Goal: Task Accomplishment & Management: Manage account settings

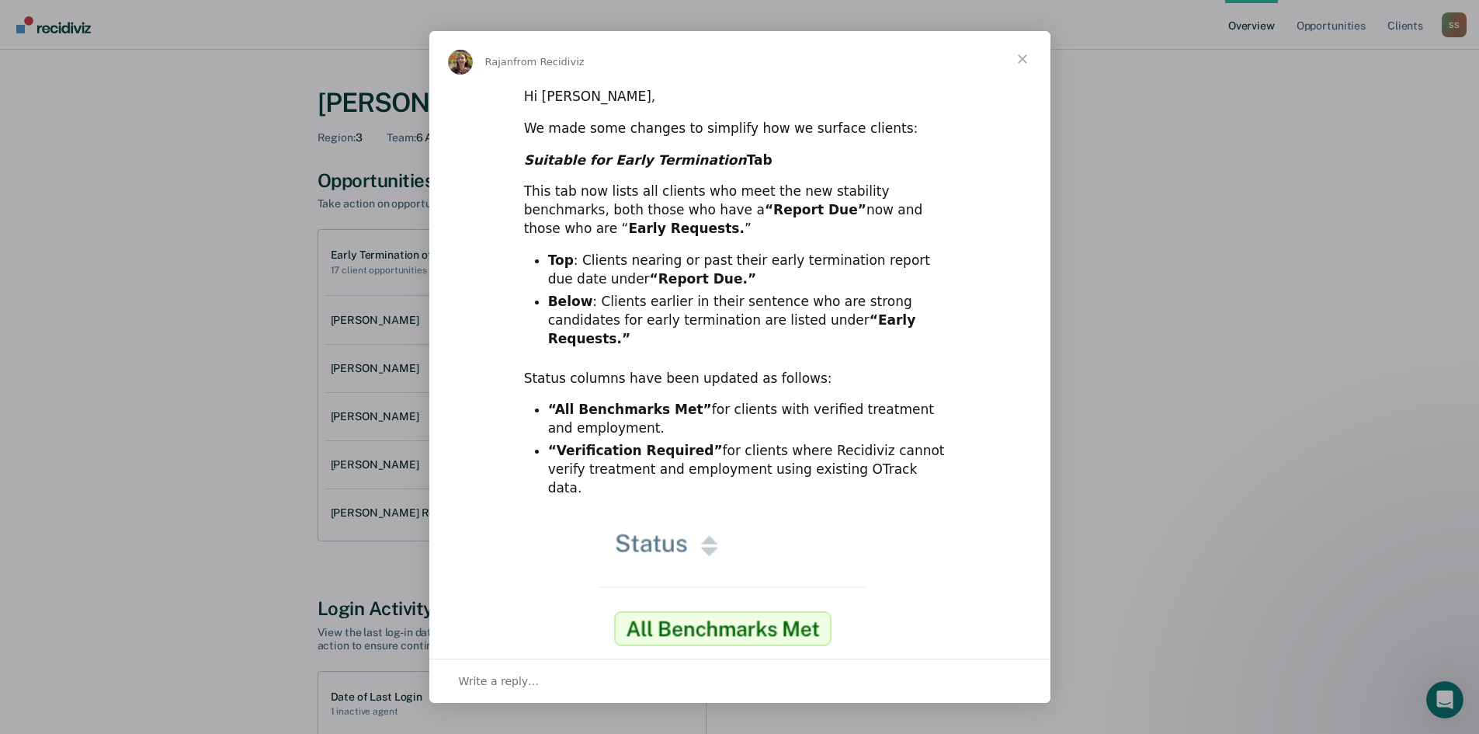
click at [1028, 58] on span "Close" at bounding box center [1023, 59] width 56 height 56
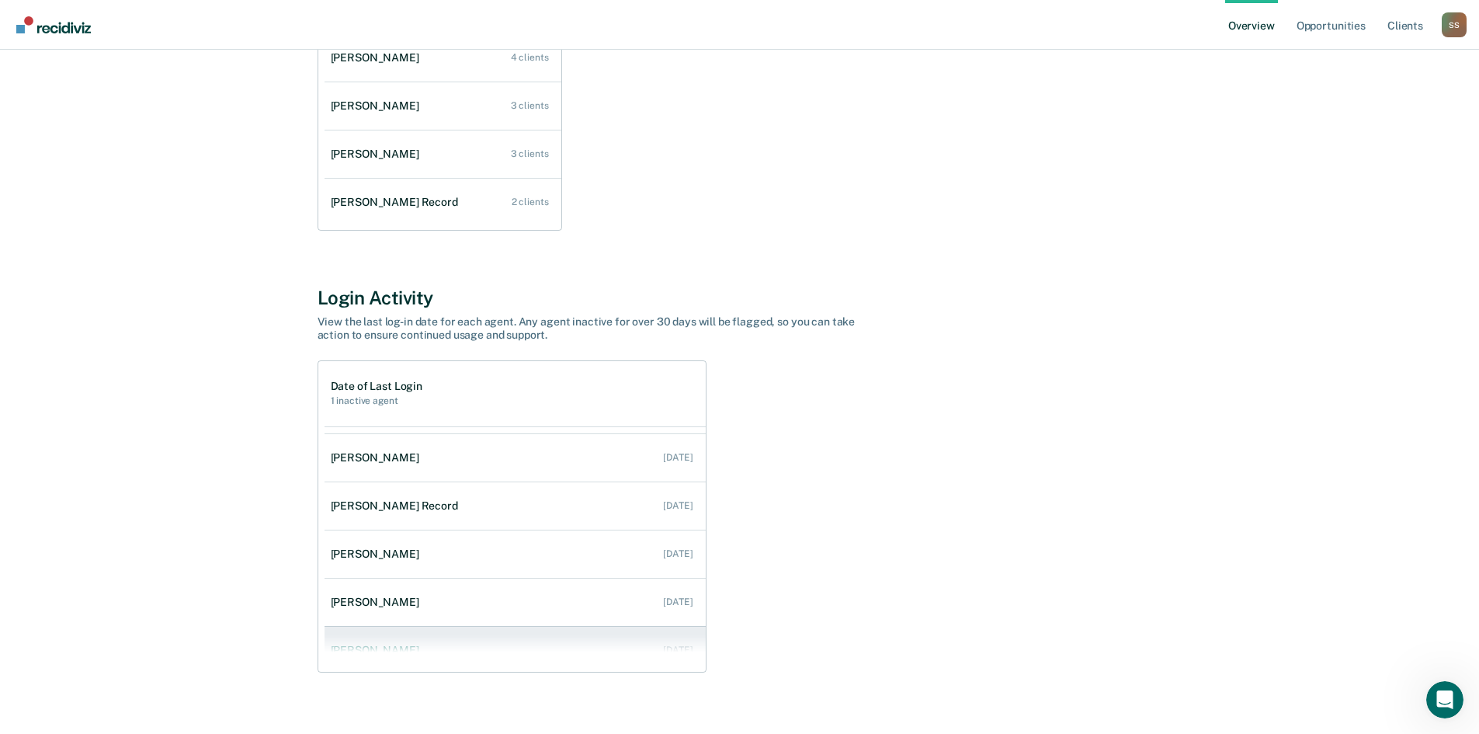
scroll to position [63, 0]
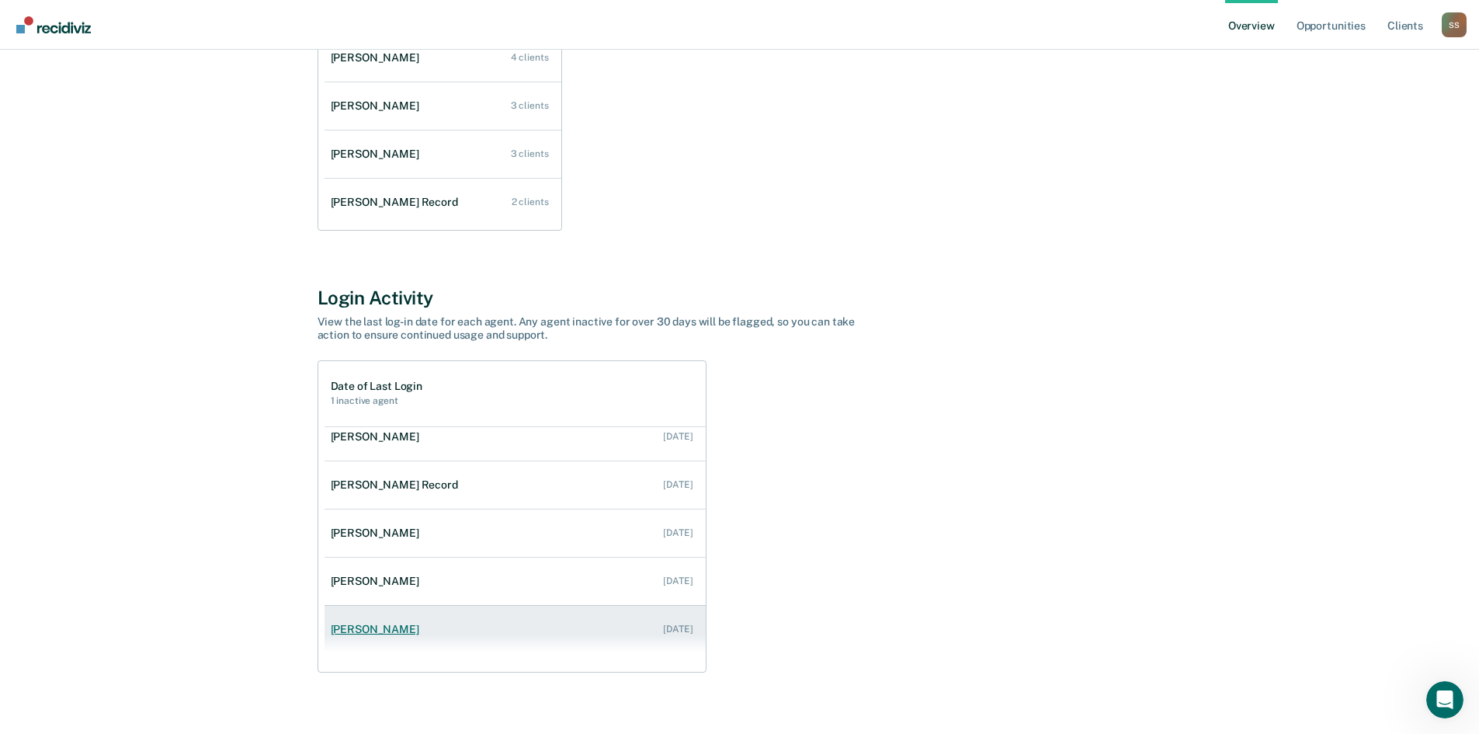
click at [380, 633] on div "[PERSON_NAME]" at bounding box center [378, 629] width 95 height 13
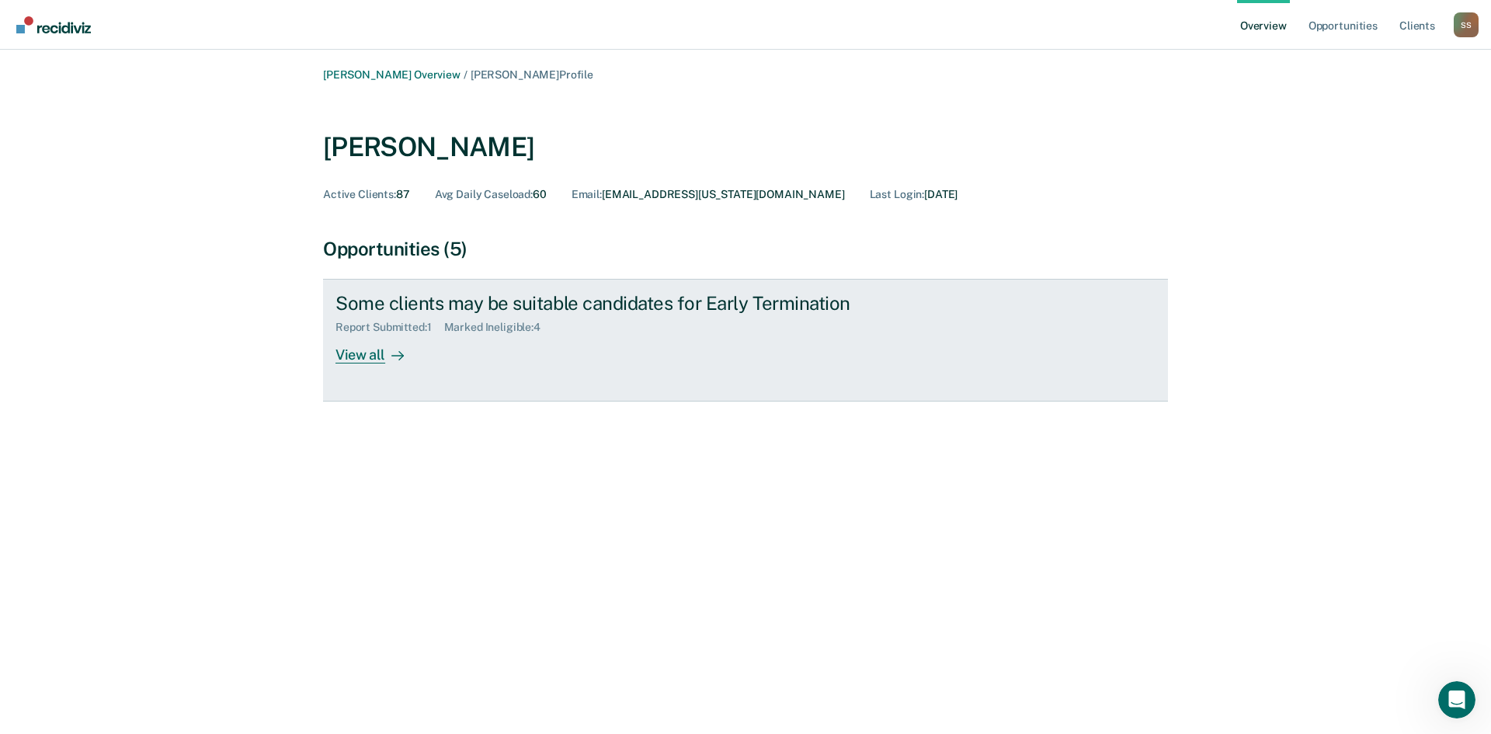
click at [370, 355] on div "View all" at bounding box center [378, 349] width 87 height 30
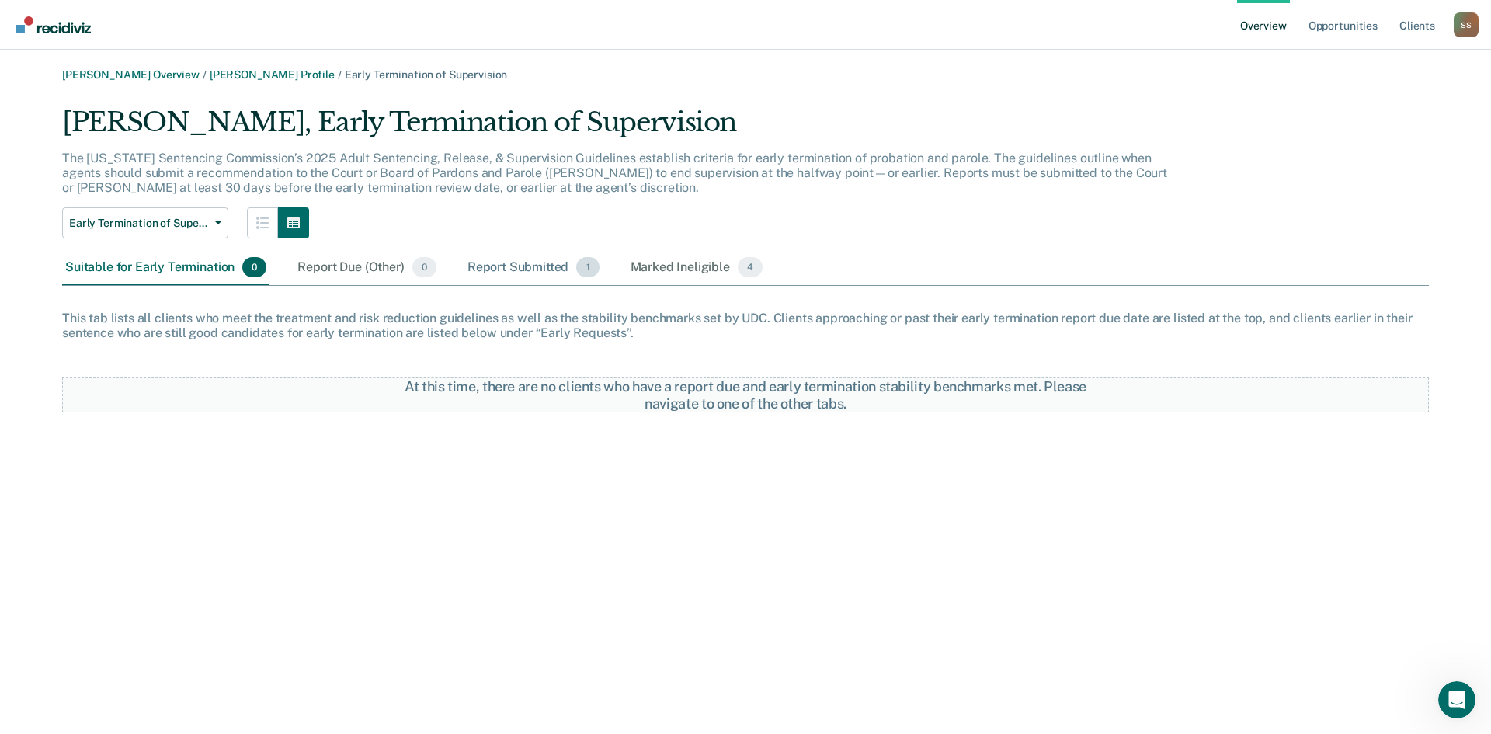
click at [523, 266] on div "Report Submitted 1" at bounding box center [533, 268] width 138 height 34
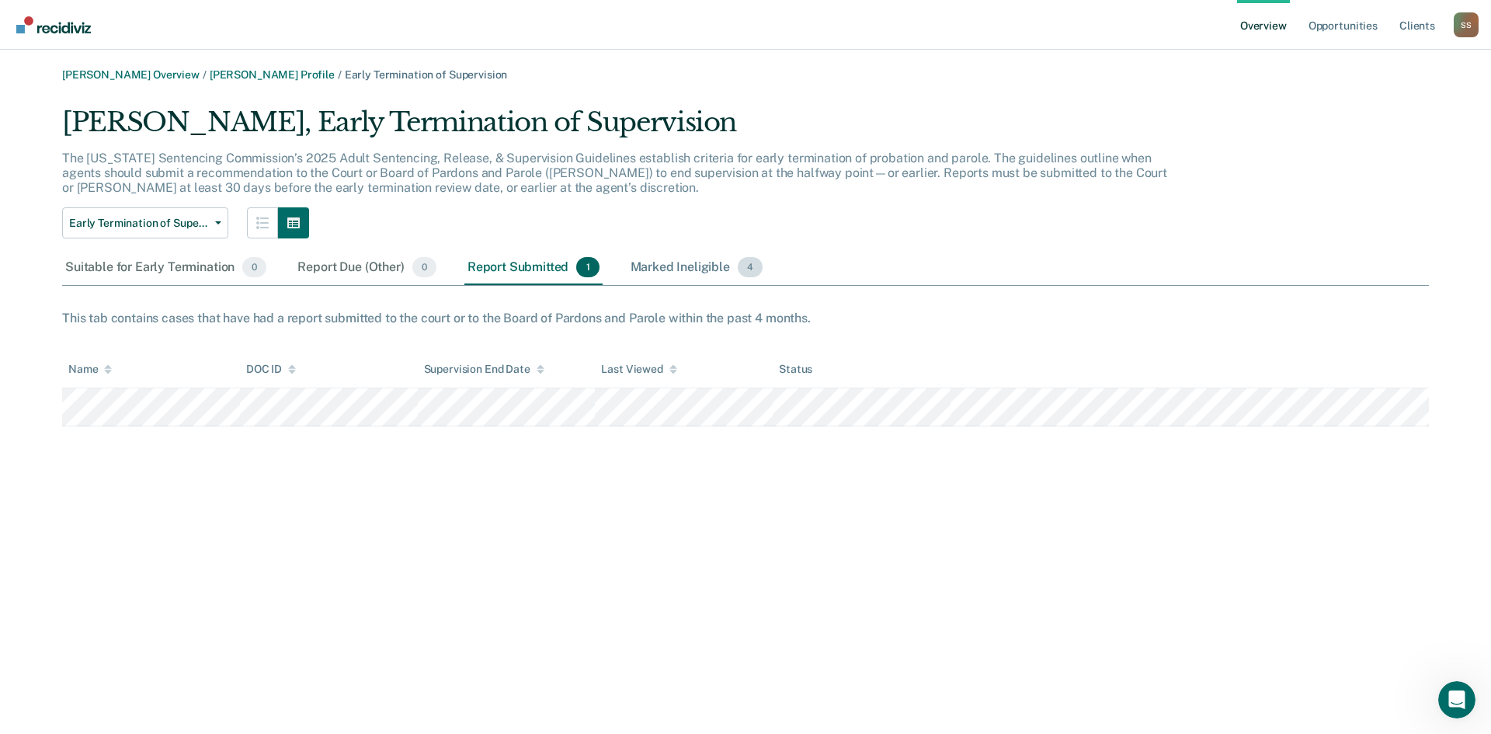
click at [673, 268] on div "Marked Ineligible 4" at bounding box center [696, 268] width 139 height 34
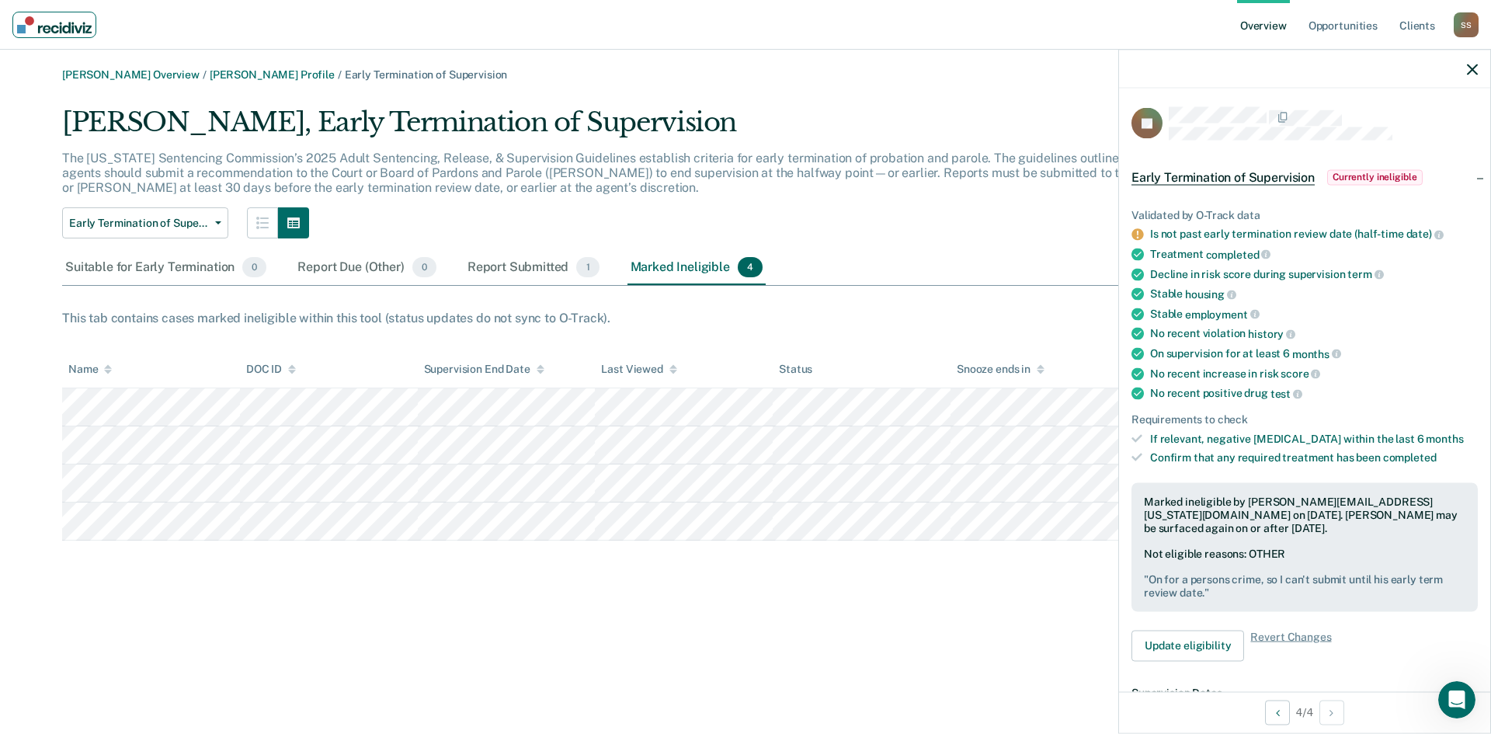
click at [27, 32] on img "Main navigation" at bounding box center [54, 24] width 75 height 17
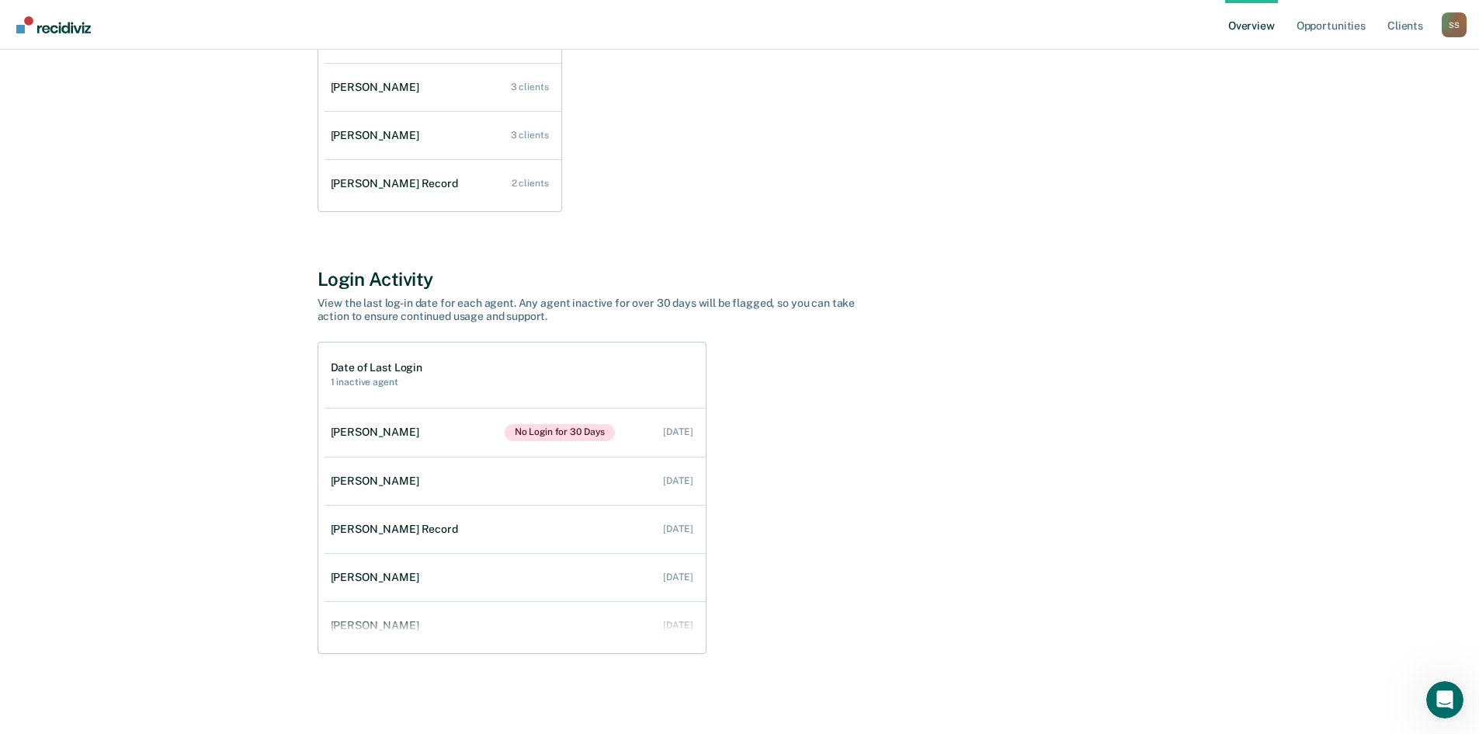
scroll to position [330, 0]
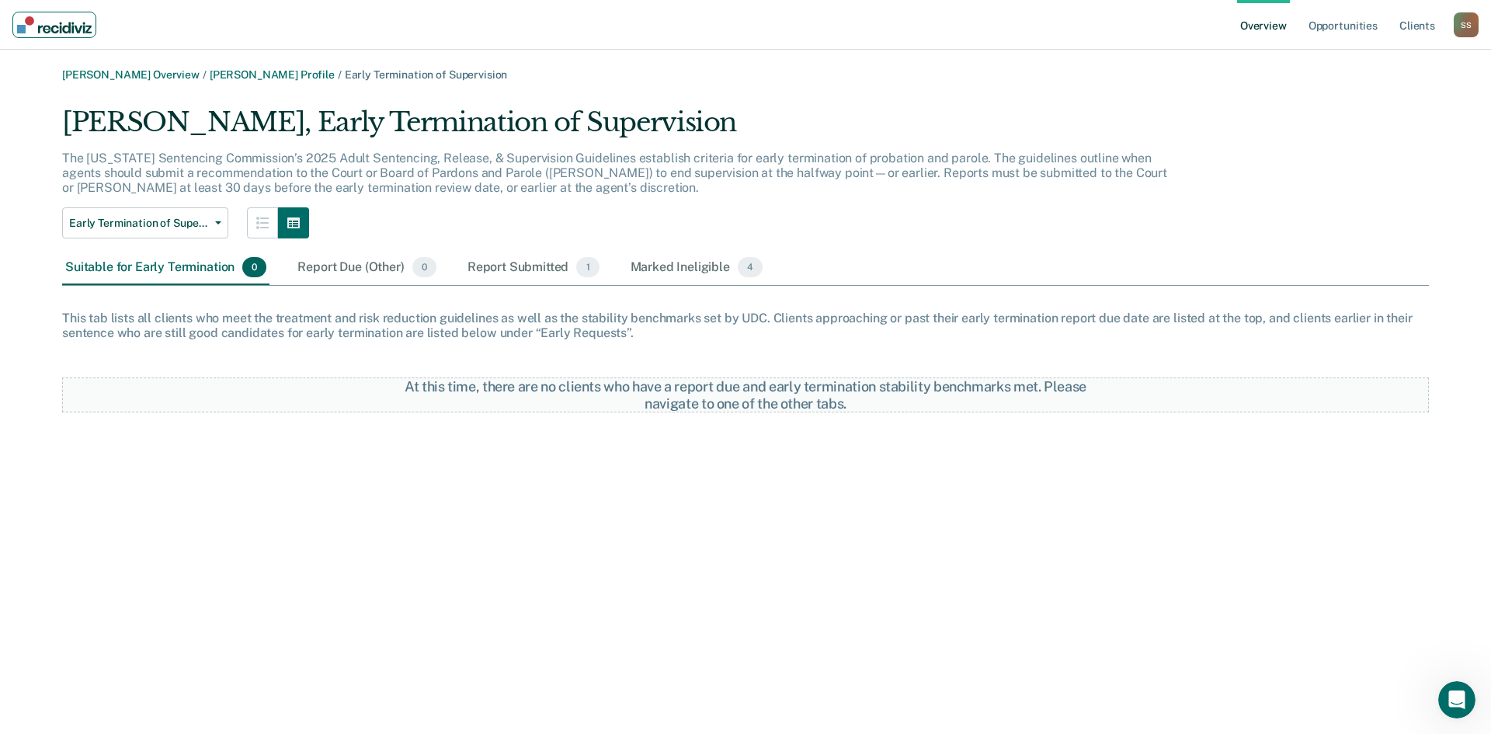
click at [66, 23] on img "Main navigation" at bounding box center [54, 24] width 75 height 17
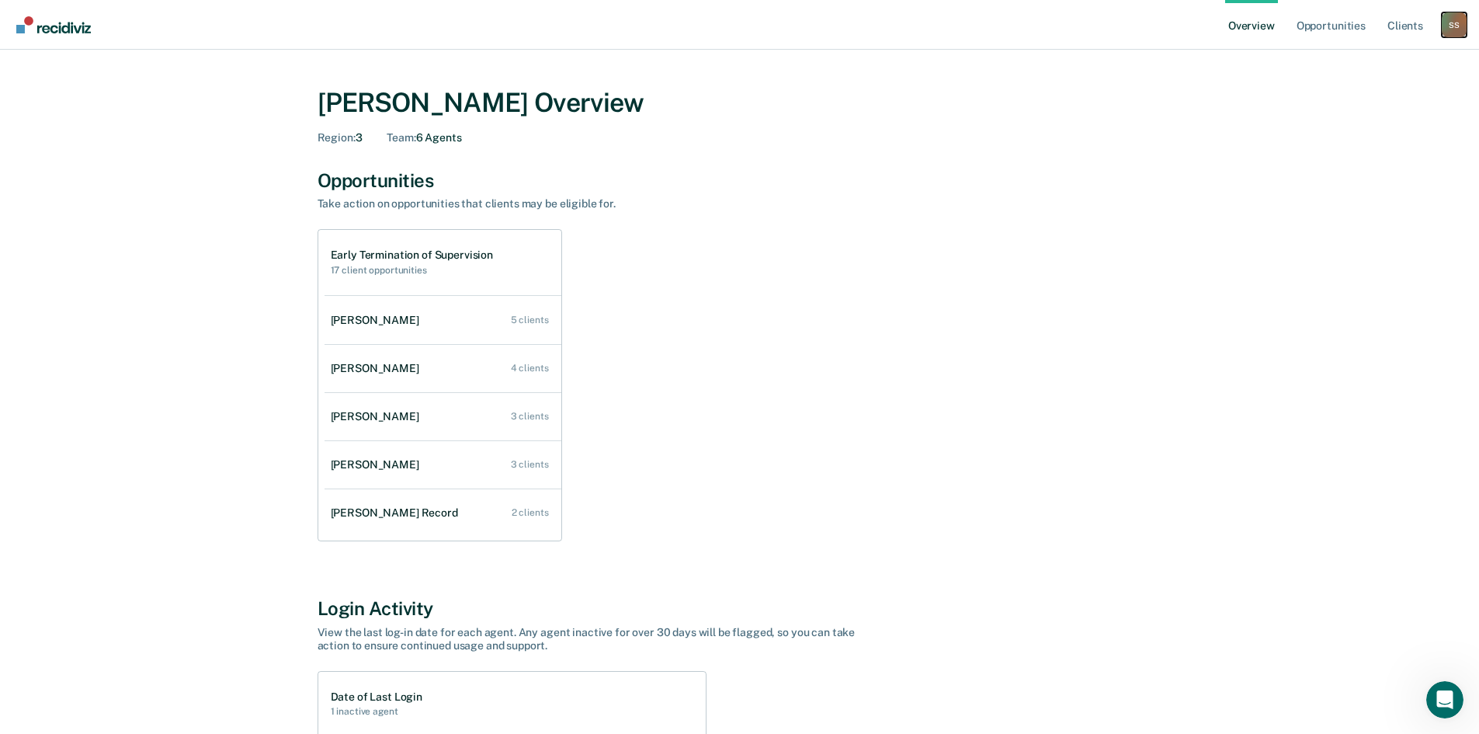
click at [1451, 23] on div "S S" at bounding box center [1454, 24] width 25 height 25
click at [1370, 103] on link "Log Out" at bounding box center [1391, 100] width 125 height 13
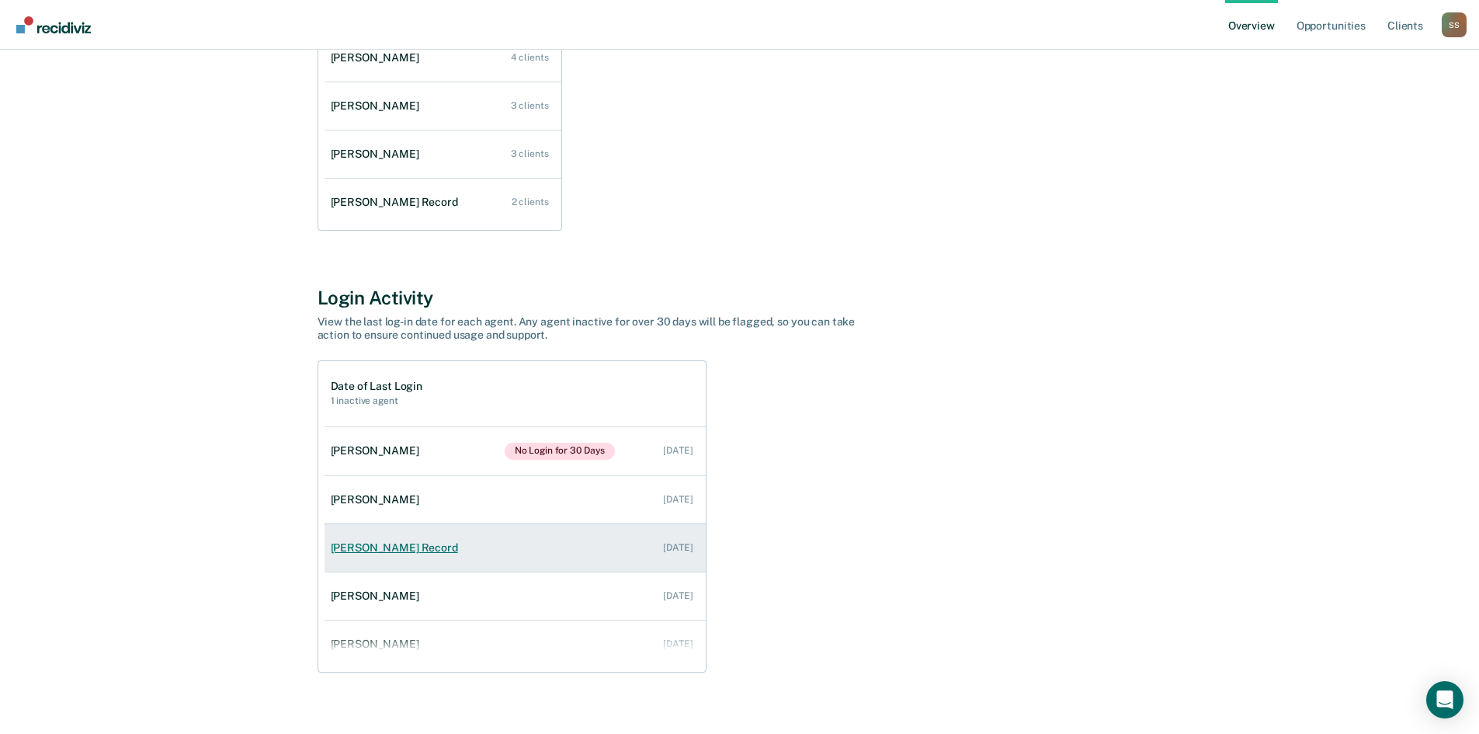
click at [668, 554] on link "[PERSON_NAME] Record [DATE]" at bounding box center [515, 548] width 381 height 44
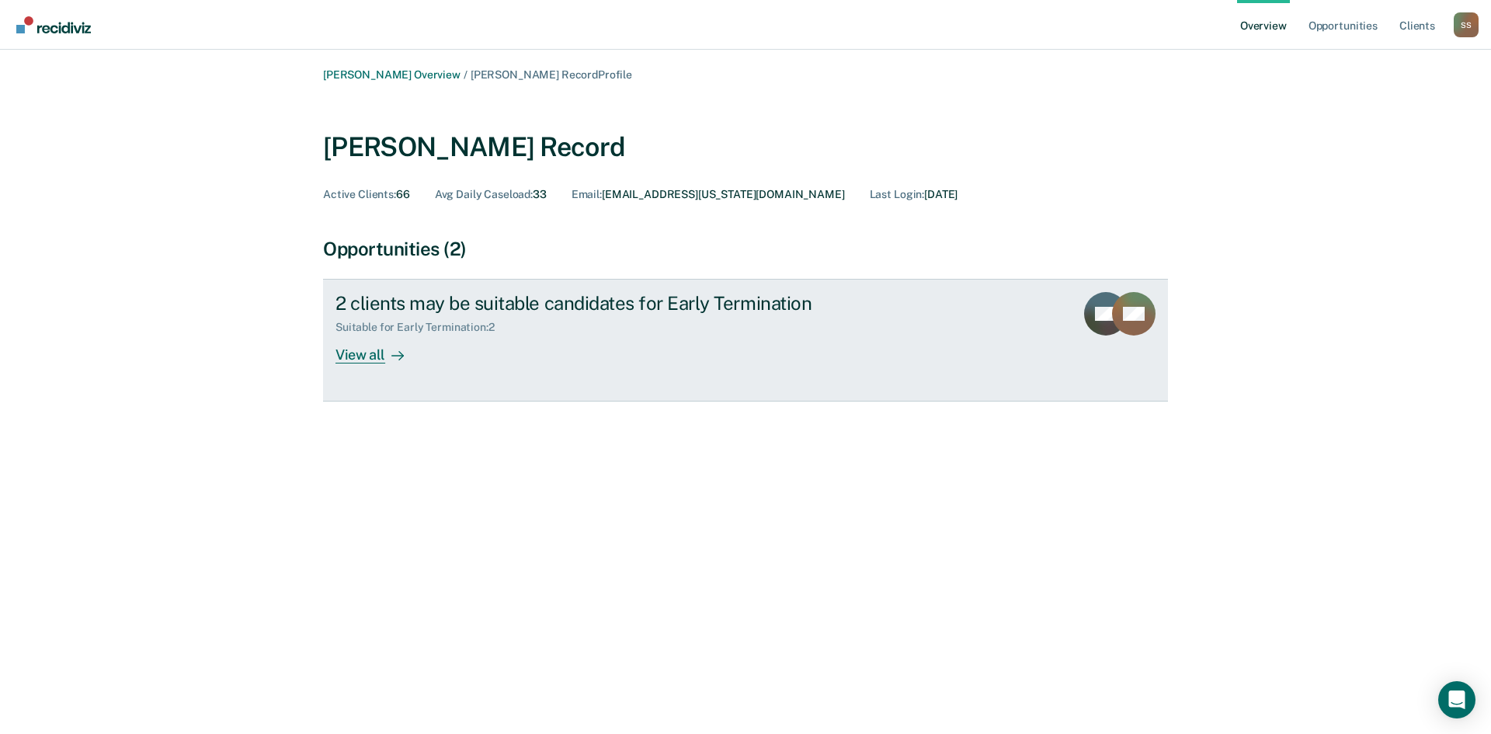
click at [371, 353] on div "View all" at bounding box center [378, 349] width 87 height 30
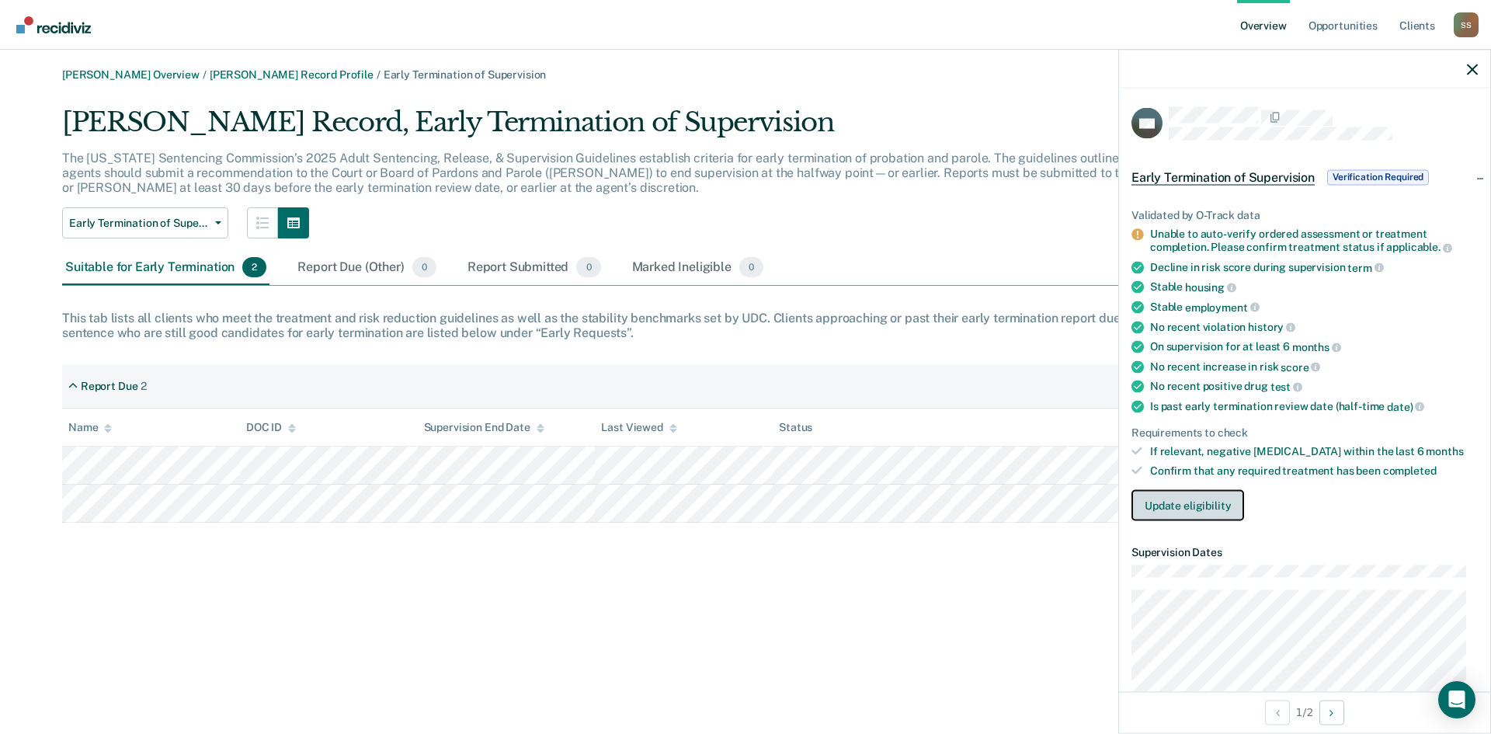
click at [1183, 509] on button "Update eligibility" at bounding box center [1187, 504] width 113 height 31
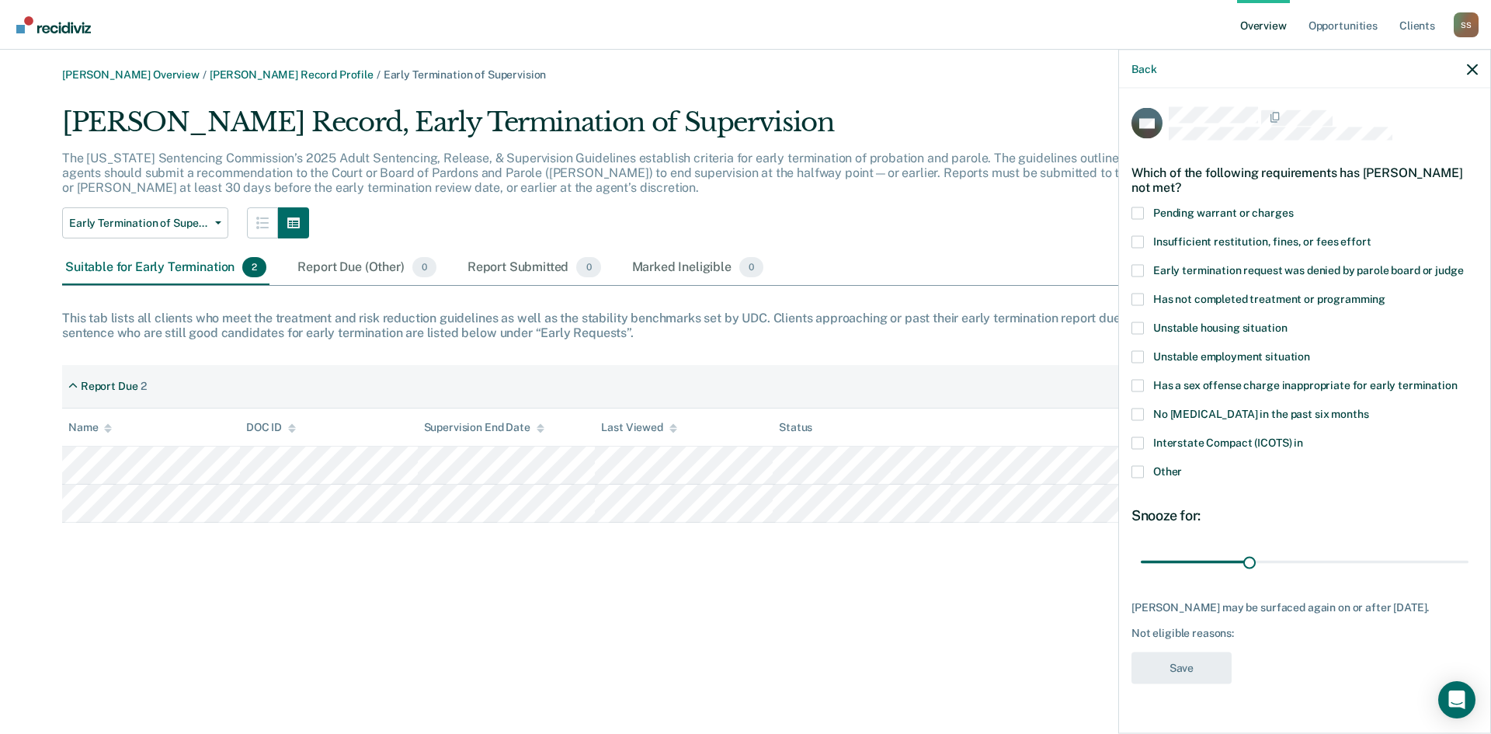
click at [1139, 472] on span at bounding box center [1137, 471] width 12 height 12
click at [1182, 465] on input "Other" at bounding box center [1182, 465] width 0 height 0
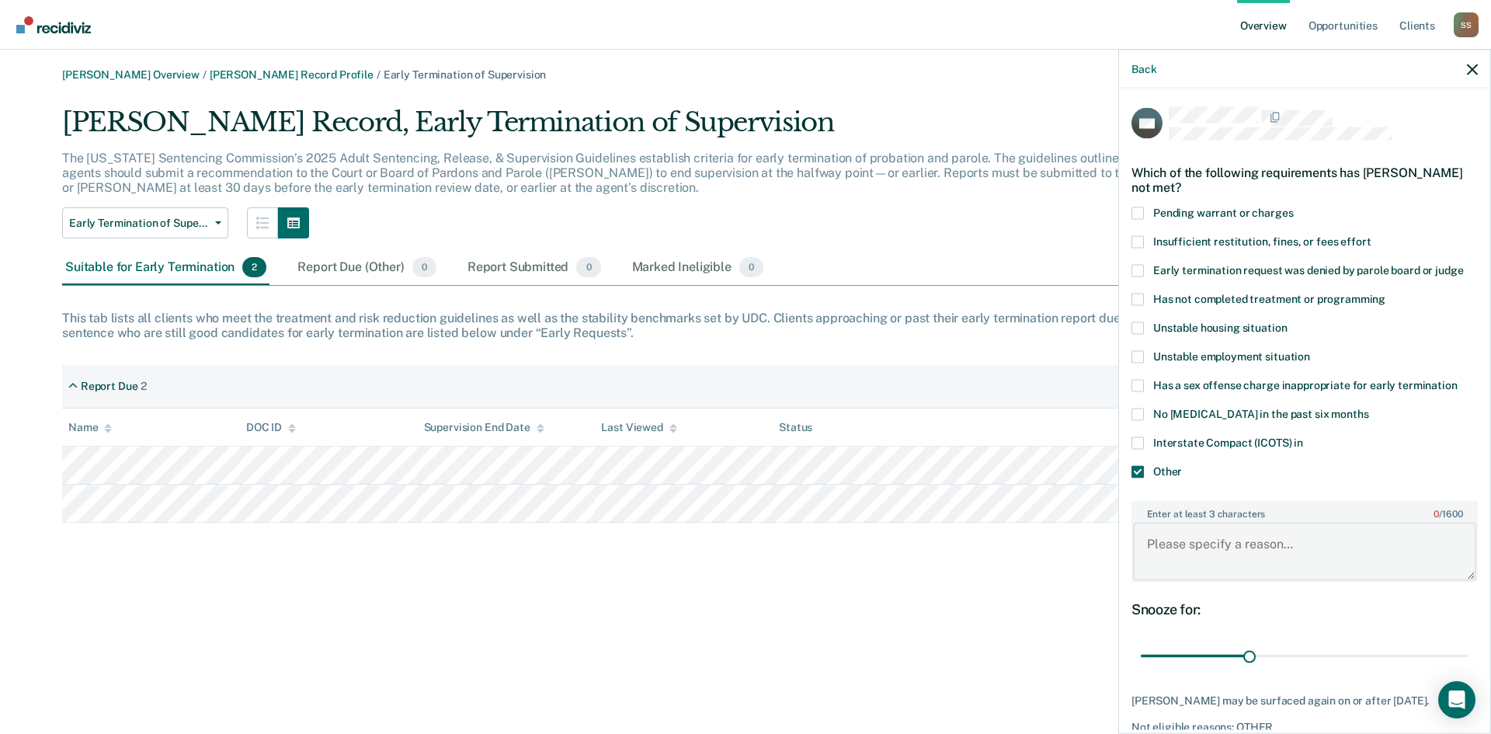
click at [1176, 540] on textarea "Enter at least 3 characters 0 / 1600" at bounding box center [1304, 551] width 343 height 57
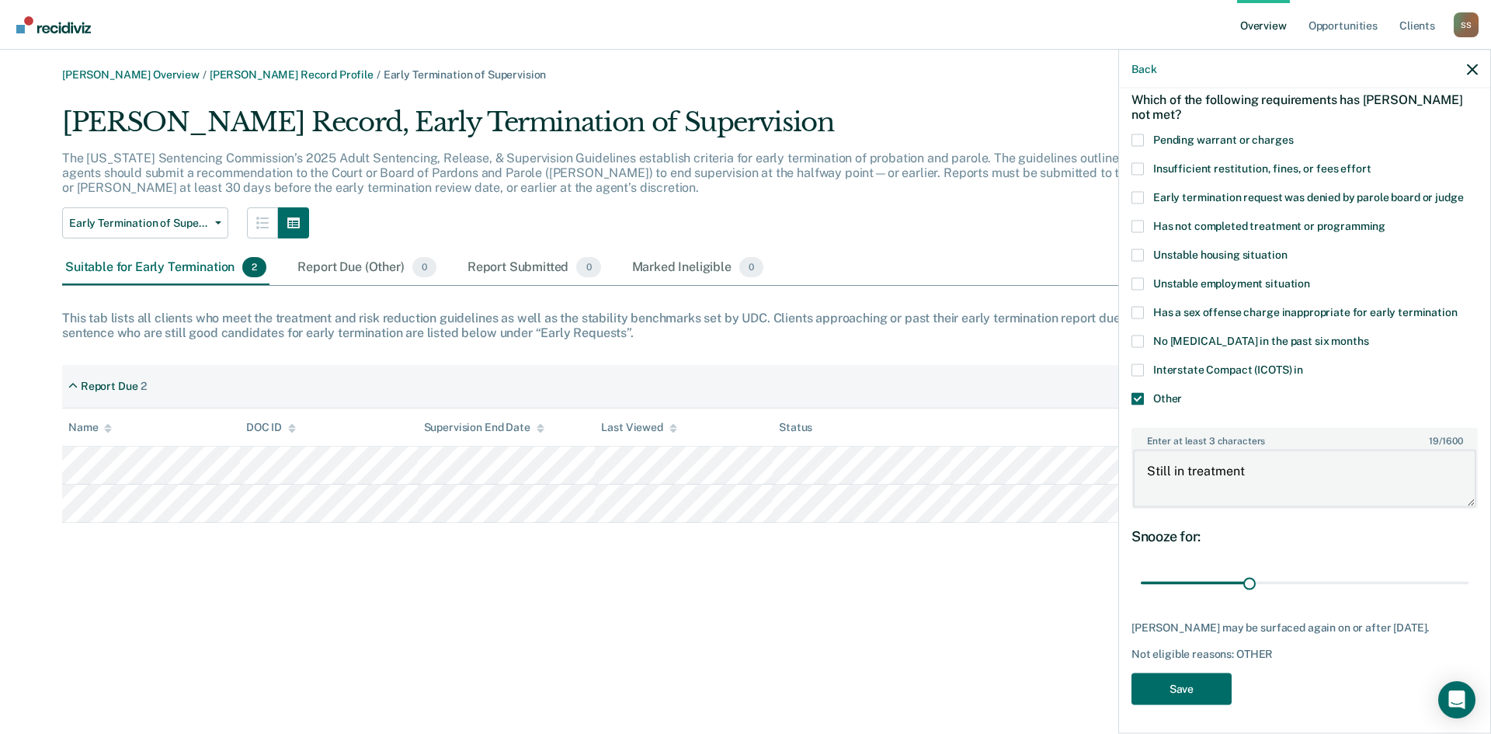
scroll to position [74, 0]
type textarea "Still in treatment"
click at [1207, 686] on button "Save" at bounding box center [1181, 688] width 100 height 32
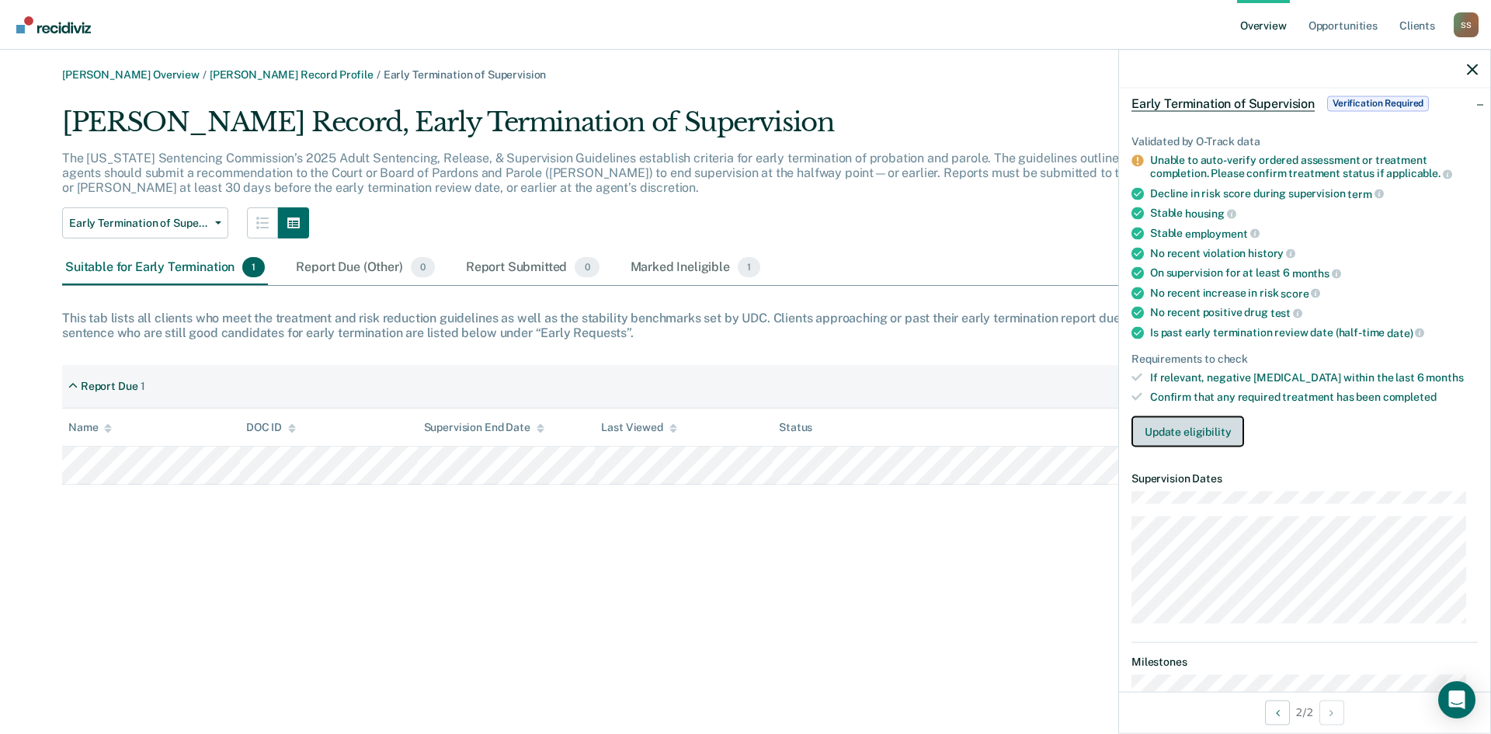
click at [1166, 429] on button "Update eligibility" at bounding box center [1187, 430] width 113 height 31
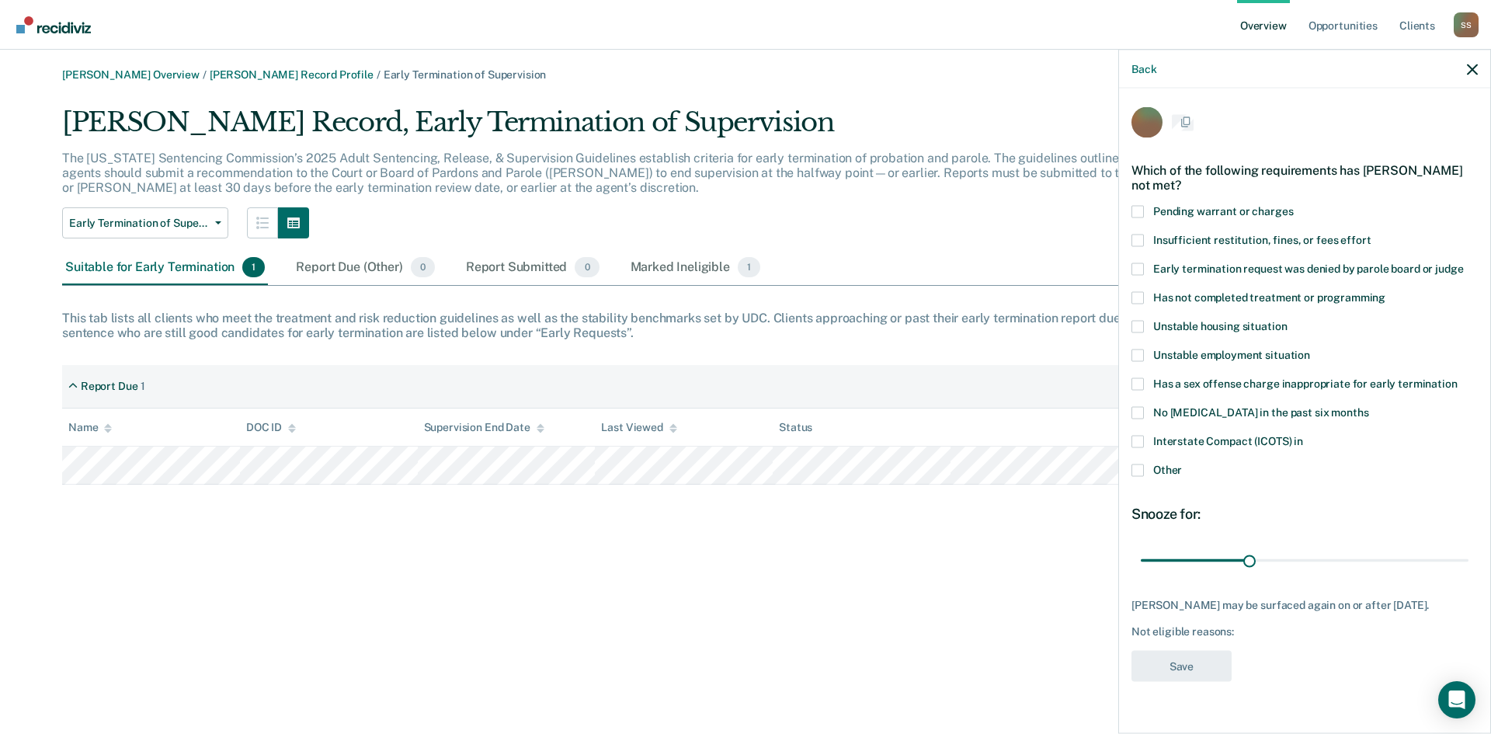
scroll to position [0, 0]
click at [1140, 472] on span at bounding box center [1137, 471] width 12 height 12
click at [1182, 465] on input "Other" at bounding box center [1182, 465] width 0 height 0
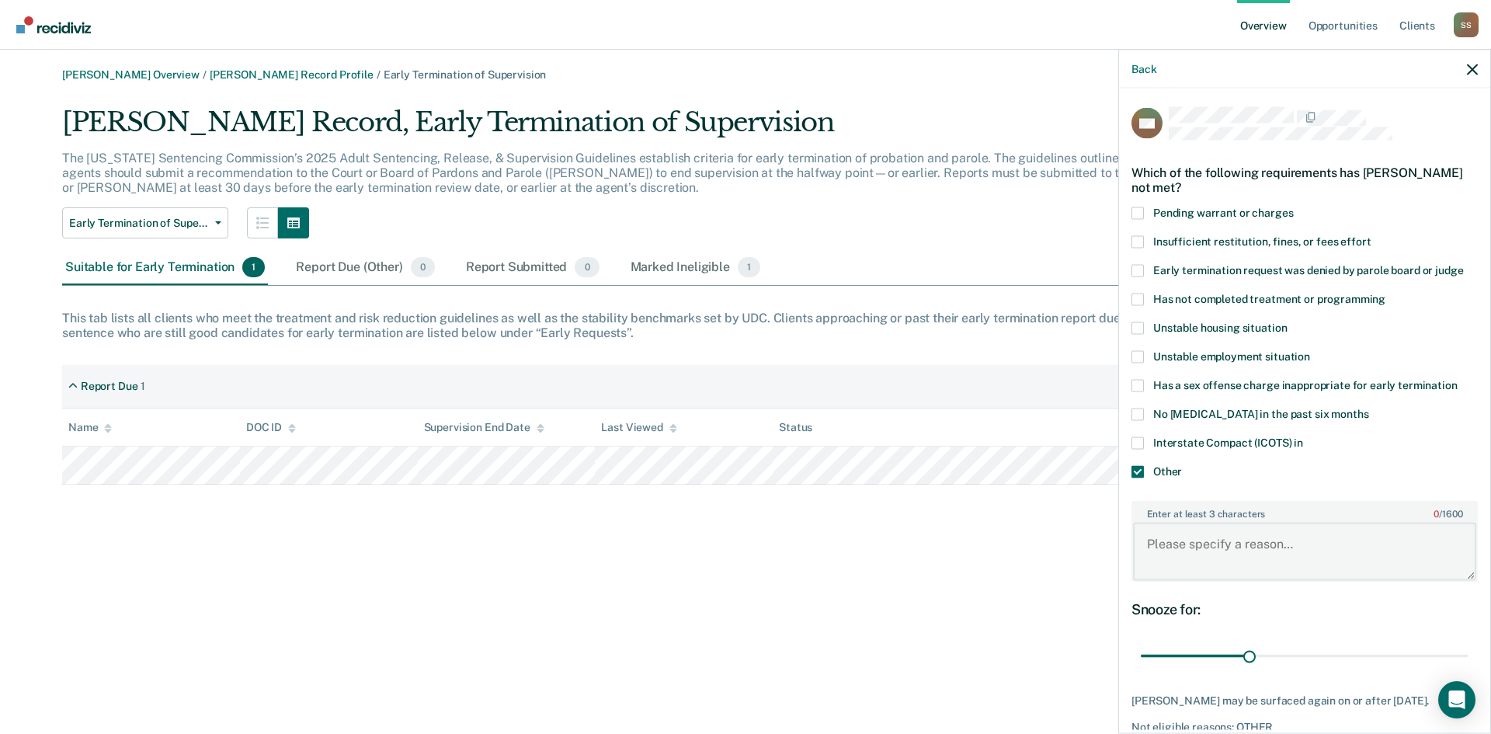
click at [1188, 541] on textarea "Enter at least 3 characters 0 / 1600" at bounding box center [1304, 551] width 343 height 57
type textarea "has not started [MEDICAL_DATA] classes"
drag, startPoint x: 1245, startPoint y: 655, endPoint x: 1347, endPoint y: 658, distance: 101.8
type input "60"
click at [1347, 658] on input "range" at bounding box center [1305, 655] width 328 height 27
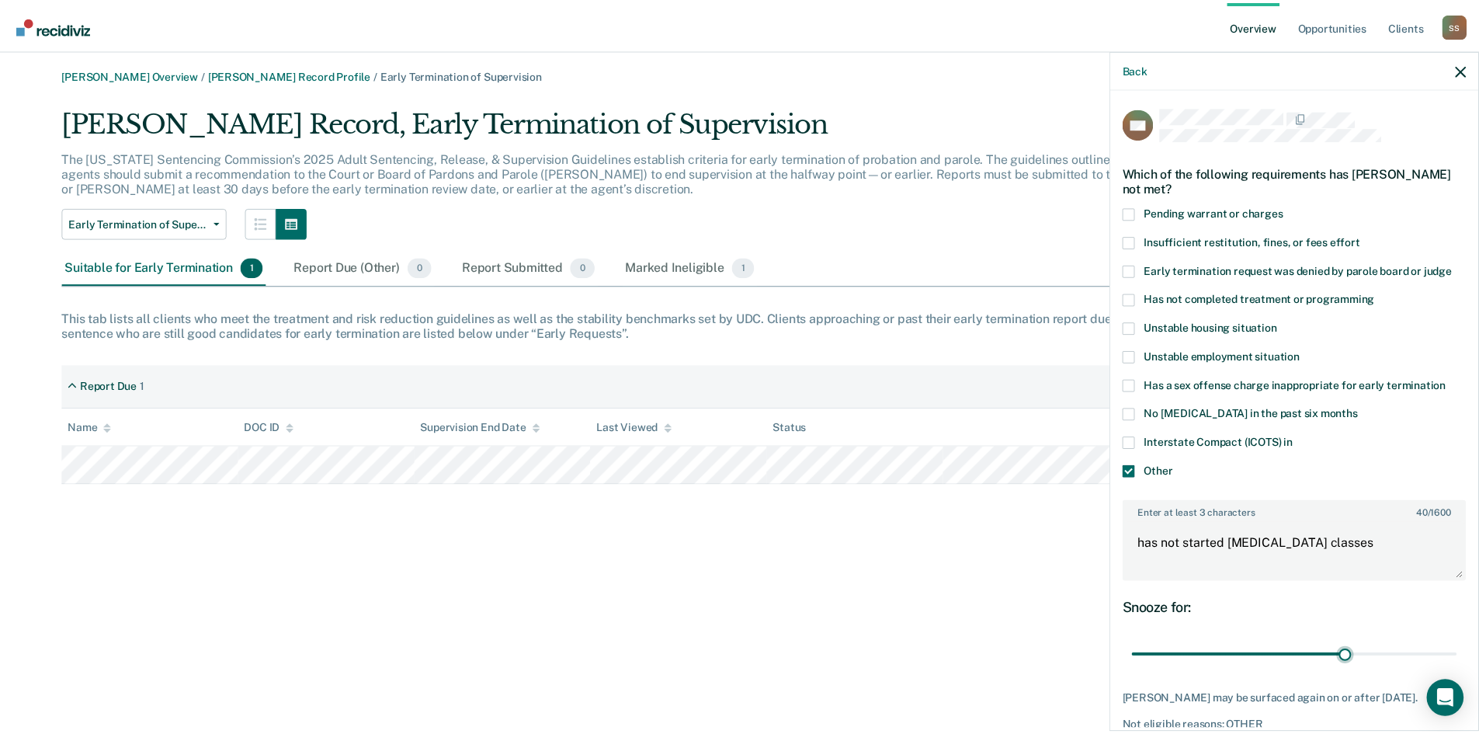
scroll to position [87, 0]
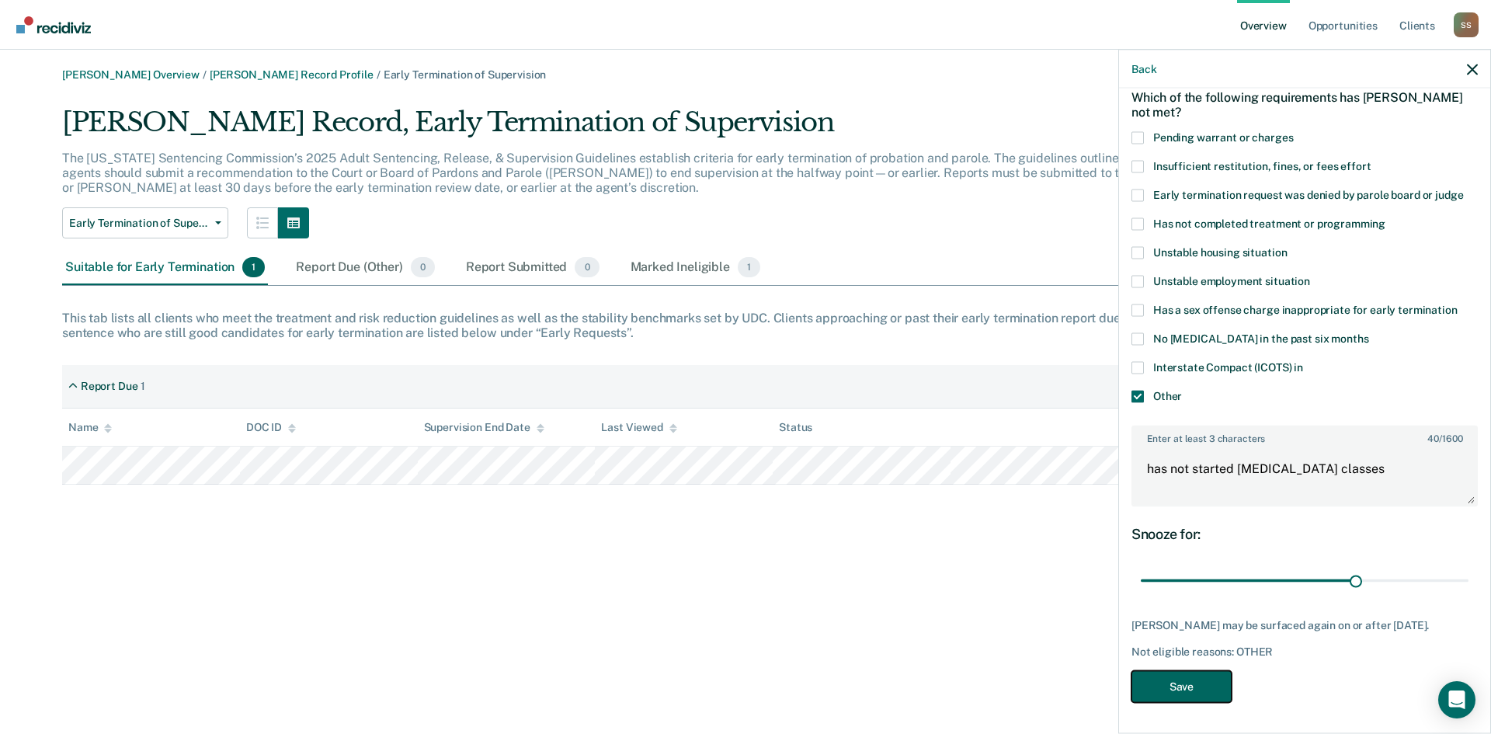
click at [1213, 684] on button "Save" at bounding box center [1181, 686] width 100 height 32
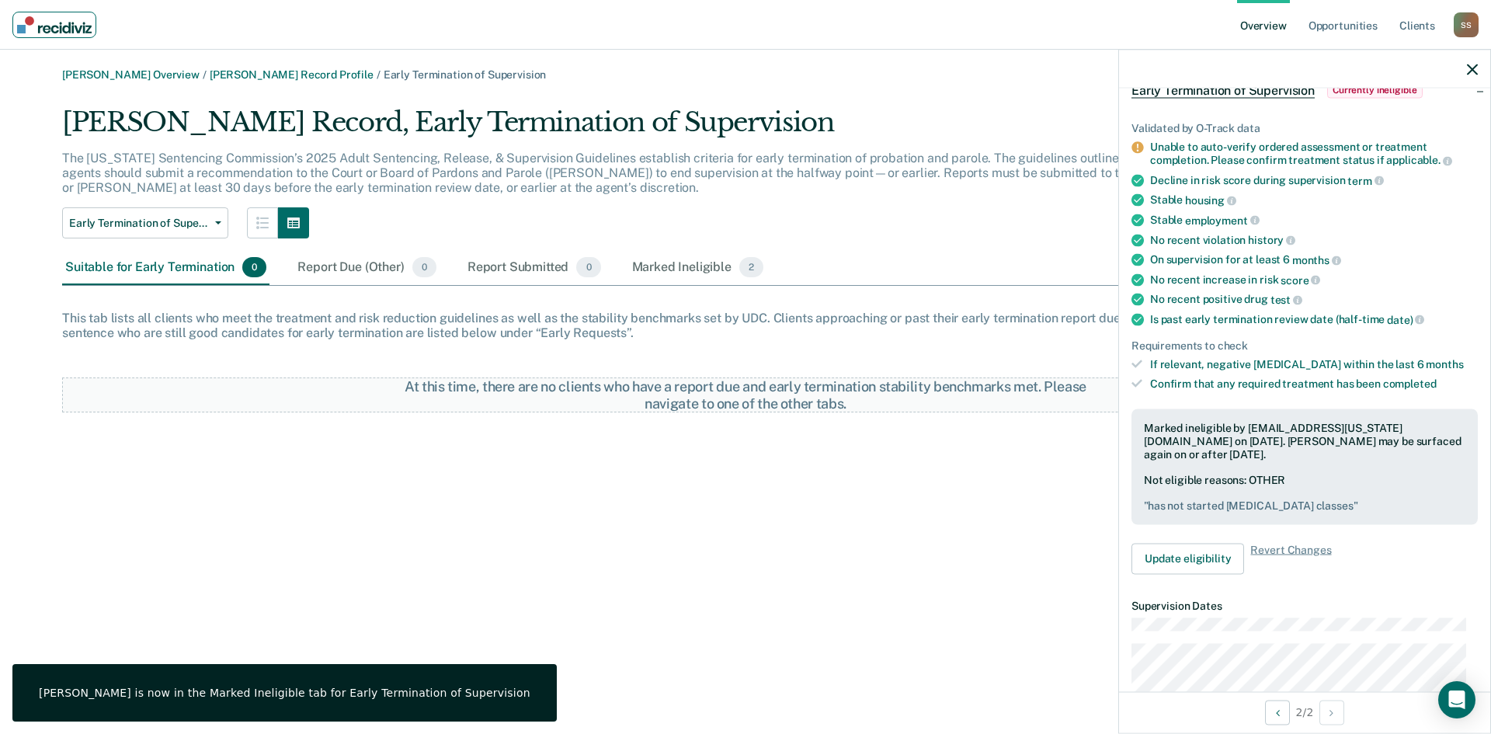
click at [61, 26] on img "Main navigation" at bounding box center [54, 24] width 75 height 17
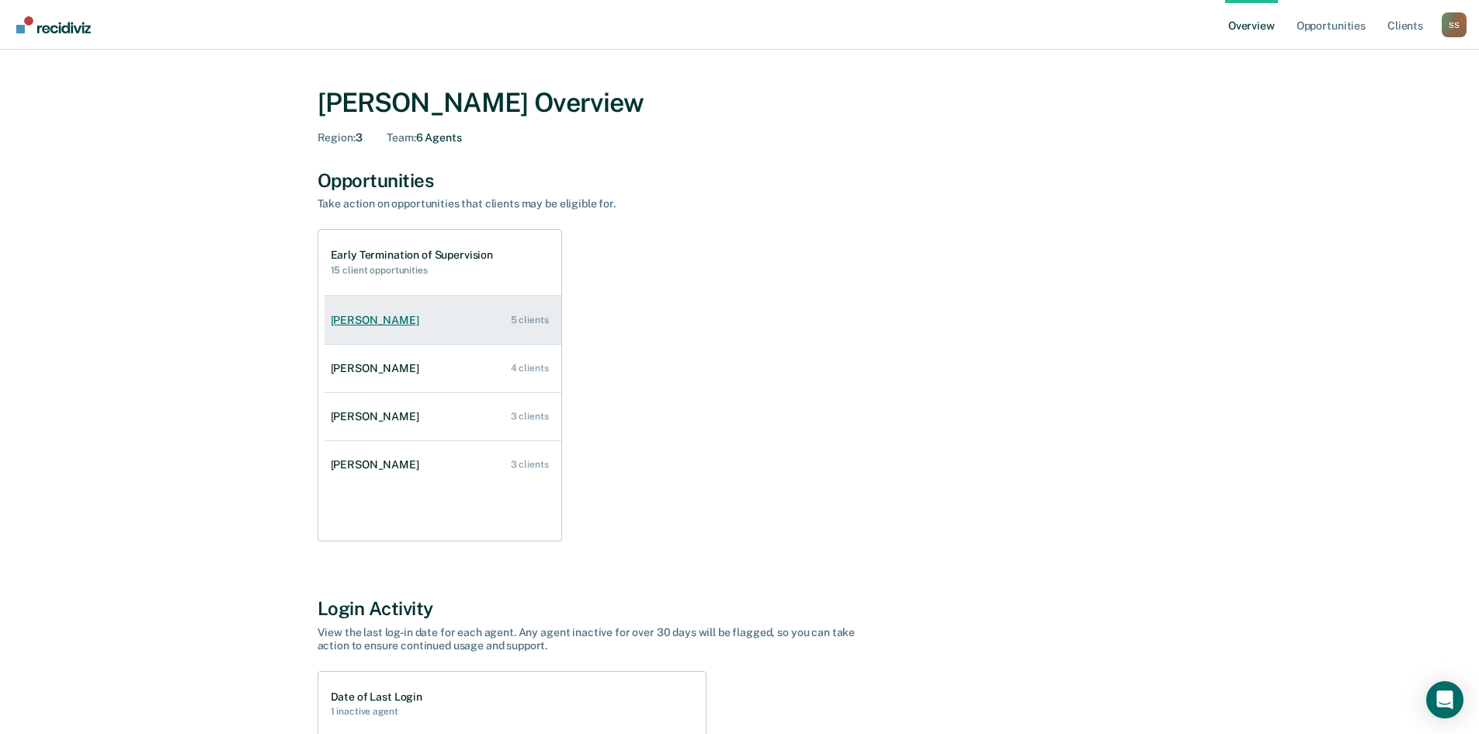
click at [360, 325] on div "[PERSON_NAME]" at bounding box center [378, 320] width 95 height 13
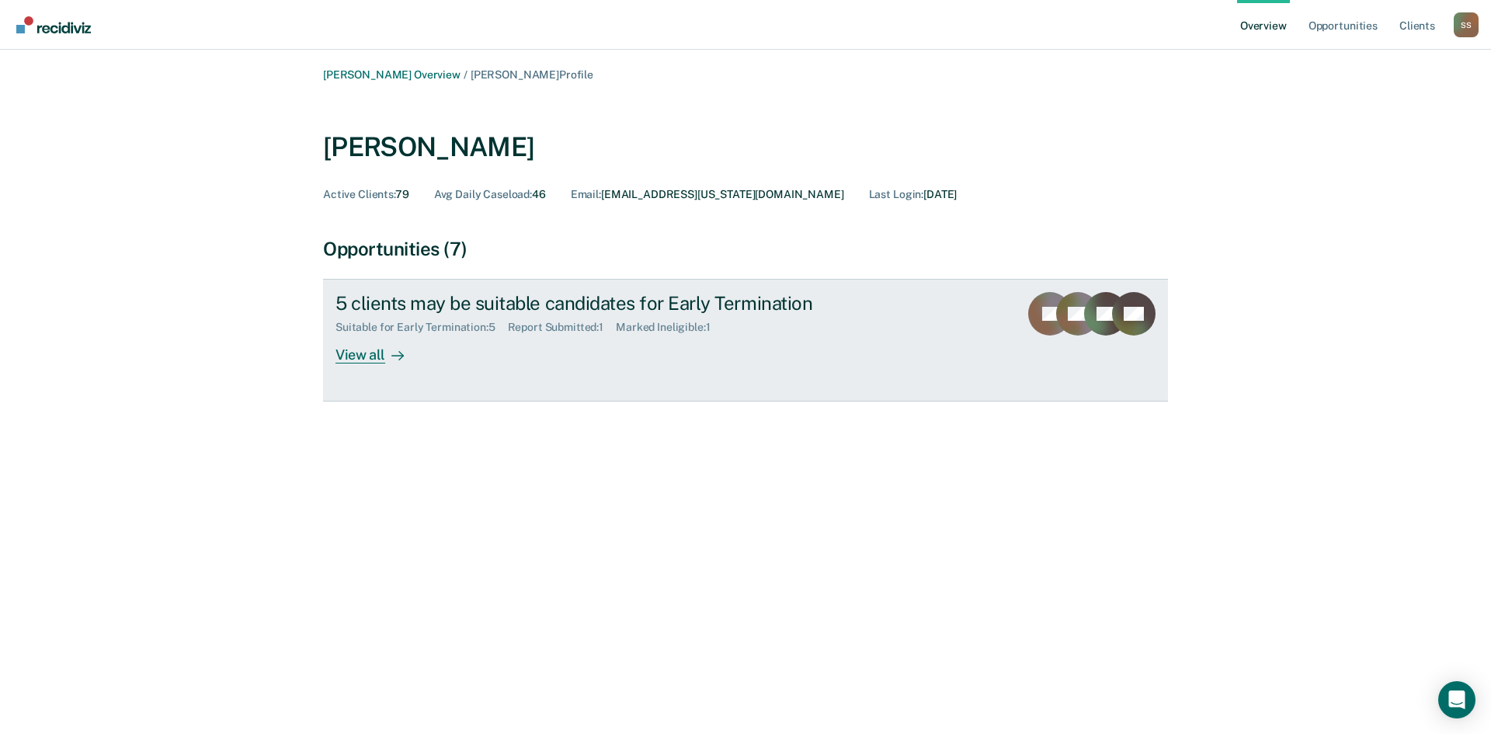
click at [373, 355] on div "View all" at bounding box center [378, 349] width 87 height 30
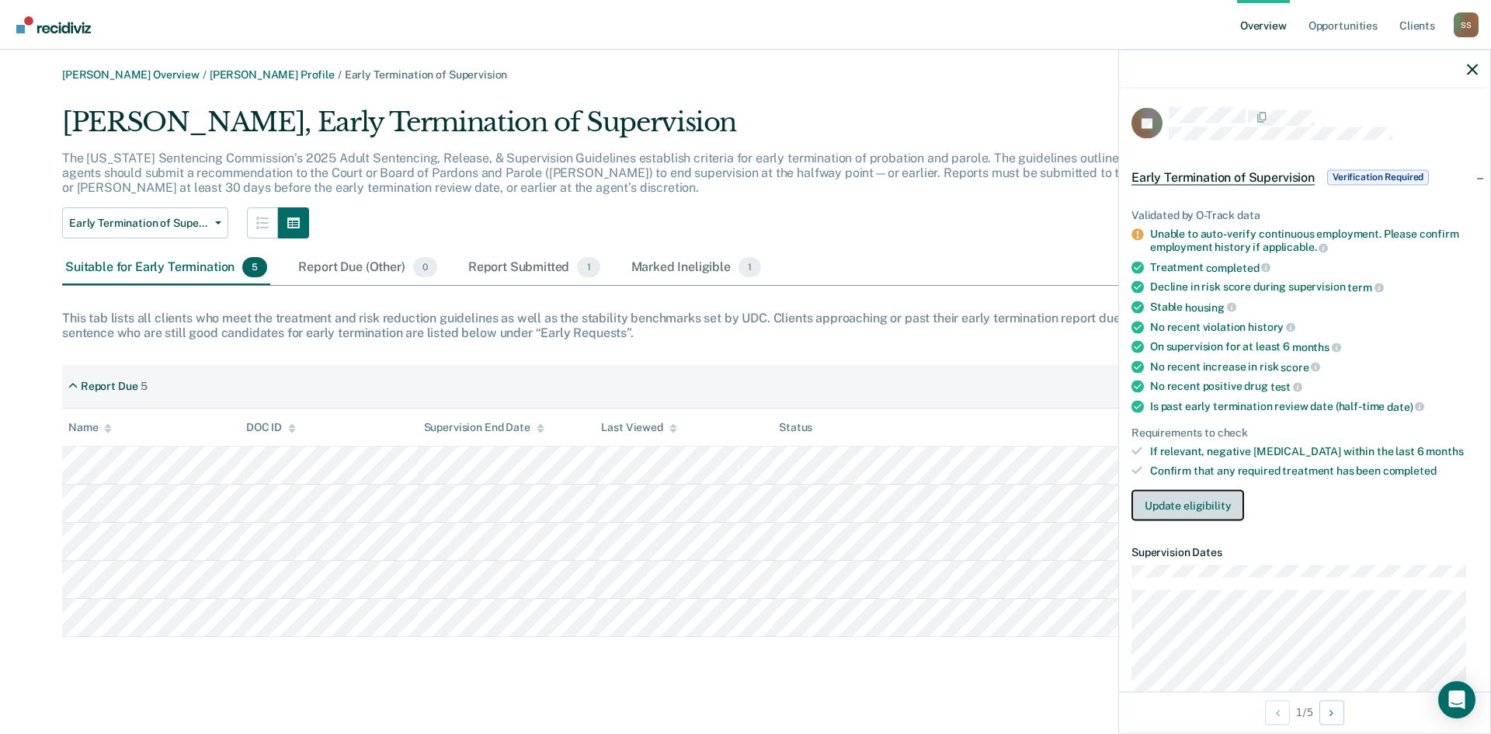
click at [1187, 502] on button "Update eligibility" at bounding box center [1187, 504] width 113 height 31
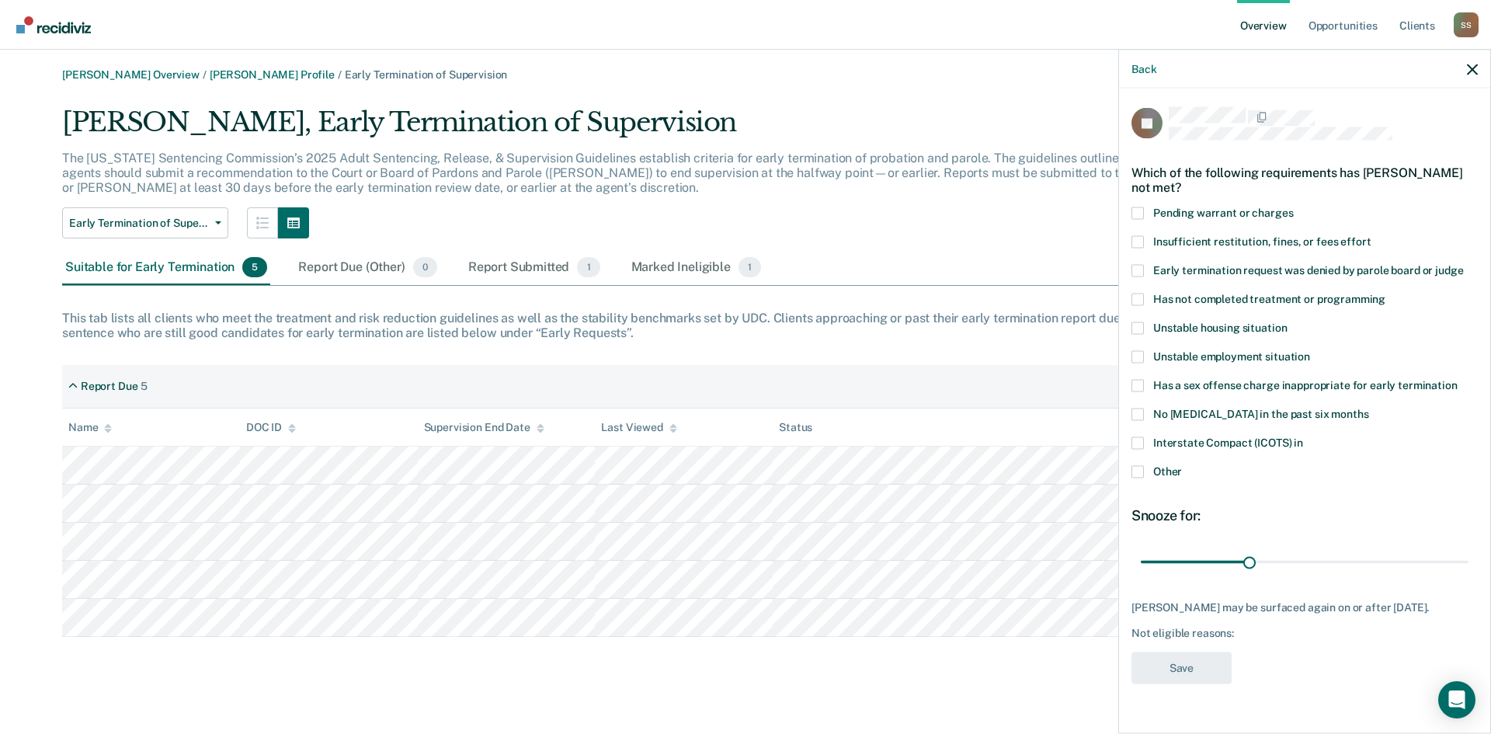
click at [1138, 471] on span at bounding box center [1137, 471] width 12 height 12
click at [1182, 465] on input "Other" at bounding box center [1182, 465] width 0 height 0
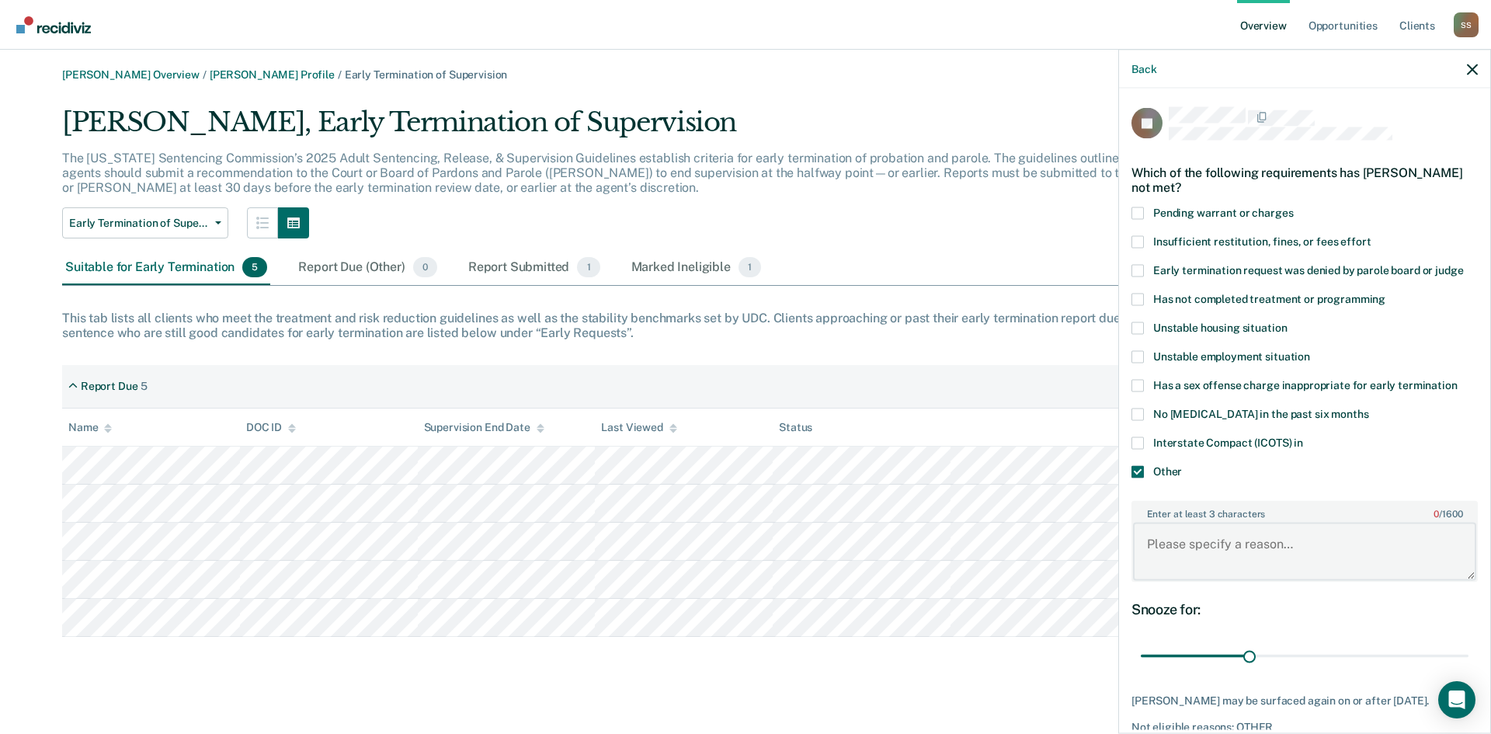
click at [1160, 531] on textarea "Enter at least 3 characters 0 / 1600" at bounding box center [1304, 551] width 343 height 57
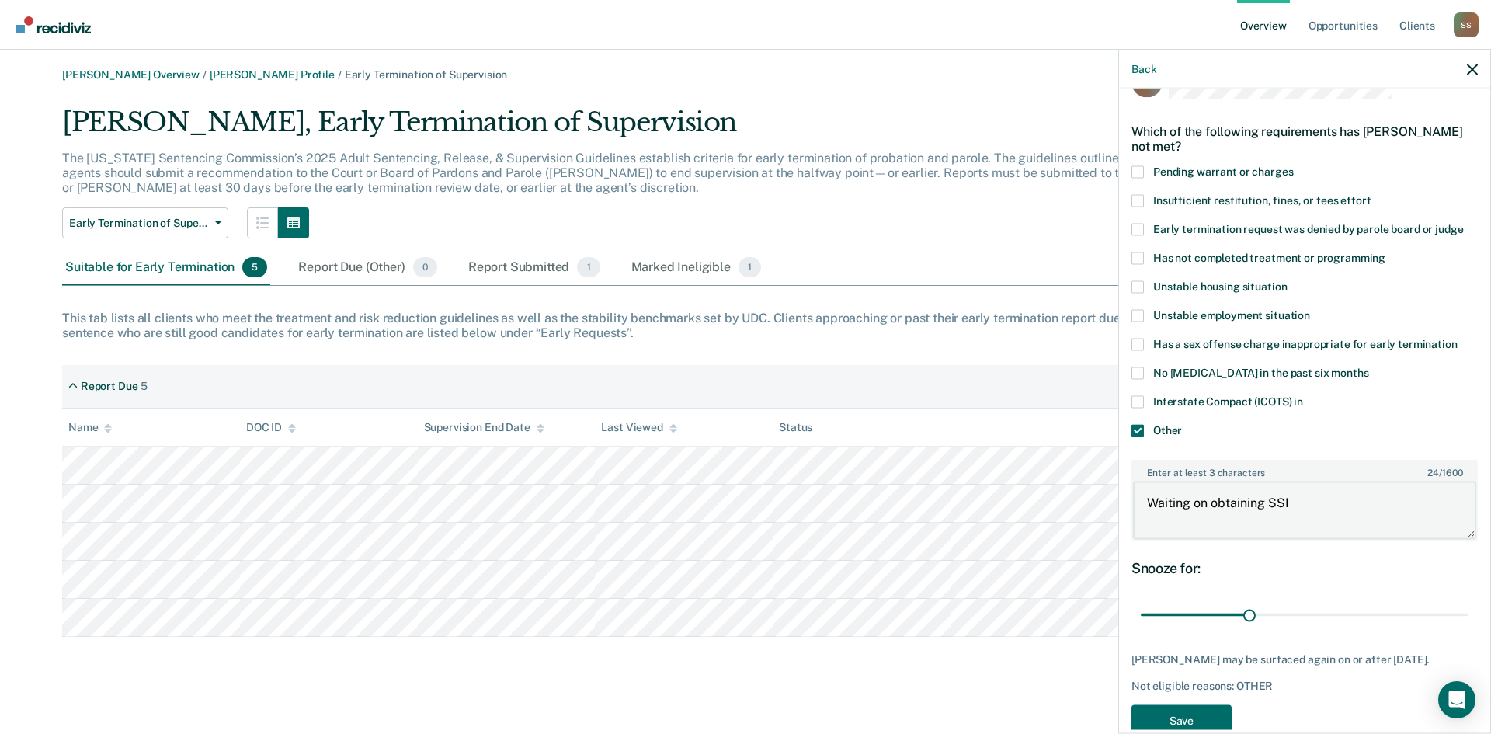
scroll to position [74, 0]
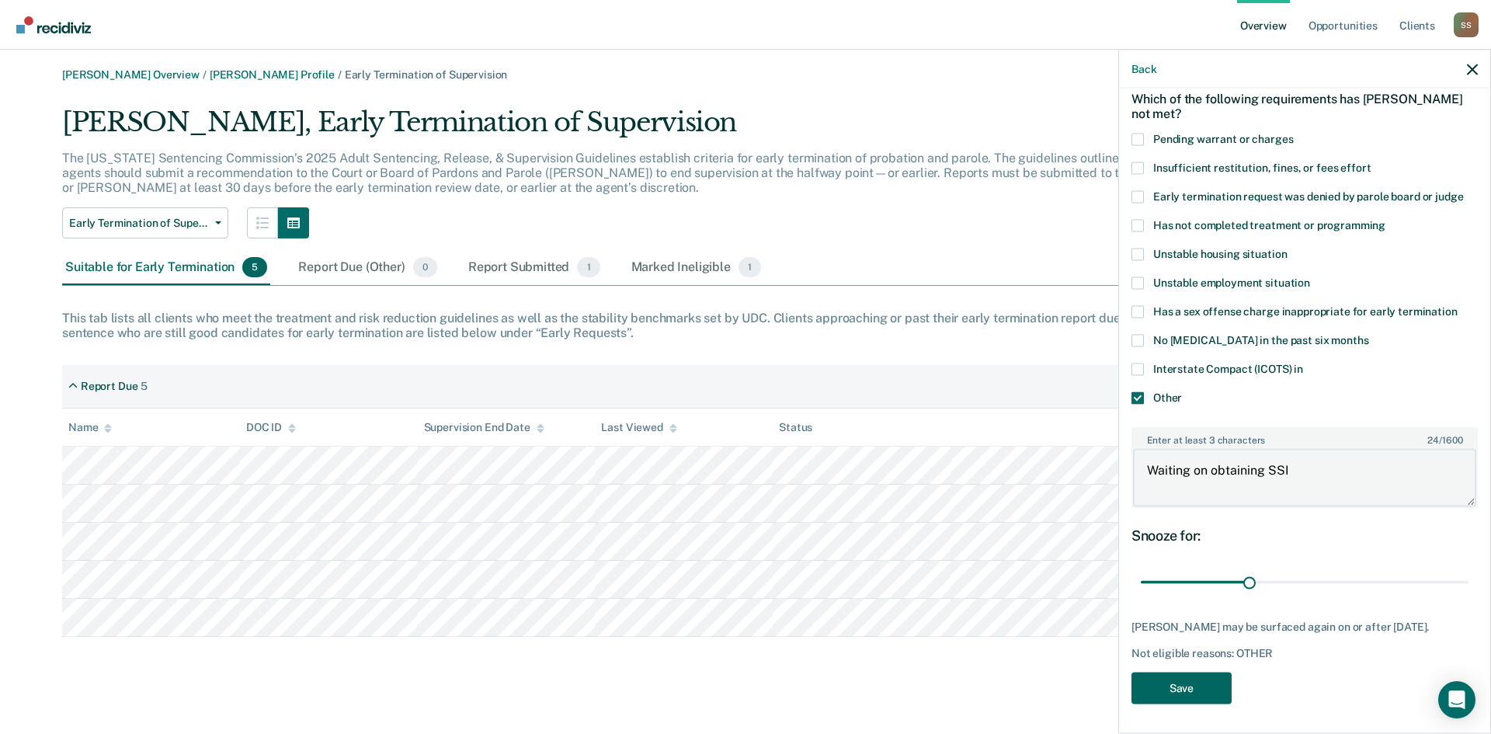
type textarea "Waiting on obtaining SSI"
click at [1169, 690] on button "Save" at bounding box center [1181, 688] width 100 height 32
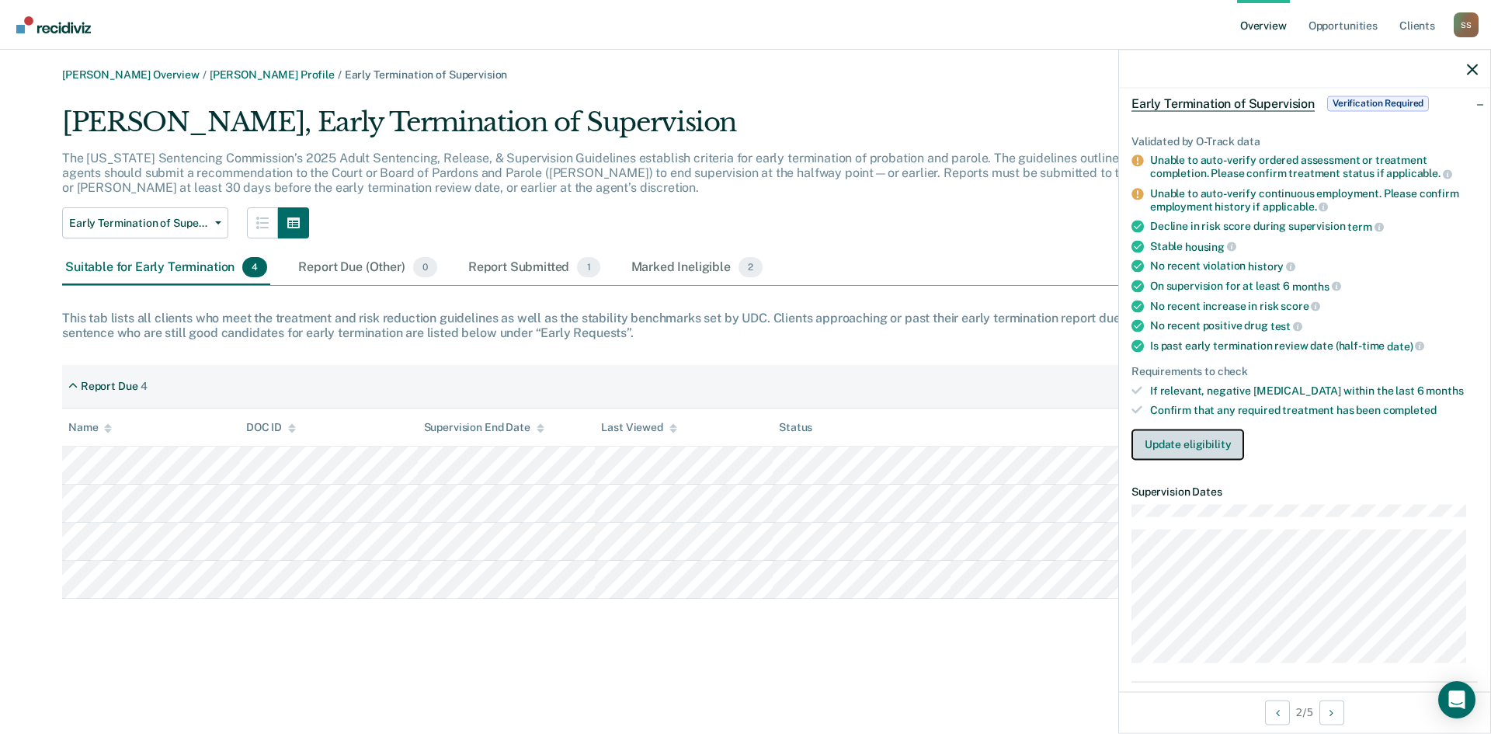
click at [1172, 448] on button "Update eligibility" at bounding box center [1187, 444] width 113 height 31
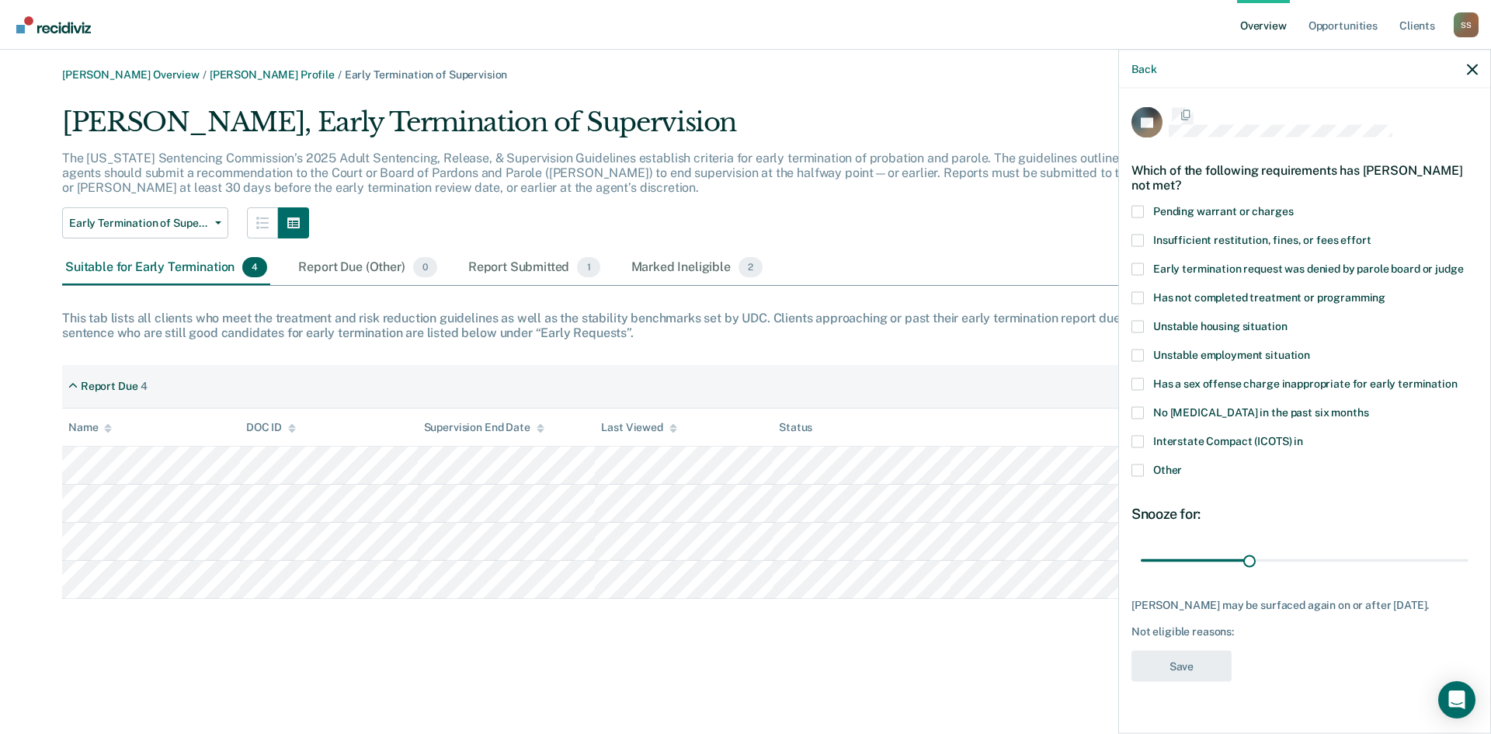
scroll to position [0, 0]
drag, startPoint x: 1250, startPoint y: 564, endPoint x: 1356, endPoint y: 558, distance: 105.7
type input "60"
click at [1356, 558] on input "range" at bounding box center [1305, 561] width 328 height 27
click at [1138, 470] on span at bounding box center [1137, 471] width 12 height 12
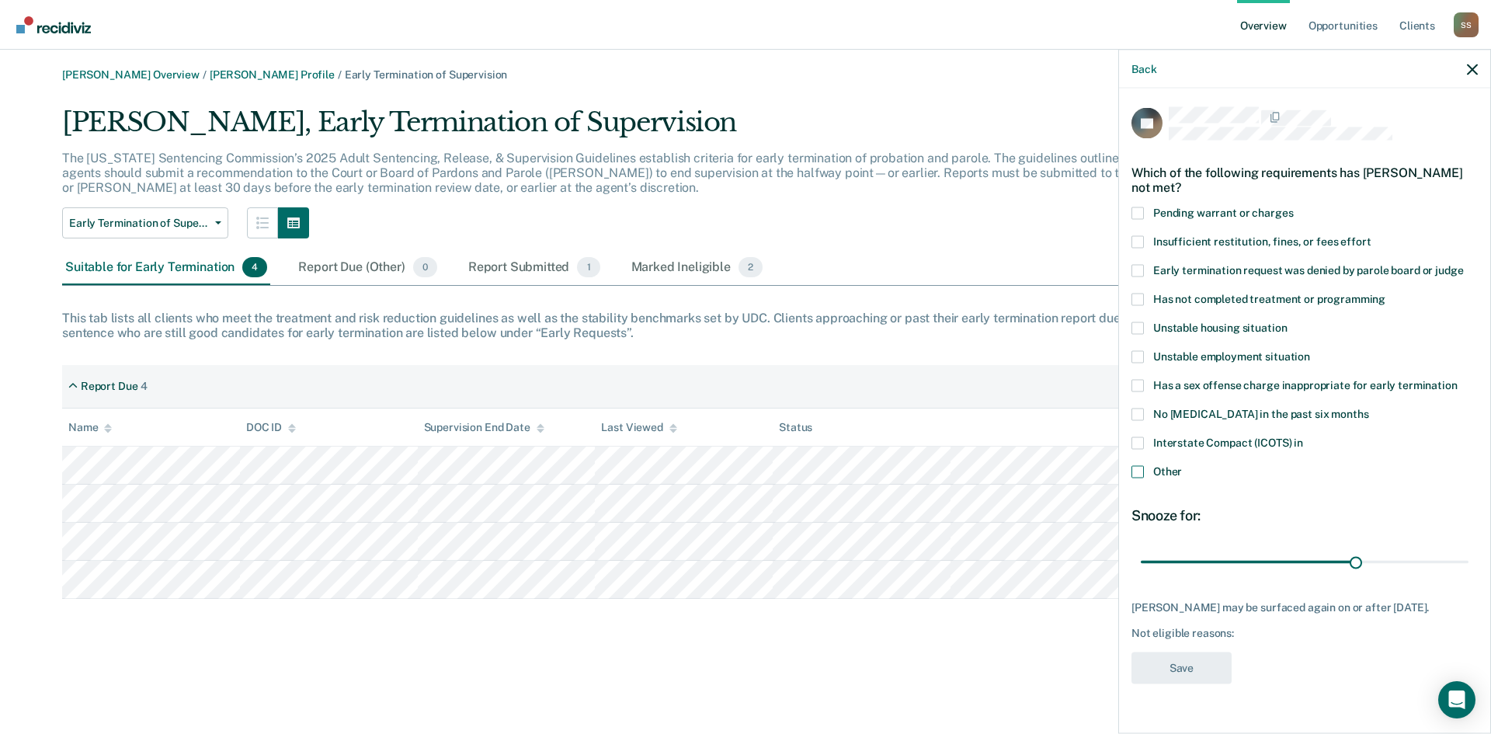
click at [1182, 465] on input "Other" at bounding box center [1182, 465] width 0 height 0
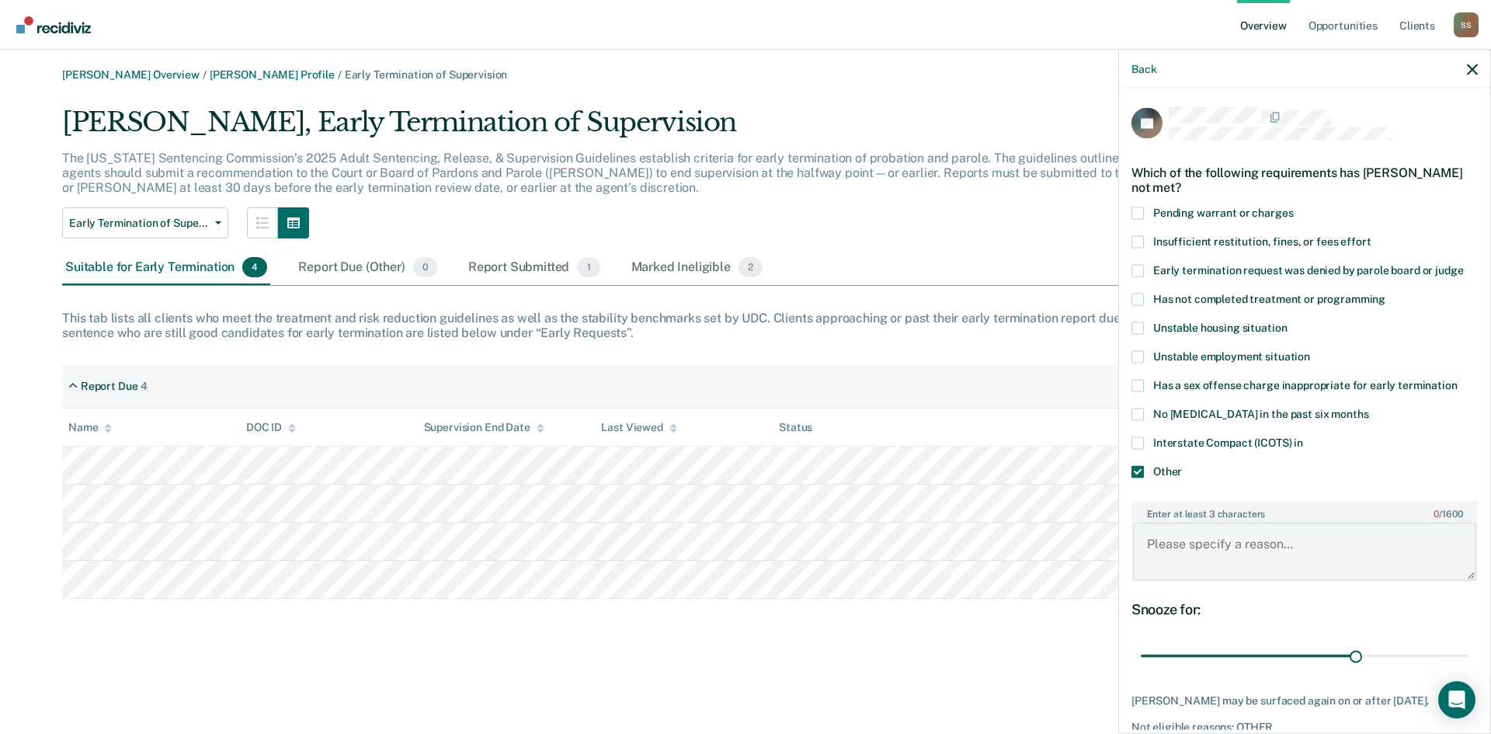
click at [1156, 528] on textarea "Enter at least 3 characters 0 / 1600" at bounding box center [1304, 551] width 343 height 57
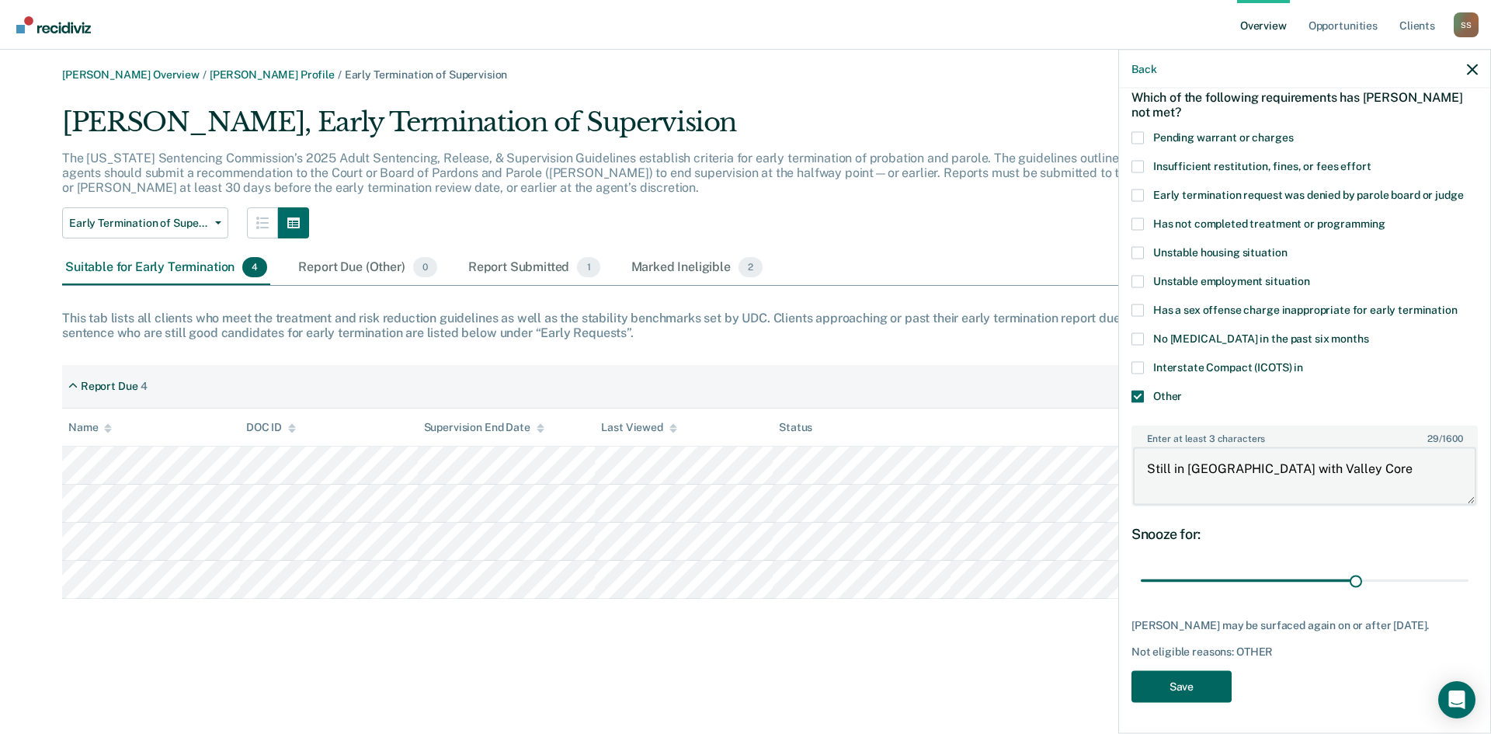
type textarea "Still in [GEOGRAPHIC_DATA] with Valley Core"
click at [1189, 684] on button "Save" at bounding box center [1181, 686] width 100 height 32
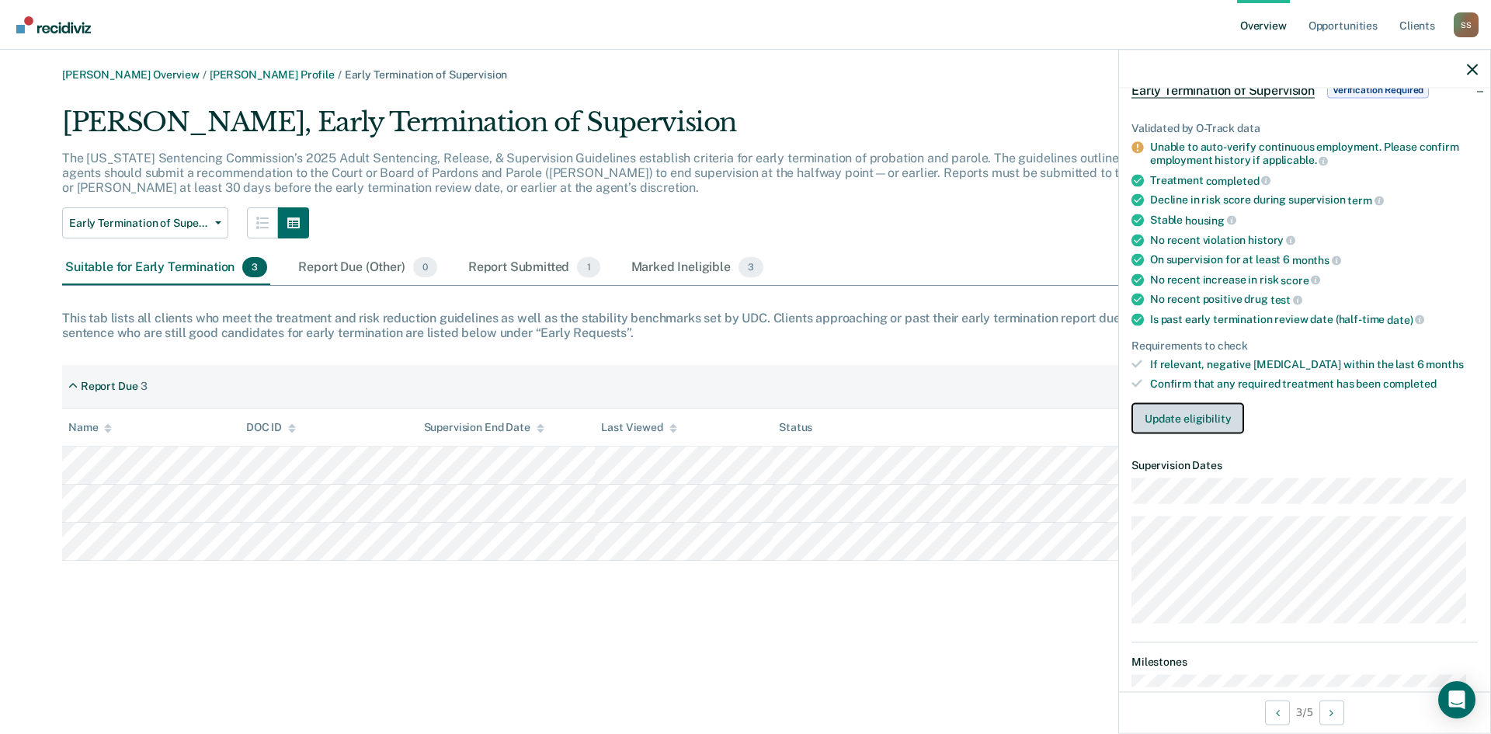
click at [1179, 418] on button "Update eligibility" at bounding box center [1187, 417] width 113 height 31
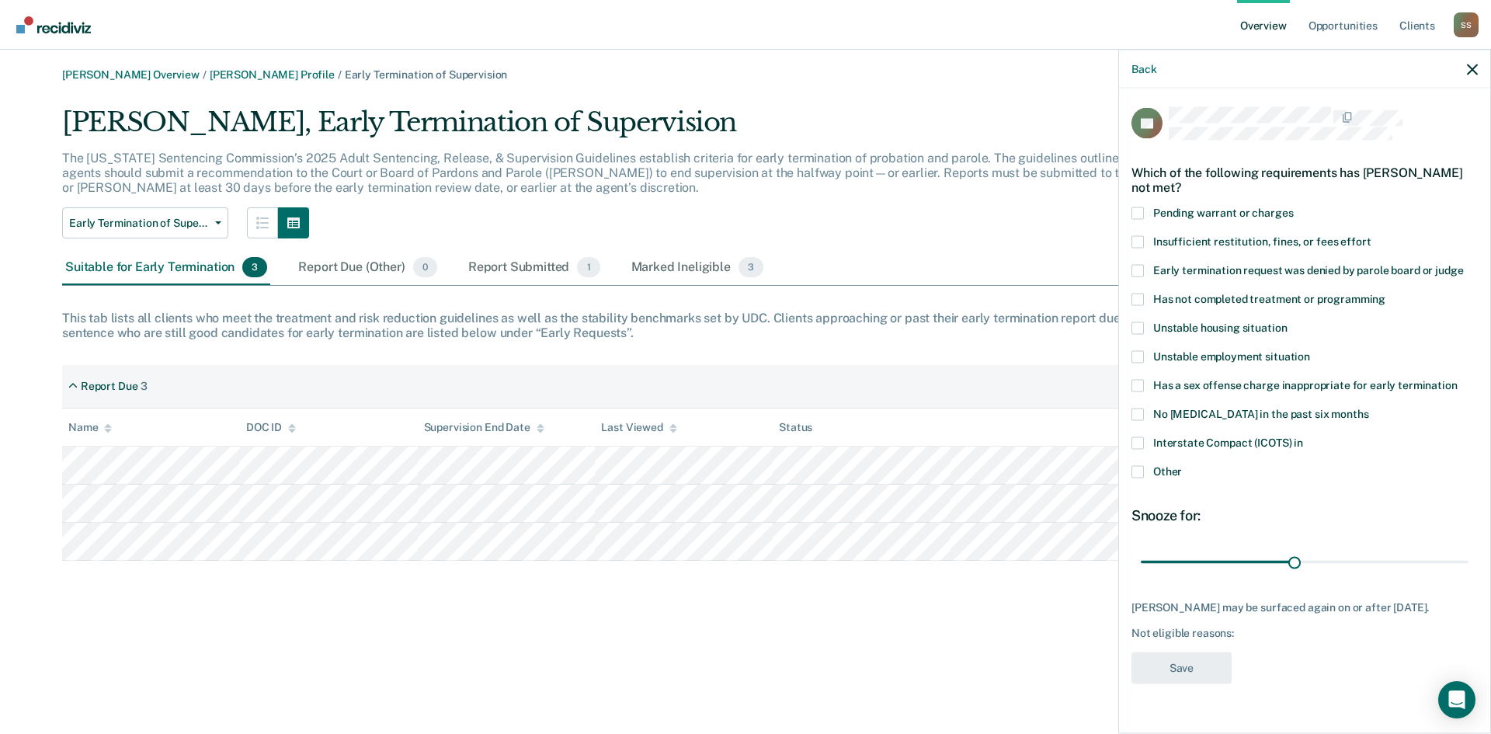
click at [1133, 477] on label "Other" at bounding box center [1304, 473] width 346 height 16
click at [1182, 465] on input "Other" at bounding box center [1182, 465] width 0 height 0
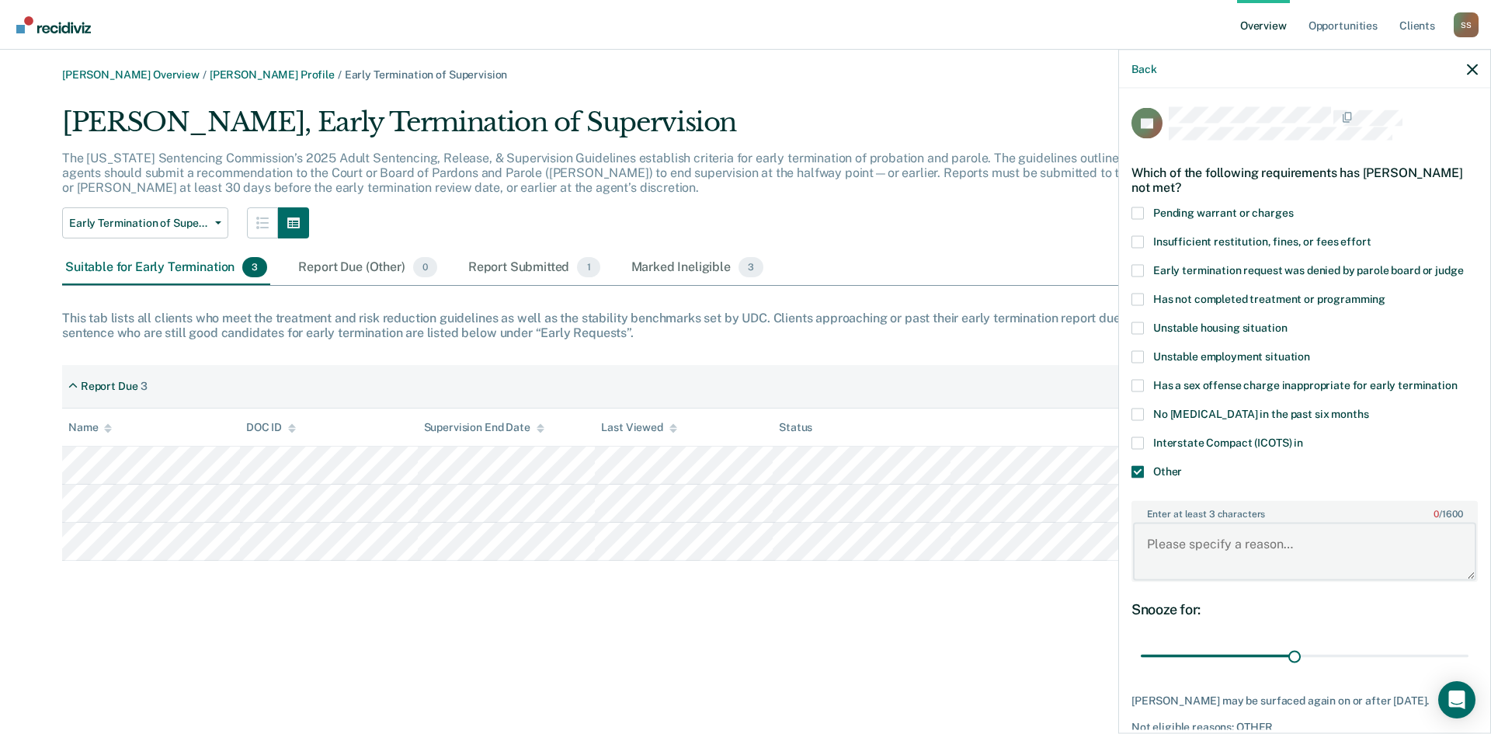
click at [1193, 537] on textarea "Enter at least 3 characters 0 / 1600" at bounding box center [1304, 551] width 343 height 57
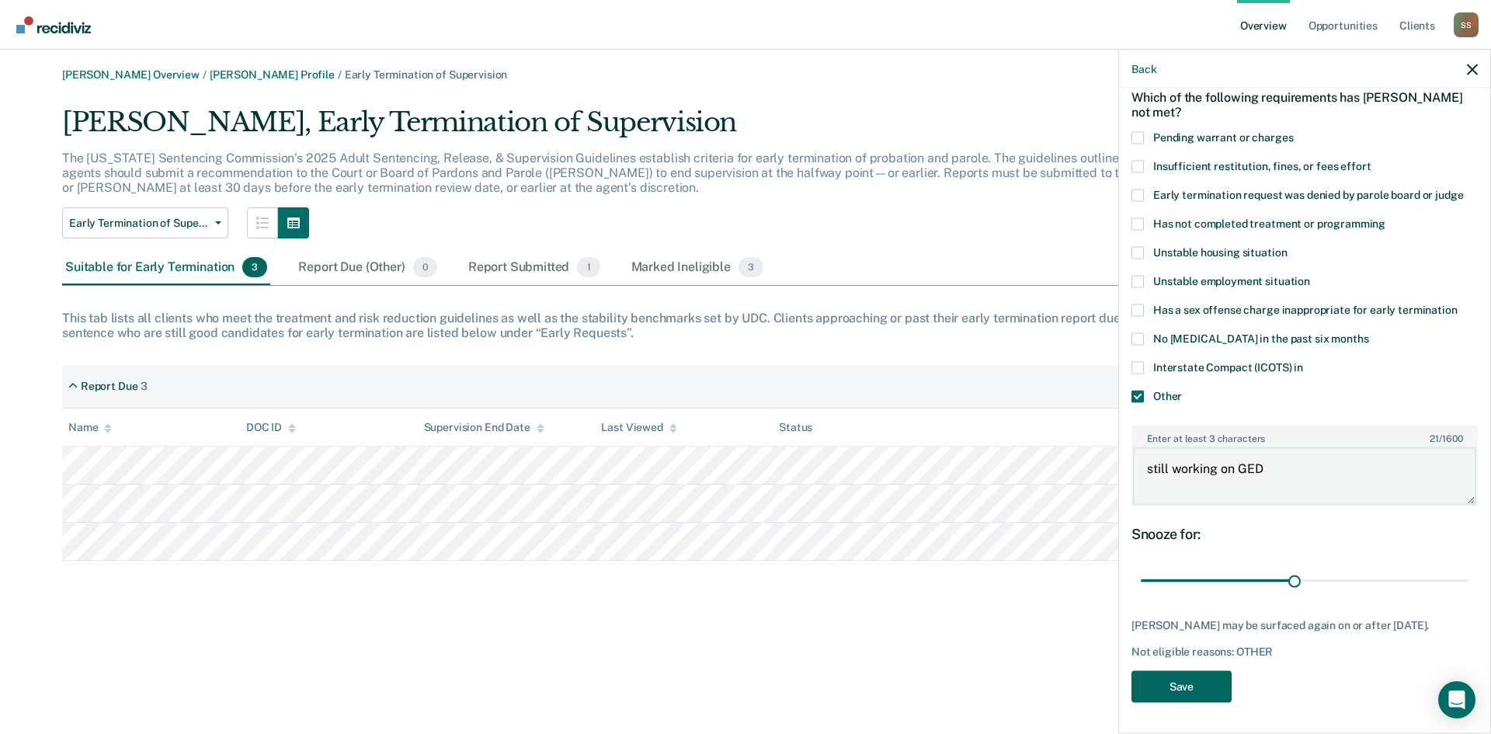
type textarea "still working on GED"
click at [1179, 679] on button "Save" at bounding box center [1181, 686] width 100 height 32
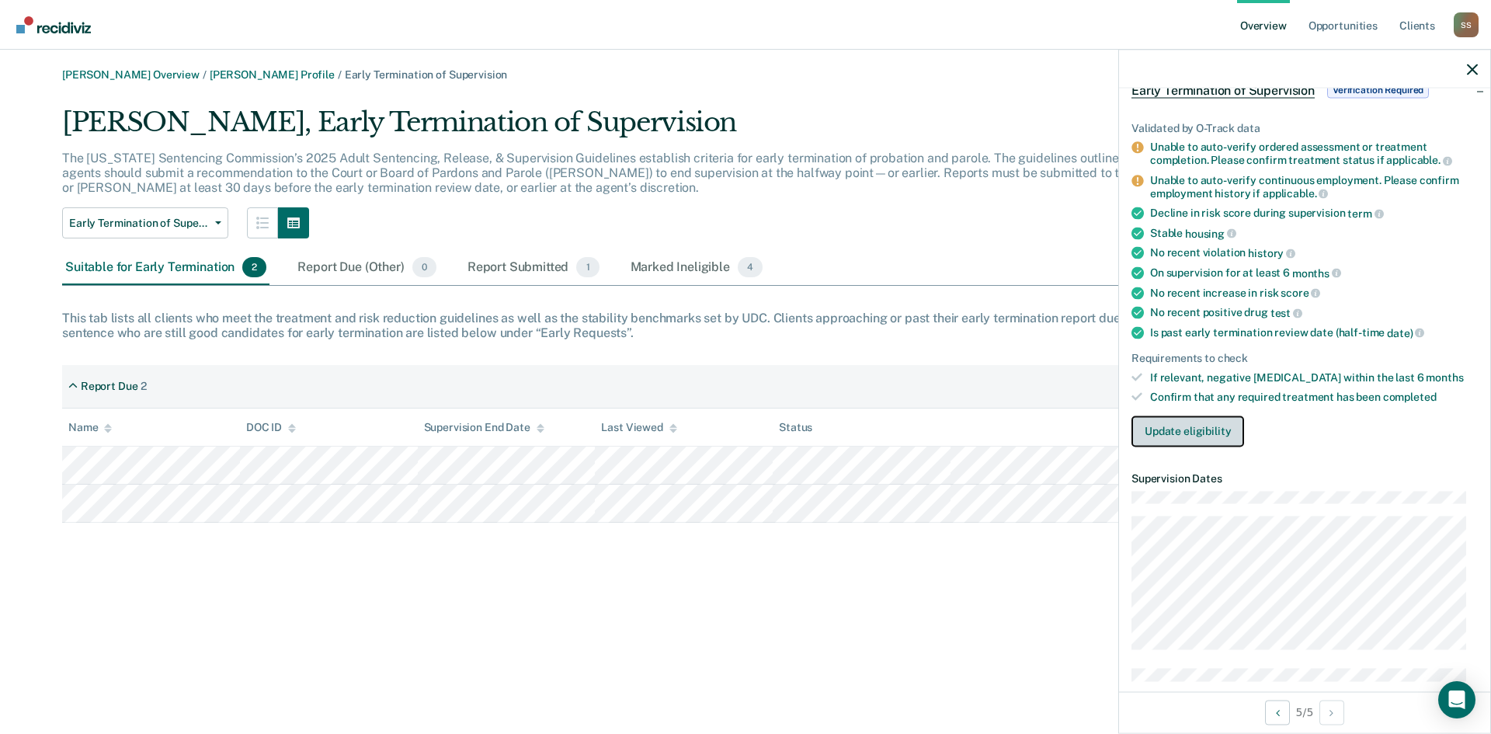
click at [1184, 433] on button "Update eligibility" at bounding box center [1187, 430] width 113 height 31
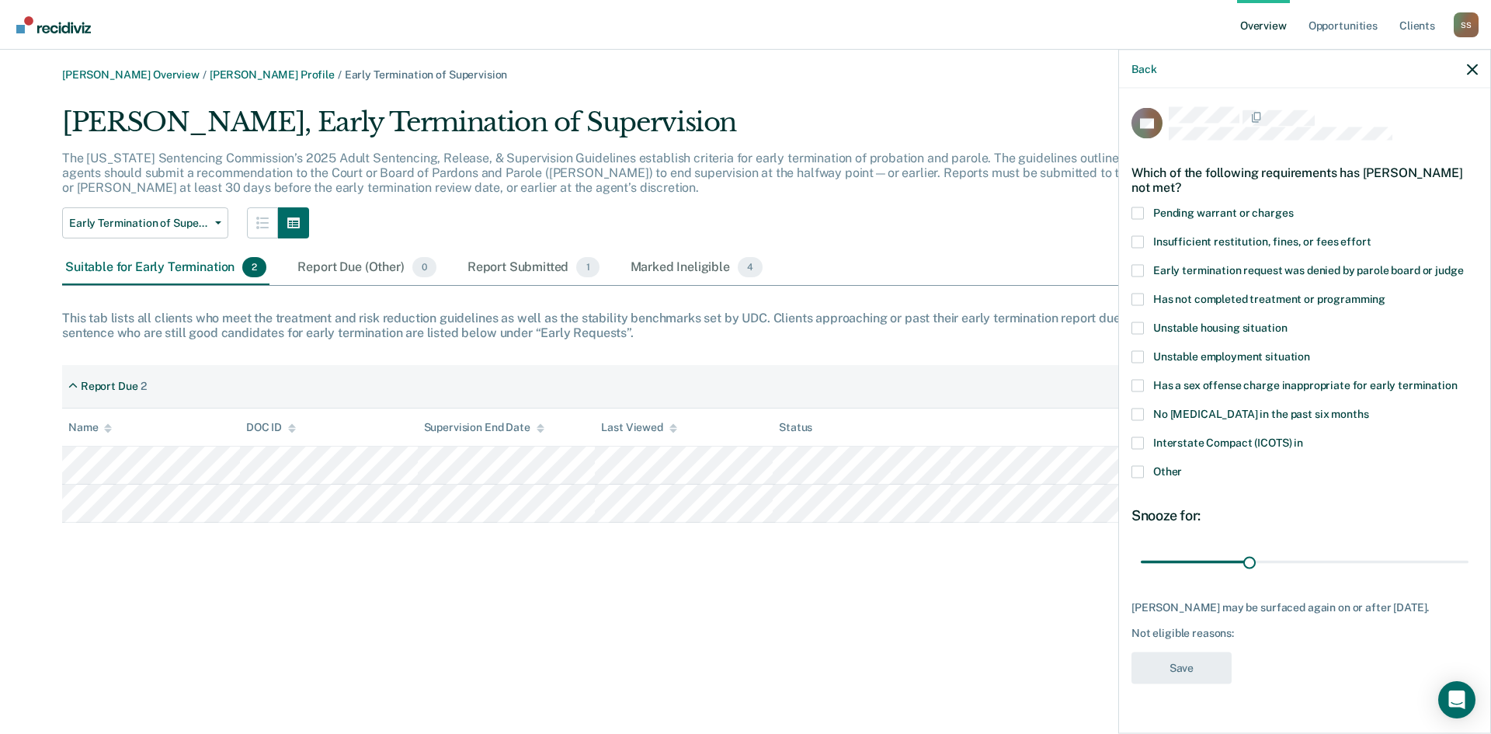
click at [1145, 471] on label "Other" at bounding box center [1304, 473] width 346 height 16
click at [1182, 465] on input "Other" at bounding box center [1182, 465] width 0 height 0
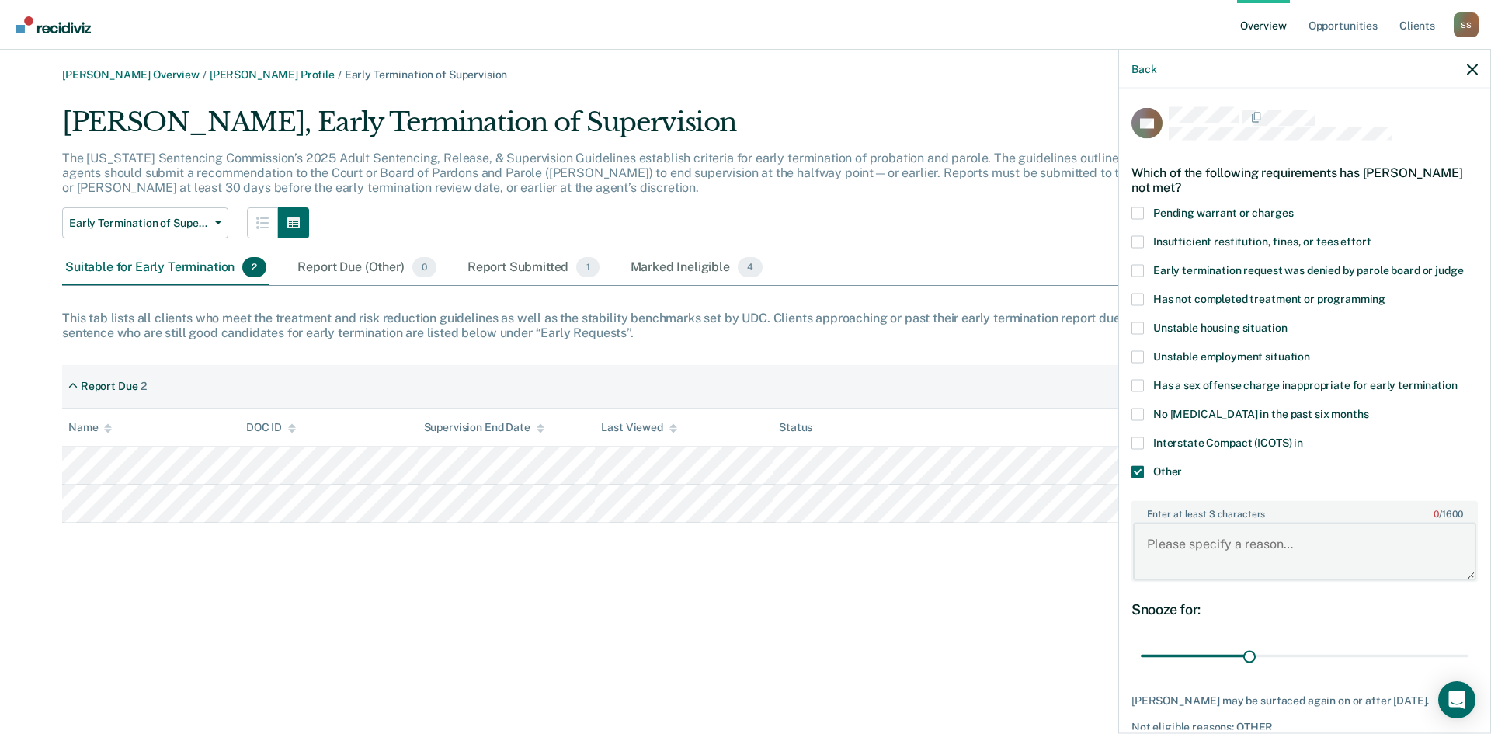
click at [1191, 532] on textarea "Enter at least 3 characters 0 / 1600" at bounding box center [1304, 551] width 343 height 57
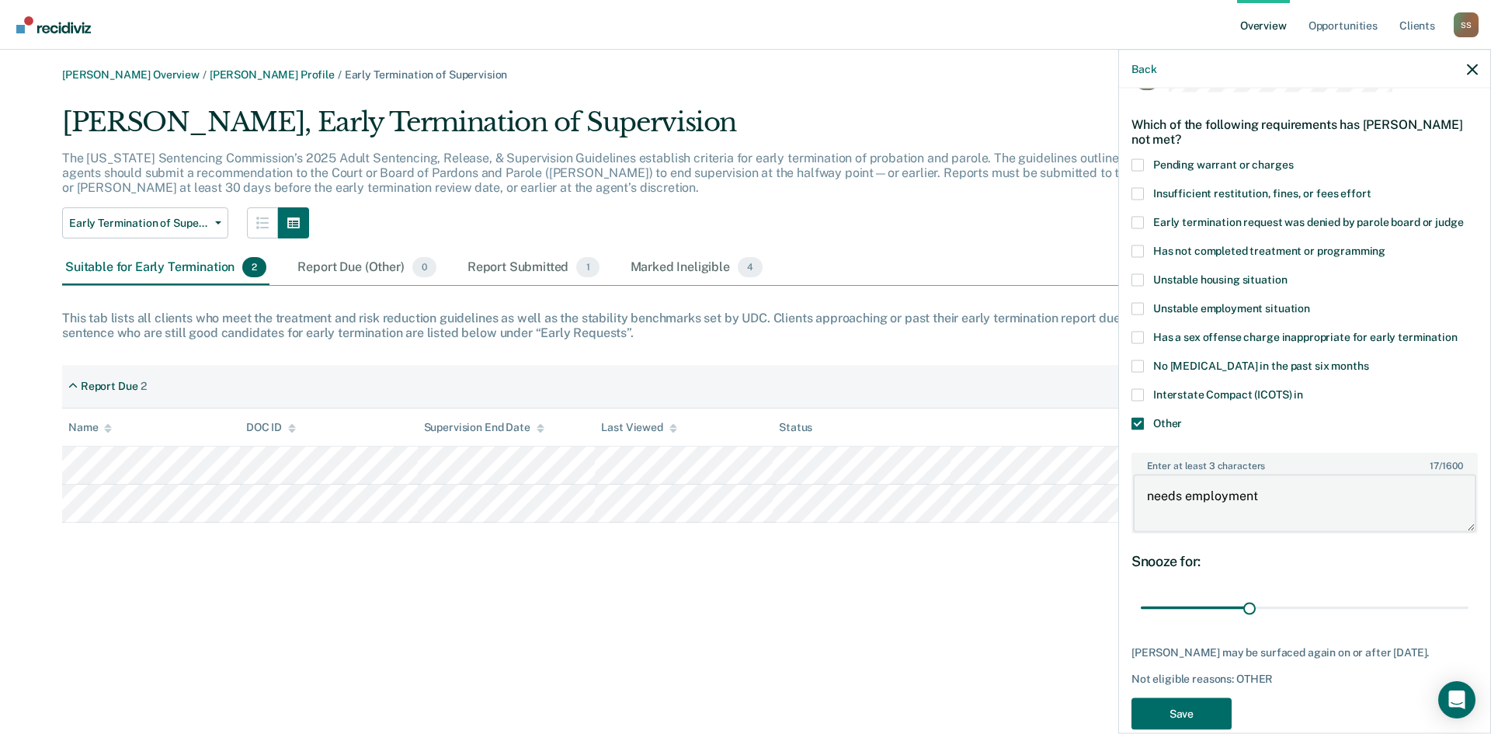
scroll to position [74, 0]
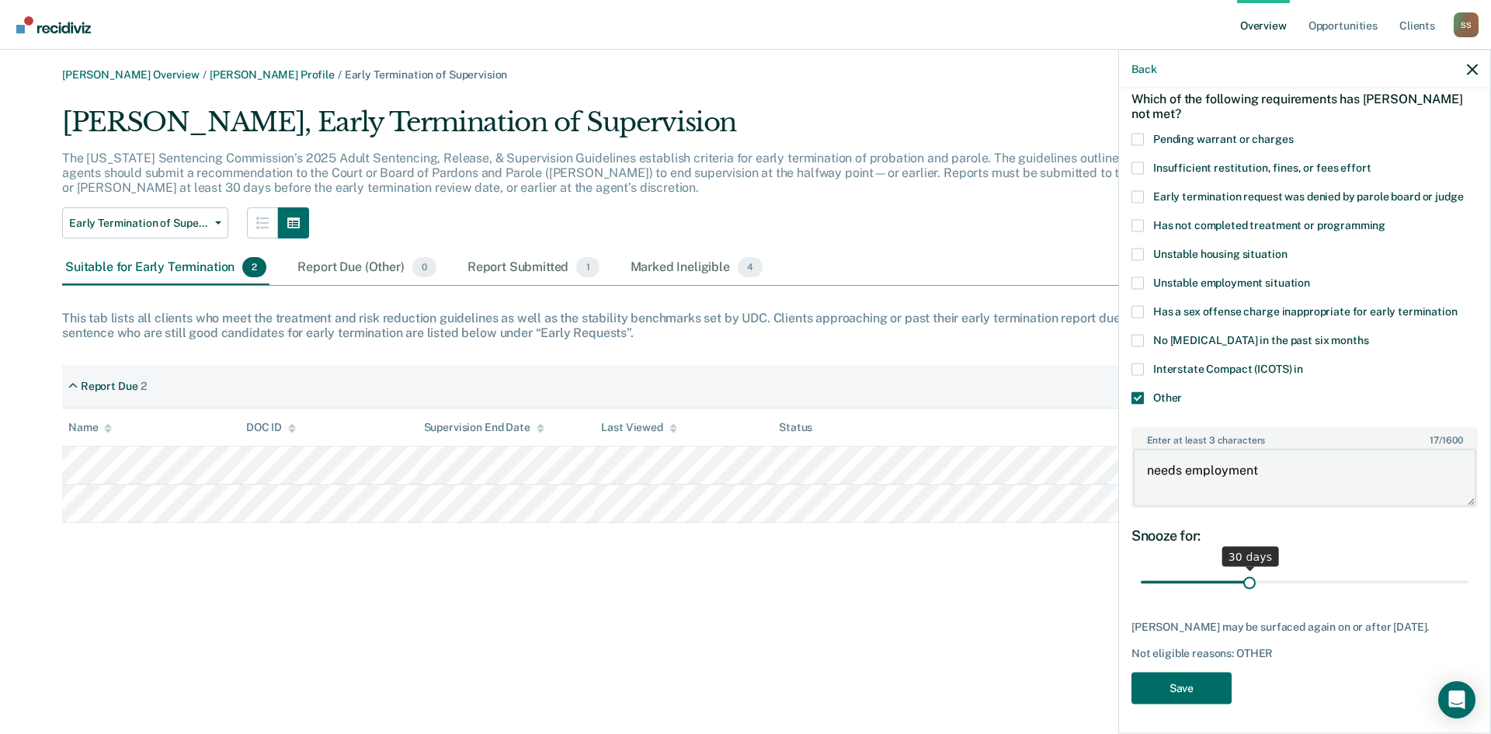
type textarea "needs employment"
drag, startPoint x: 1248, startPoint y: 582, endPoint x: 1347, endPoint y: 582, distance: 99.4
type input "60"
click at [1347, 582] on input "range" at bounding box center [1305, 581] width 328 height 27
click at [1170, 682] on button "Save" at bounding box center [1181, 688] width 100 height 32
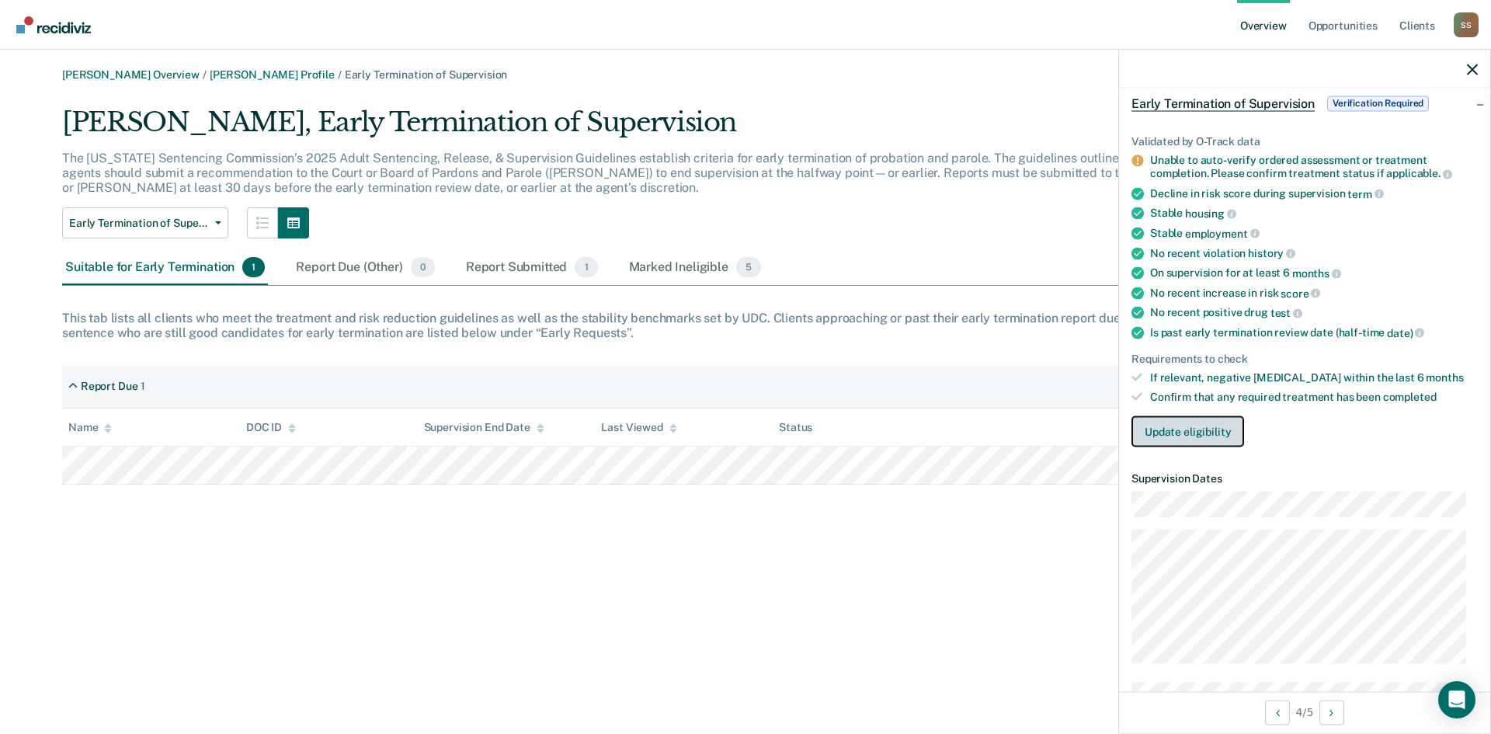
click at [1183, 436] on button "Update eligibility" at bounding box center [1187, 430] width 113 height 31
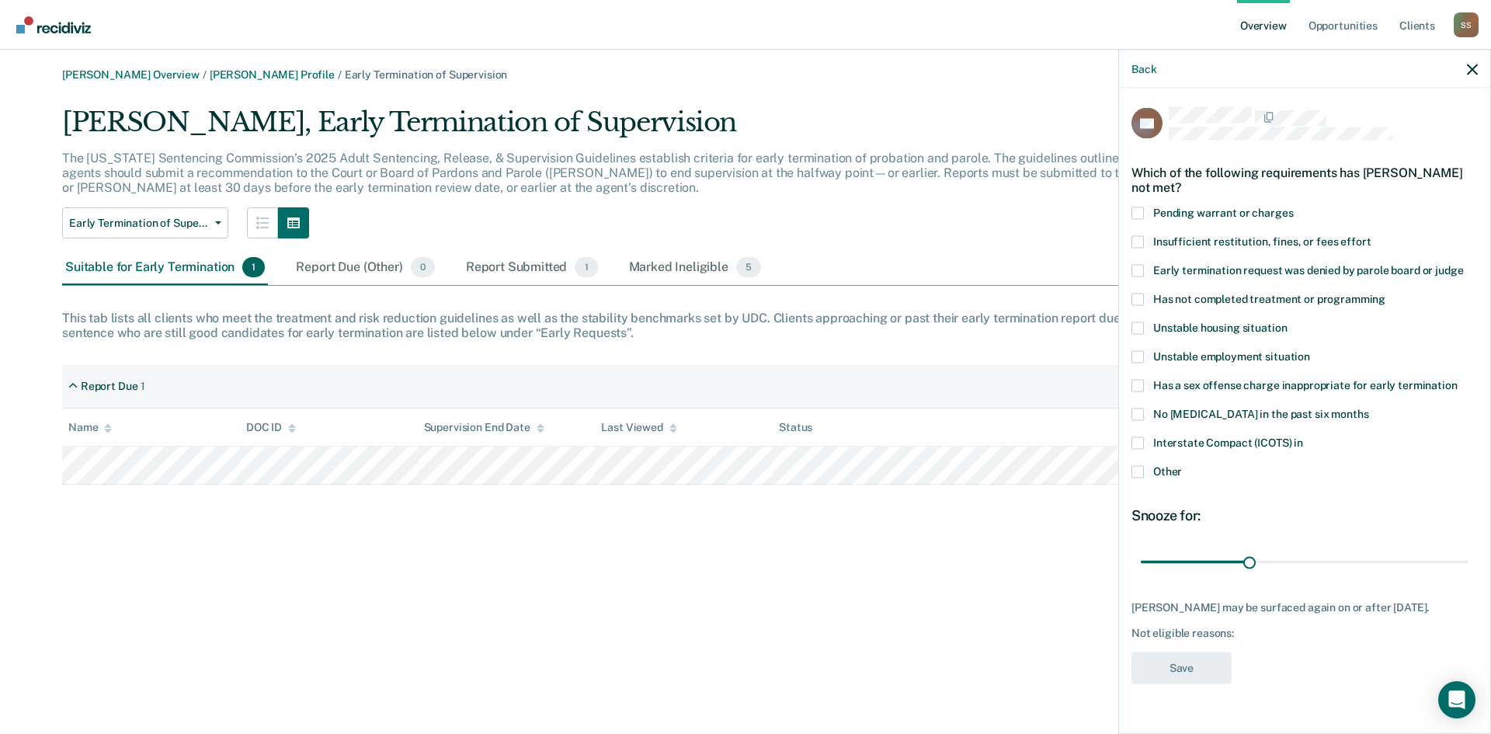
click at [1139, 298] on span at bounding box center [1137, 299] width 12 height 12
click at [1385, 293] on input "Has not completed treatment or programming" at bounding box center [1385, 293] width 0 height 0
click at [1211, 674] on button "Save" at bounding box center [1181, 667] width 100 height 32
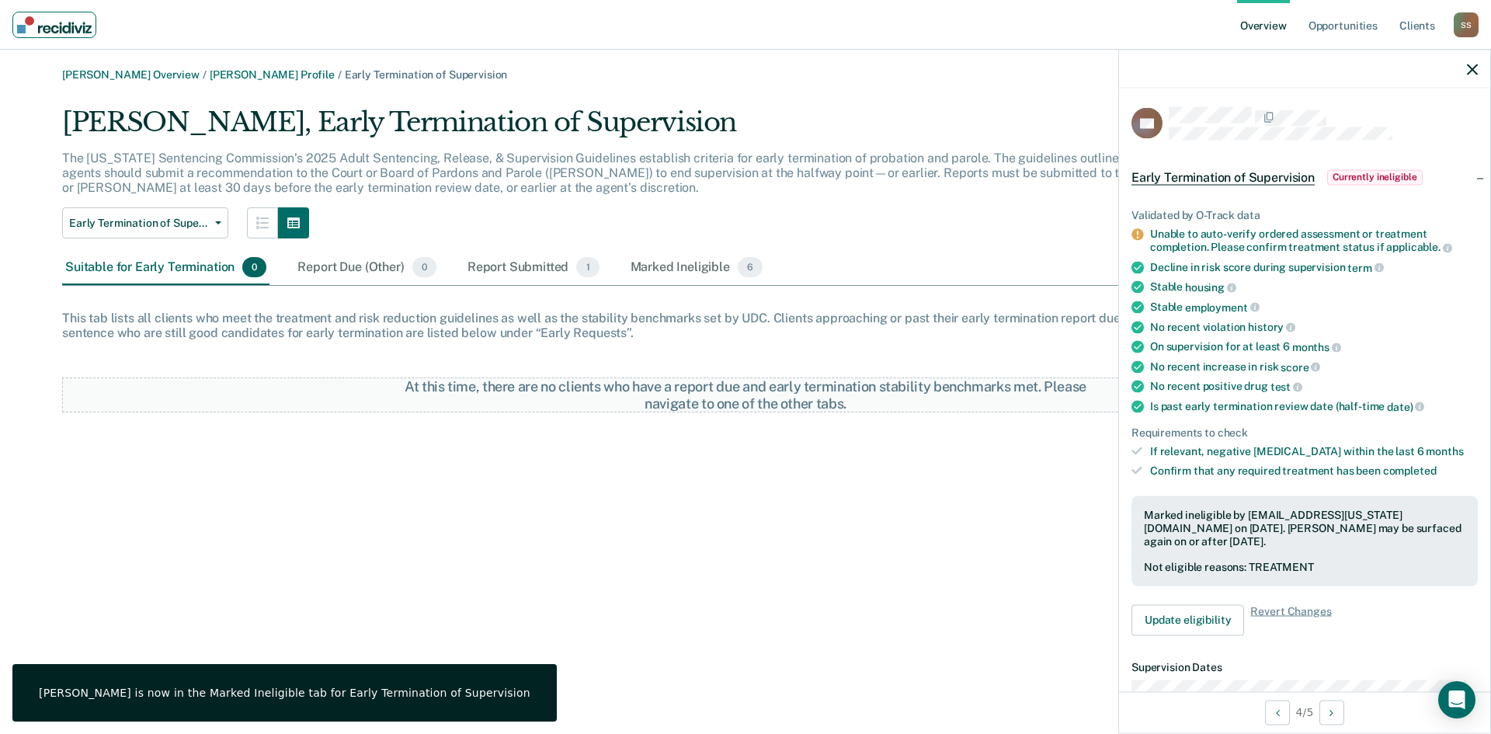
click at [35, 23] on img "Main navigation" at bounding box center [54, 24] width 75 height 17
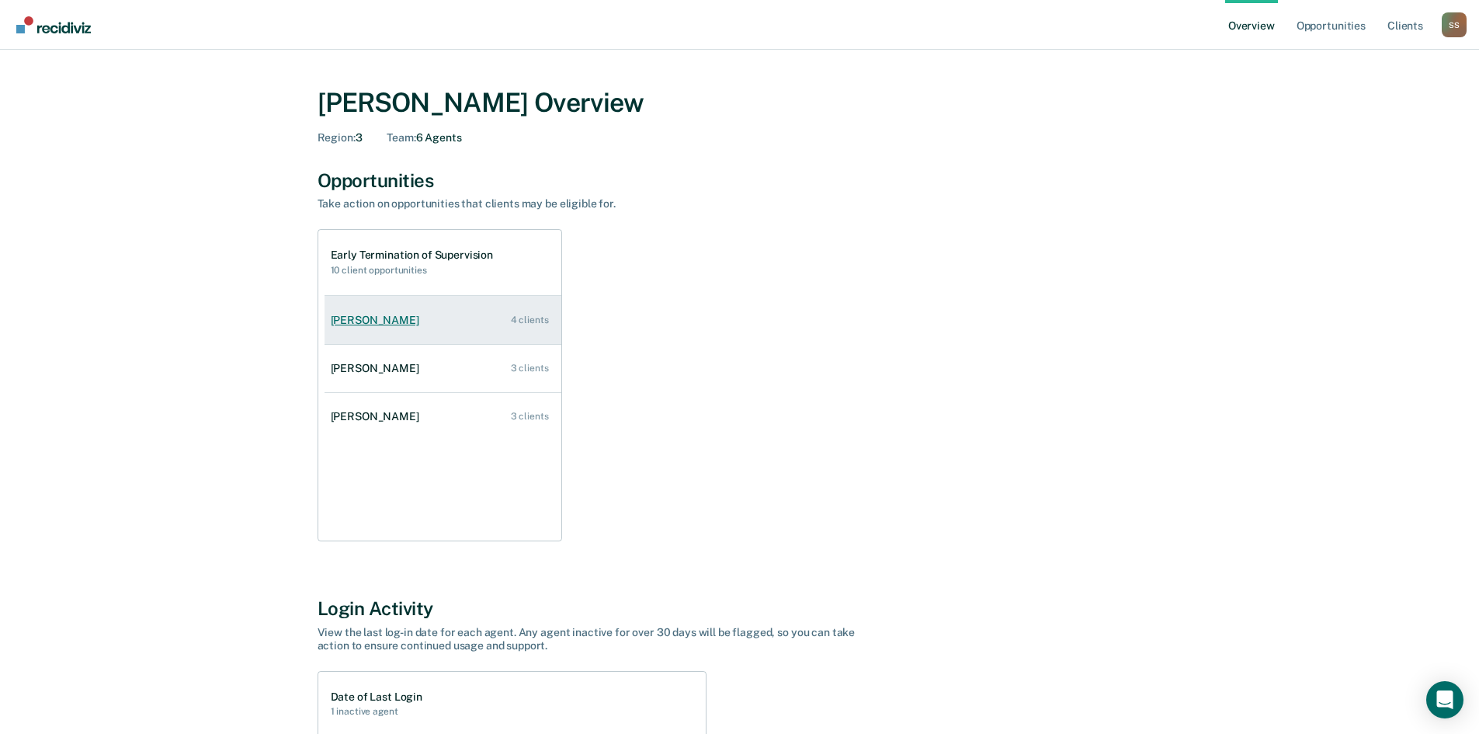
click at [366, 318] on div "[PERSON_NAME]" at bounding box center [378, 320] width 95 height 13
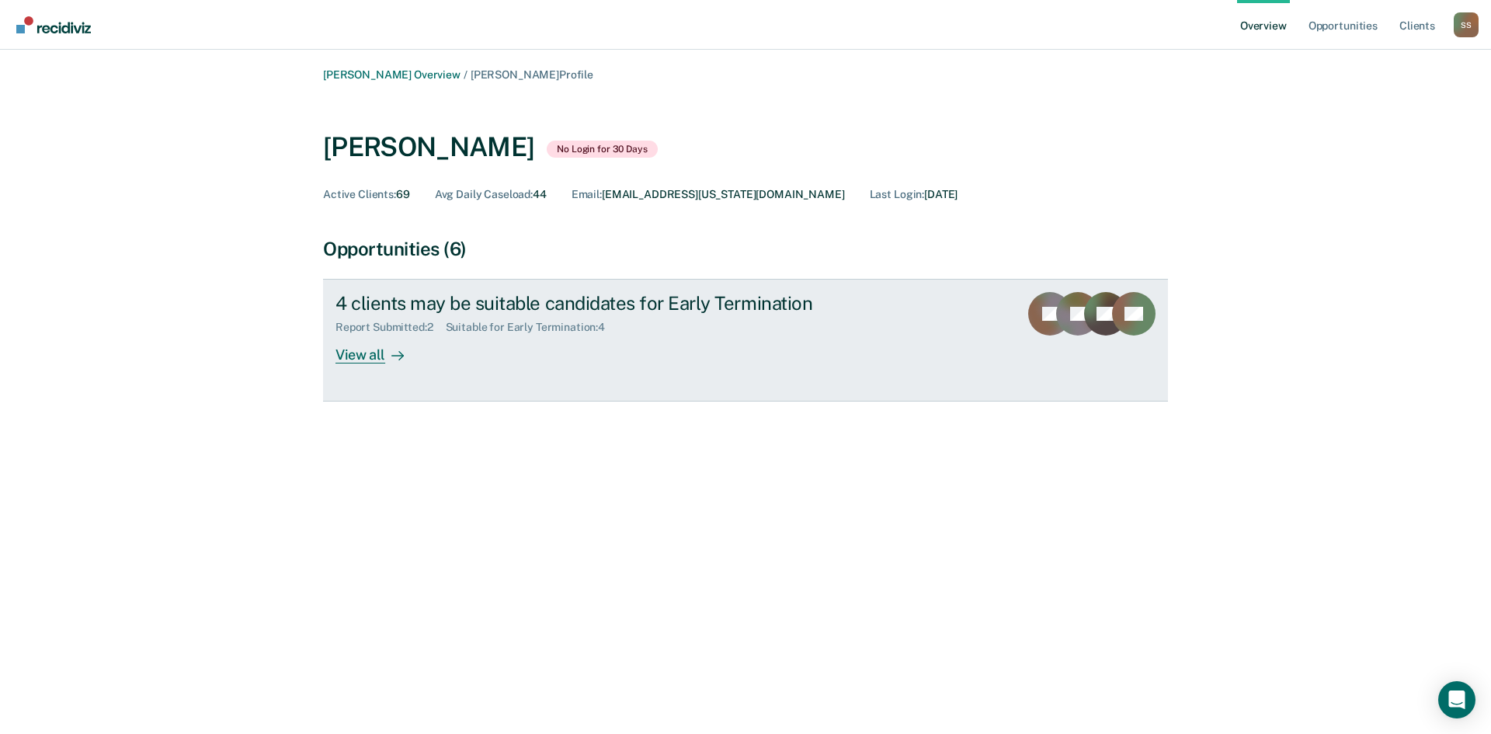
click at [363, 356] on div "View all" at bounding box center [378, 349] width 87 height 30
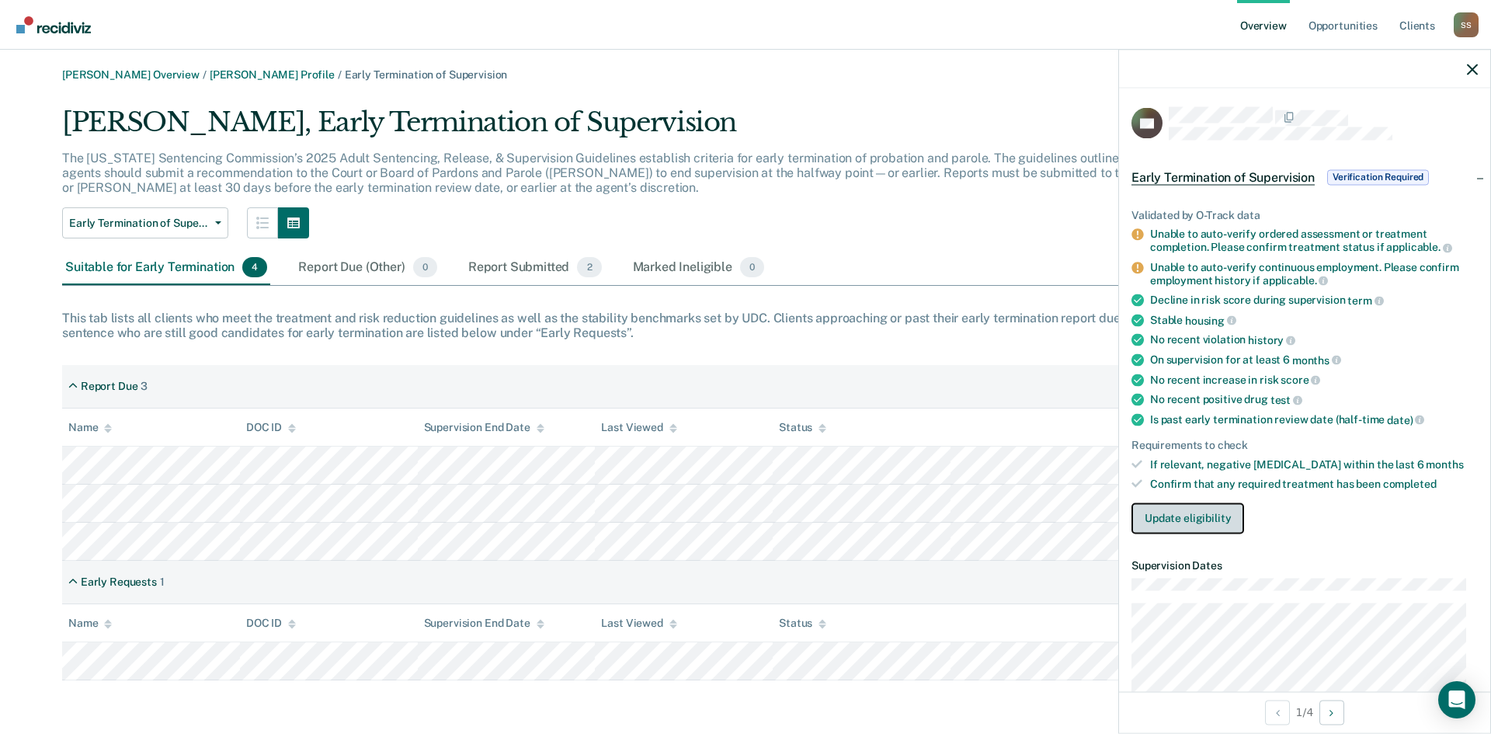
click at [1172, 513] on button "Update eligibility" at bounding box center [1187, 517] width 113 height 31
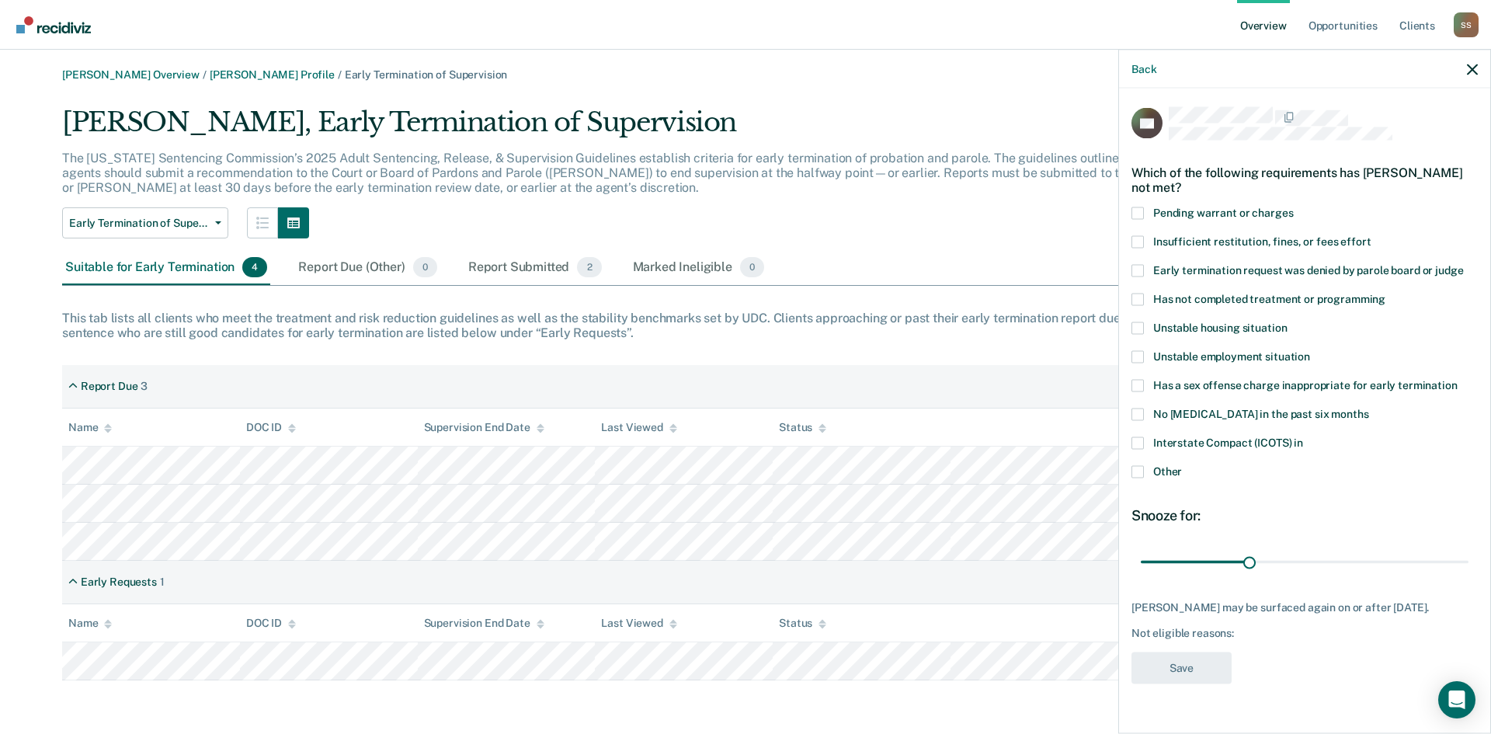
click at [1137, 355] on span at bounding box center [1137, 356] width 12 height 12
click at [1310, 350] on input "Unstable employment situation" at bounding box center [1310, 350] width 0 height 0
click at [1142, 297] on span at bounding box center [1137, 299] width 12 height 12
click at [1385, 293] on input "Has not completed treatment or programming" at bounding box center [1385, 293] width 0 height 0
click at [1202, 658] on button "Save" at bounding box center [1181, 667] width 100 height 32
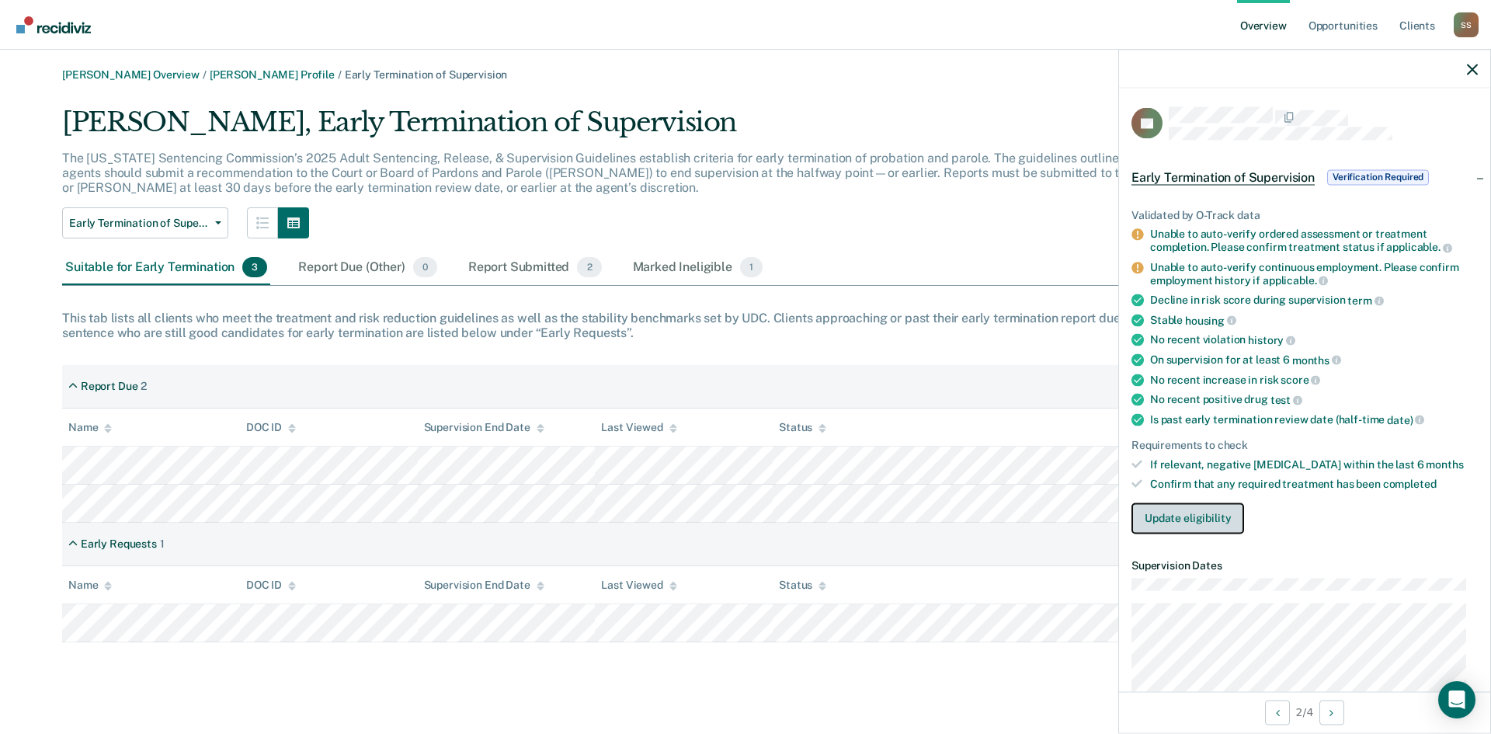
click at [1178, 516] on button "Update eligibility" at bounding box center [1187, 517] width 113 height 31
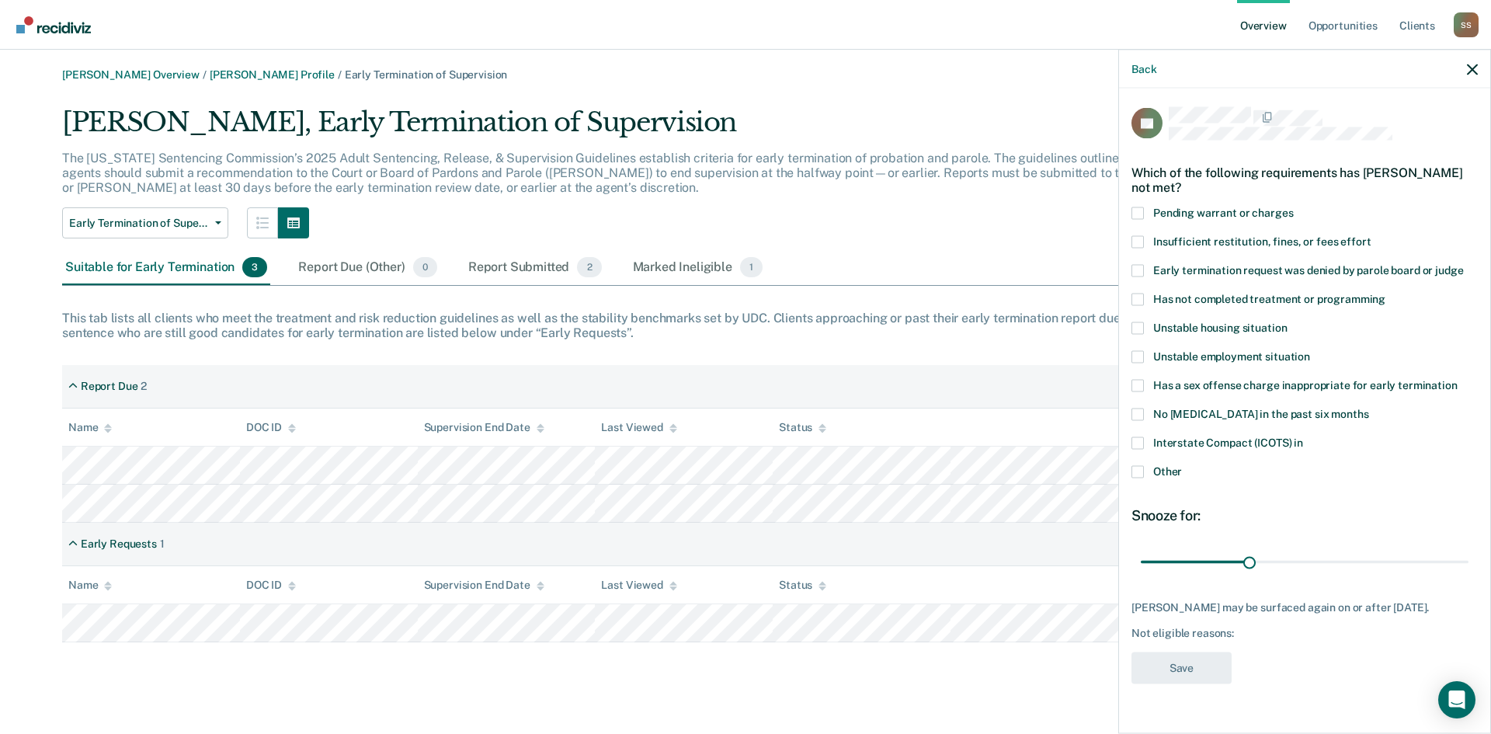
click at [1141, 217] on span at bounding box center [1137, 213] width 12 height 12
click at [1293, 207] on input "Pending warrant or charges" at bounding box center [1293, 207] width 0 height 0
click at [1138, 296] on span at bounding box center [1137, 299] width 12 height 12
click at [1385, 293] on input "Has not completed treatment or programming" at bounding box center [1385, 293] width 0 height 0
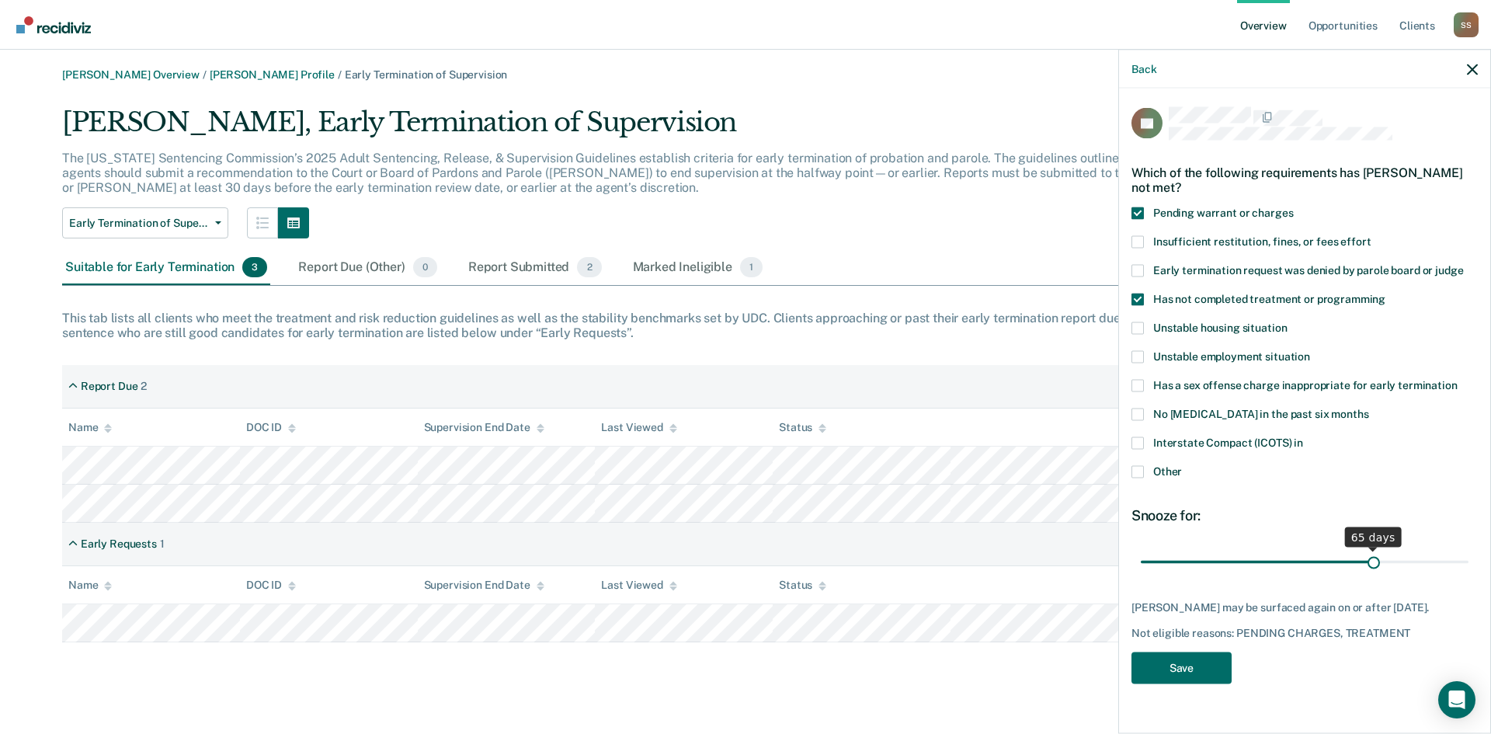
drag, startPoint x: 1249, startPoint y: 562, endPoint x: 1374, endPoint y: 565, distance: 124.3
type input "65"
click at [1374, 565] on input "range" at bounding box center [1305, 561] width 328 height 27
click at [1170, 663] on button "Save" at bounding box center [1181, 667] width 100 height 32
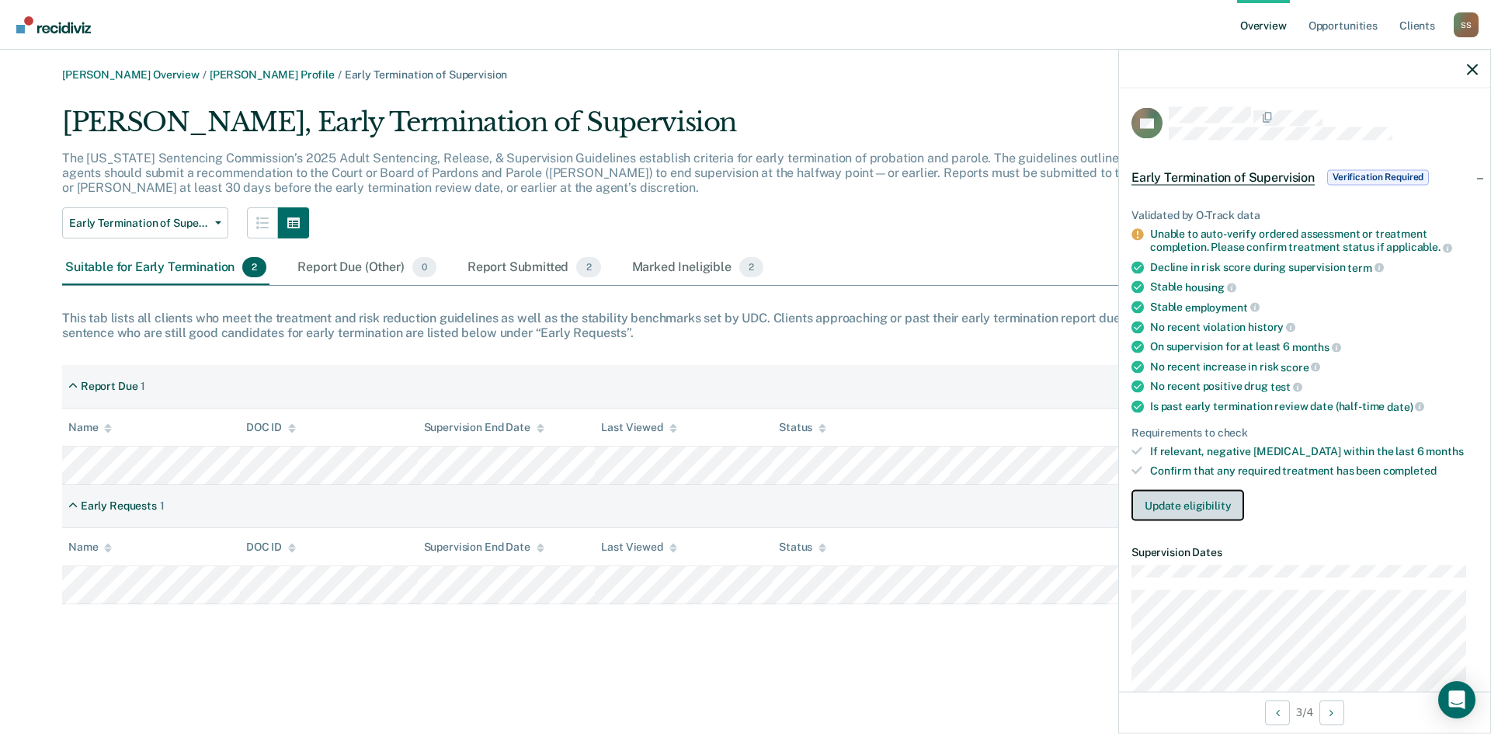
click at [1183, 510] on button "Update eligibility" at bounding box center [1187, 504] width 113 height 31
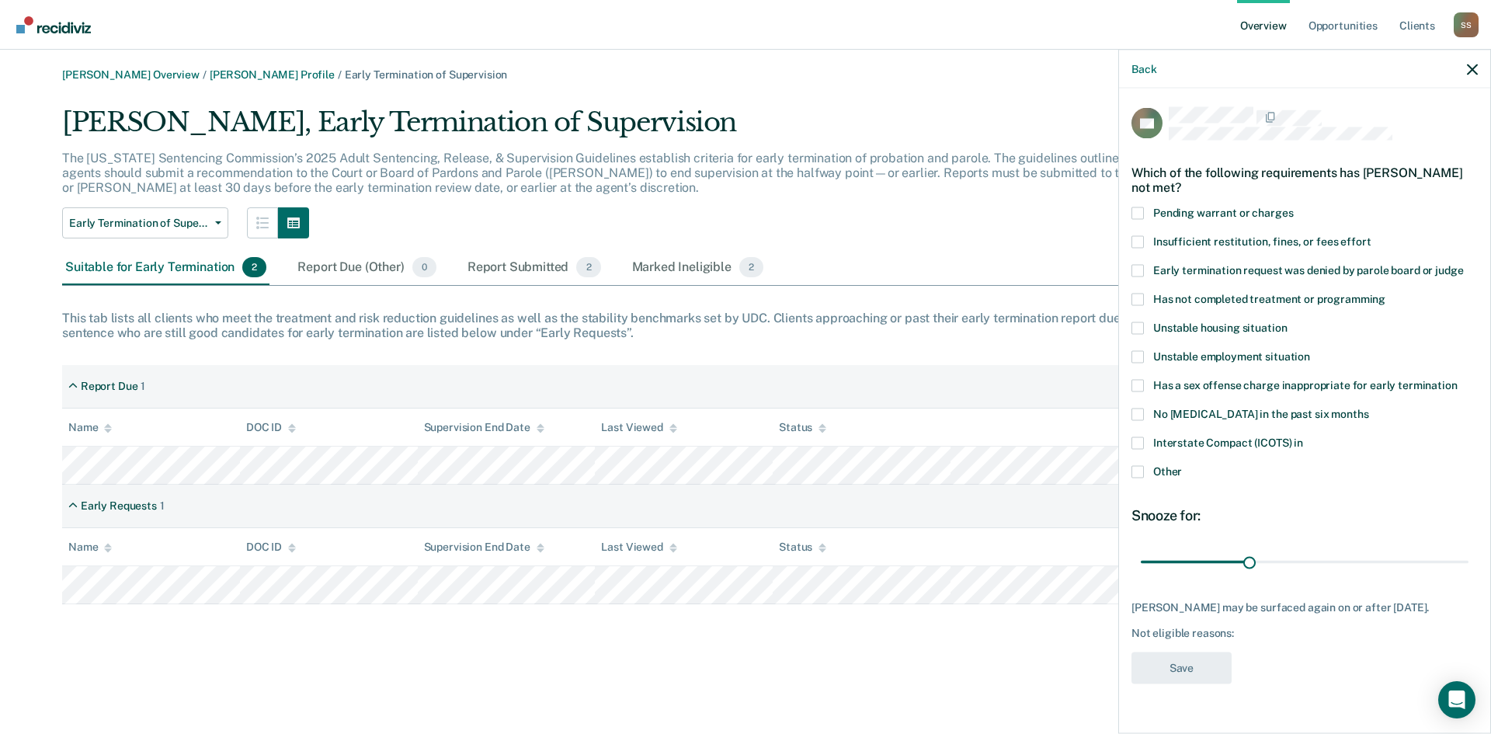
click at [1141, 298] on span at bounding box center [1137, 299] width 12 height 12
click at [1385, 293] on input "Has not completed treatment or programming" at bounding box center [1385, 293] width 0 height 0
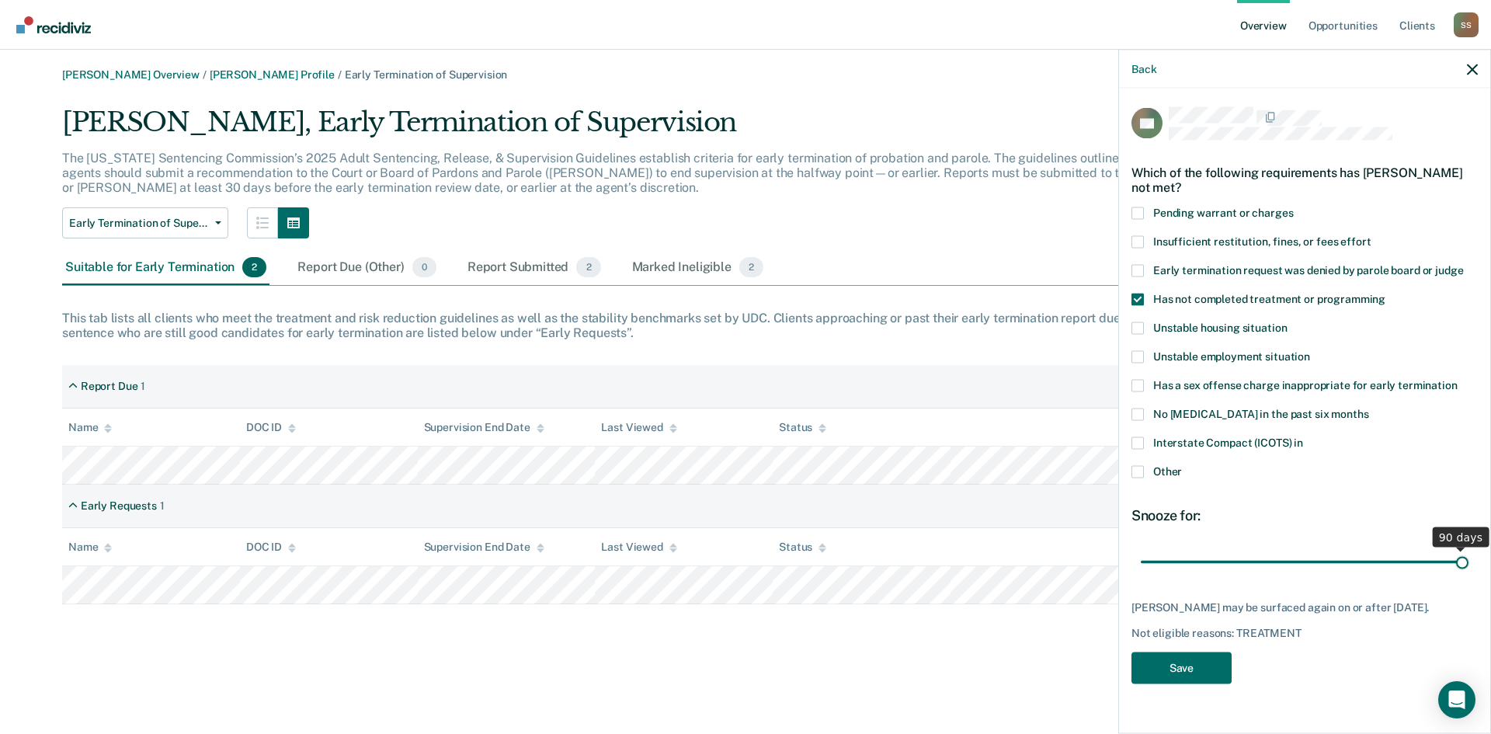
drag, startPoint x: 1250, startPoint y: 561, endPoint x: 1667, endPoint y: 558, distance: 417.0
type input "90"
click at [1468, 558] on input "range" at bounding box center [1305, 561] width 328 height 27
click at [1186, 668] on button "Save" at bounding box center [1181, 667] width 100 height 32
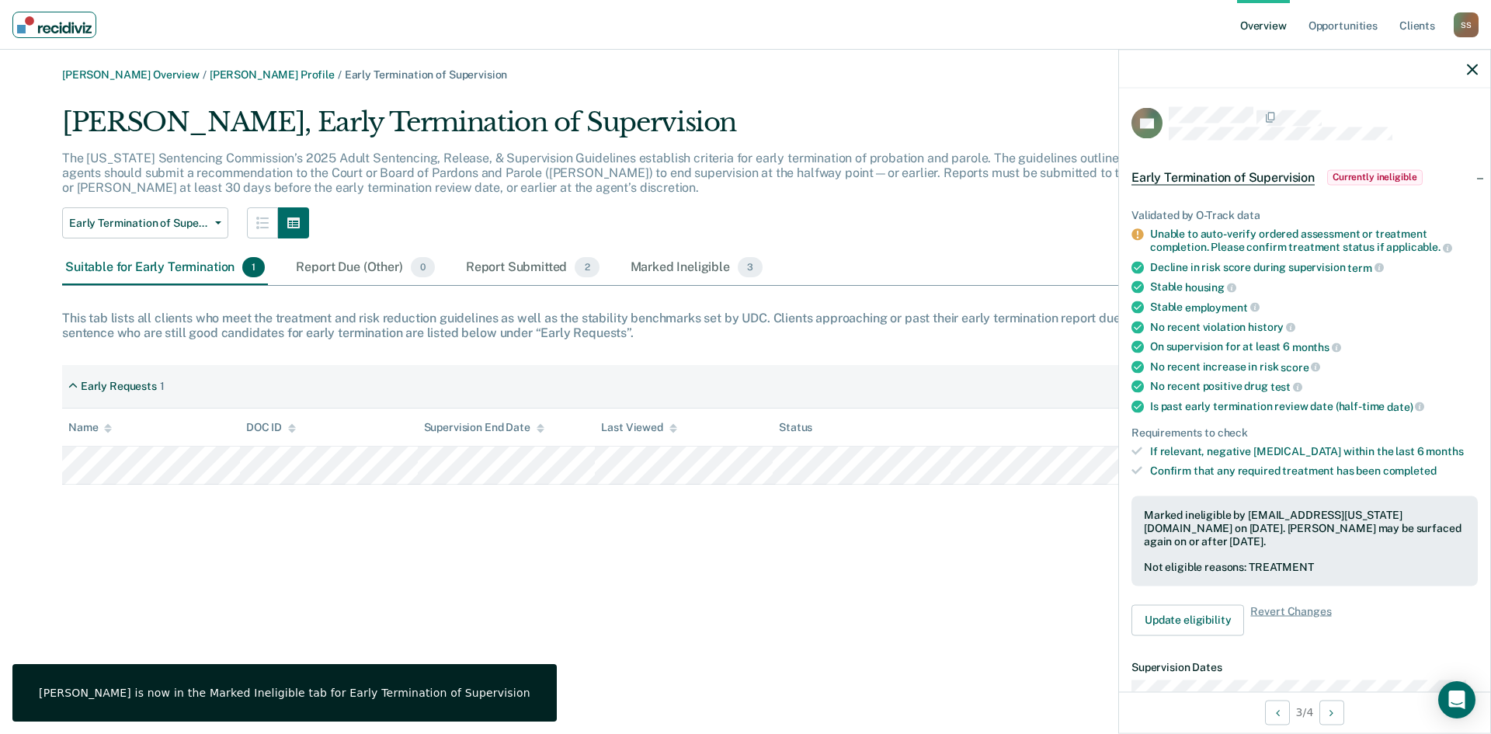
click at [65, 28] on img "Main navigation" at bounding box center [54, 24] width 75 height 17
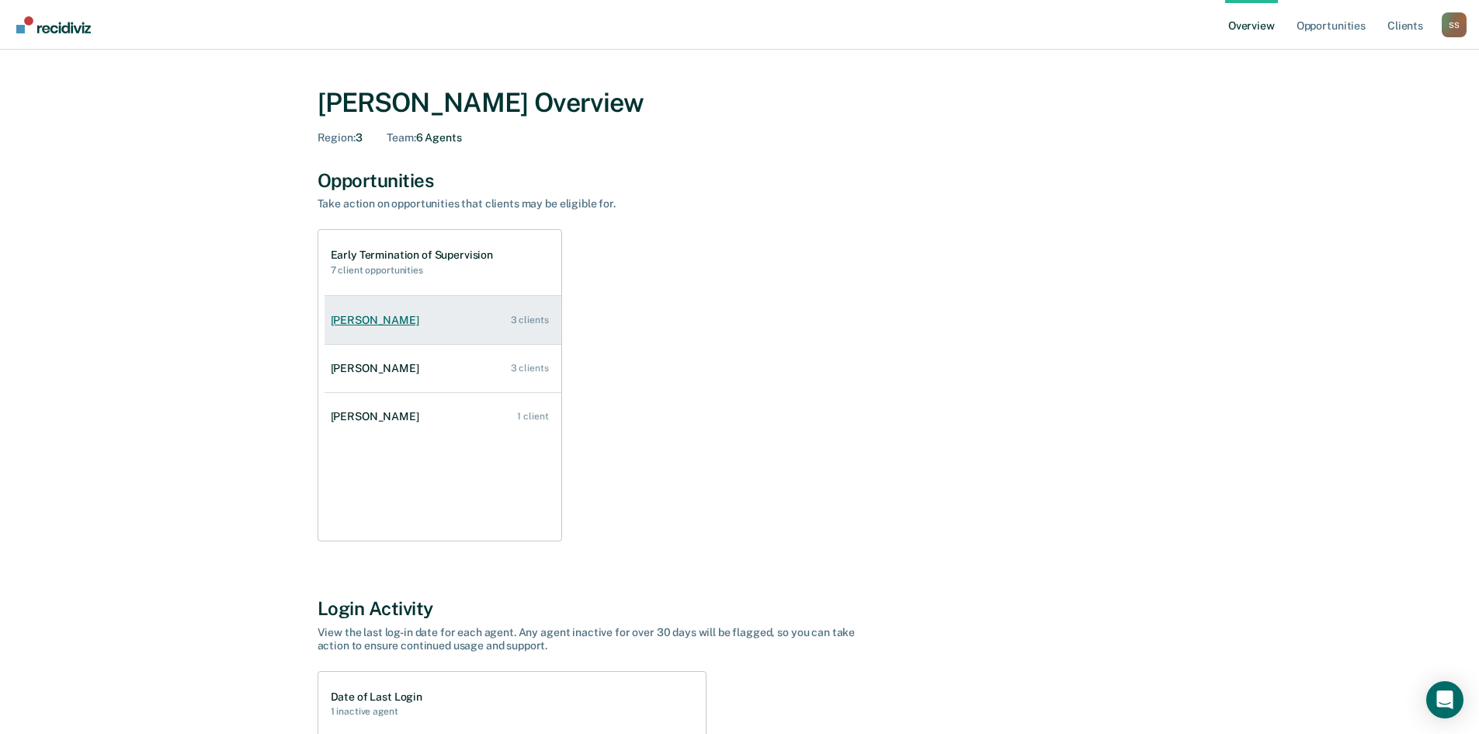
click at [372, 328] on link "[PERSON_NAME] 3 clients" at bounding box center [443, 320] width 237 height 44
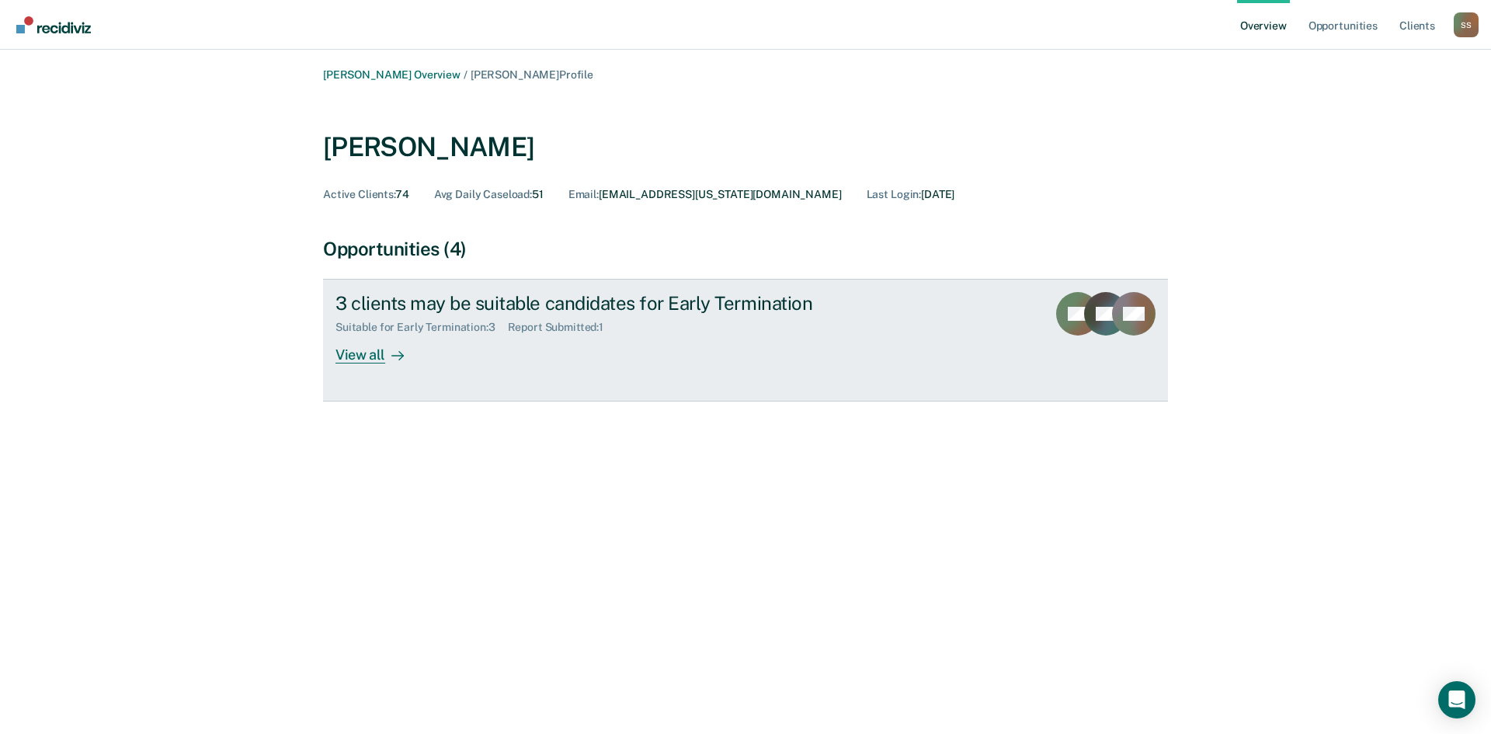
click at [356, 353] on div "View all" at bounding box center [378, 349] width 87 height 30
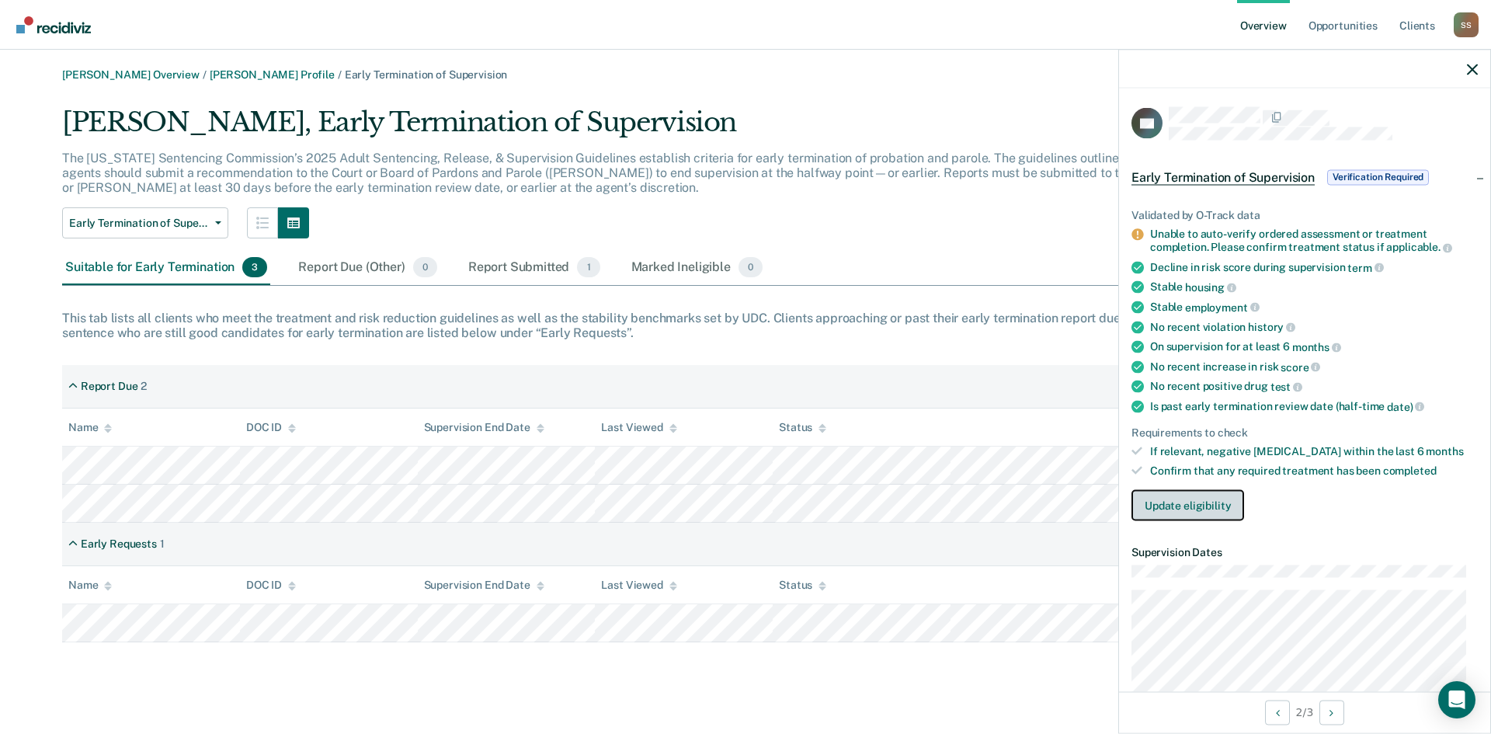
click at [1182, 509] on button "Update eligibility" at bounding box center [1187, 504] width 113 height 31
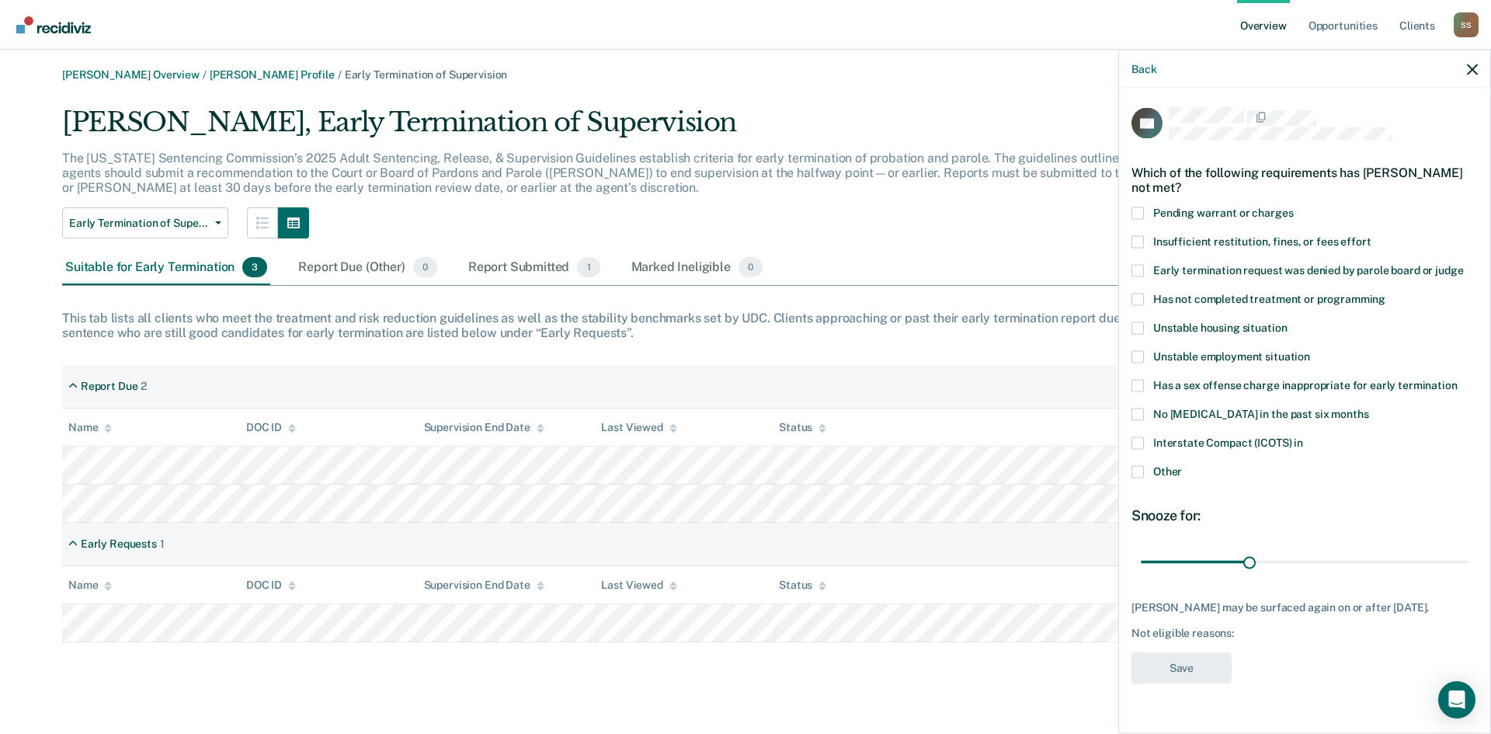
click at [1138, 300] on span at bounding box center [1137, 299] width 12 height 12
click at [1385, 293] on input "Has not completed treatment or programming" at bounding box center [1385, 293] width 0 height 0
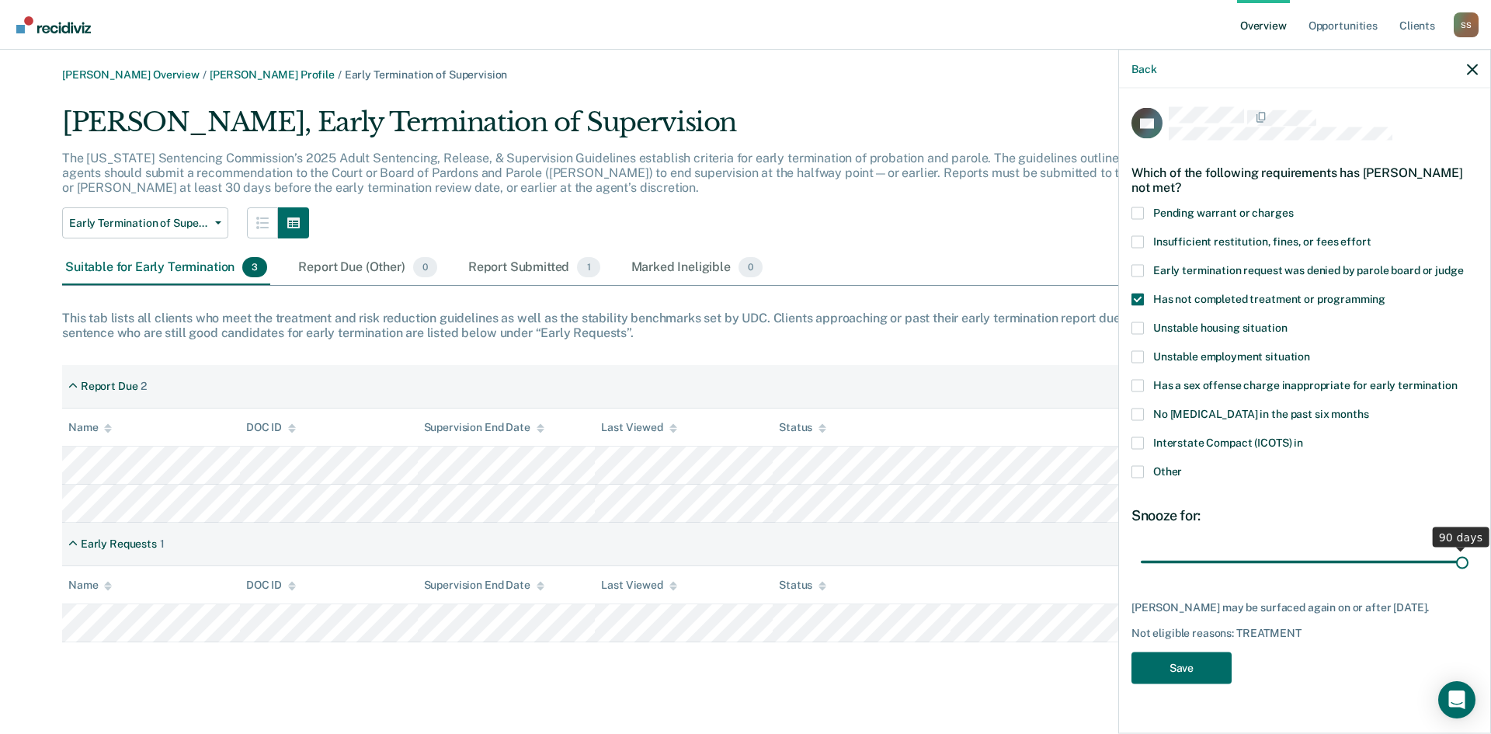
drag, startPoint x: 1251, startPoint y: 561, endPoint x: 1666, endPoint y: 563, distance: 415.4
type input "90"
click at [1468, 563] on input "range" at bounding box center [1305, 561] width 328 height 27
click at [1179, 669] on button "Save" at bounding box center [1181, 667] width 100 height 32
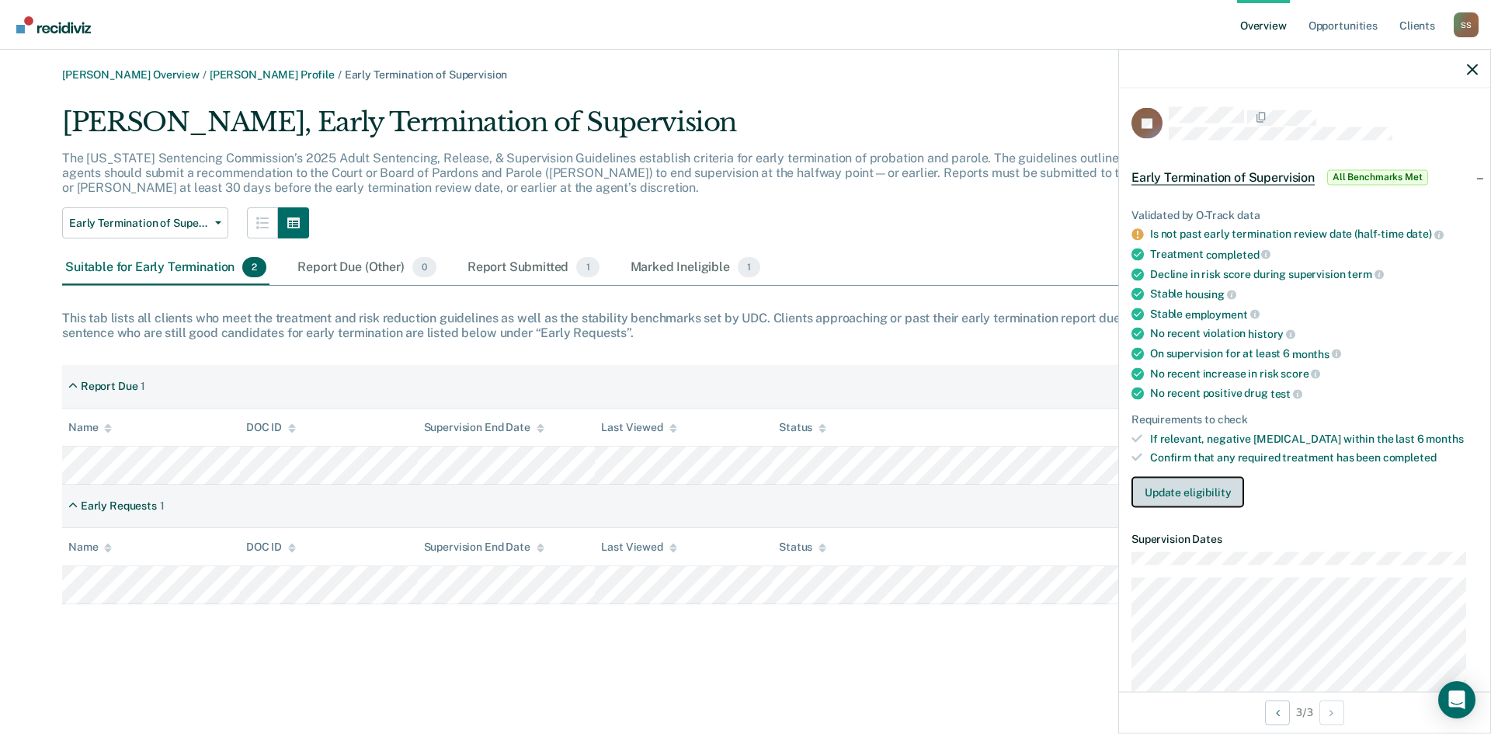
click at [1203, 495] on button "Update eligibility" at bounding box center [1187, 492] width 113 height 31
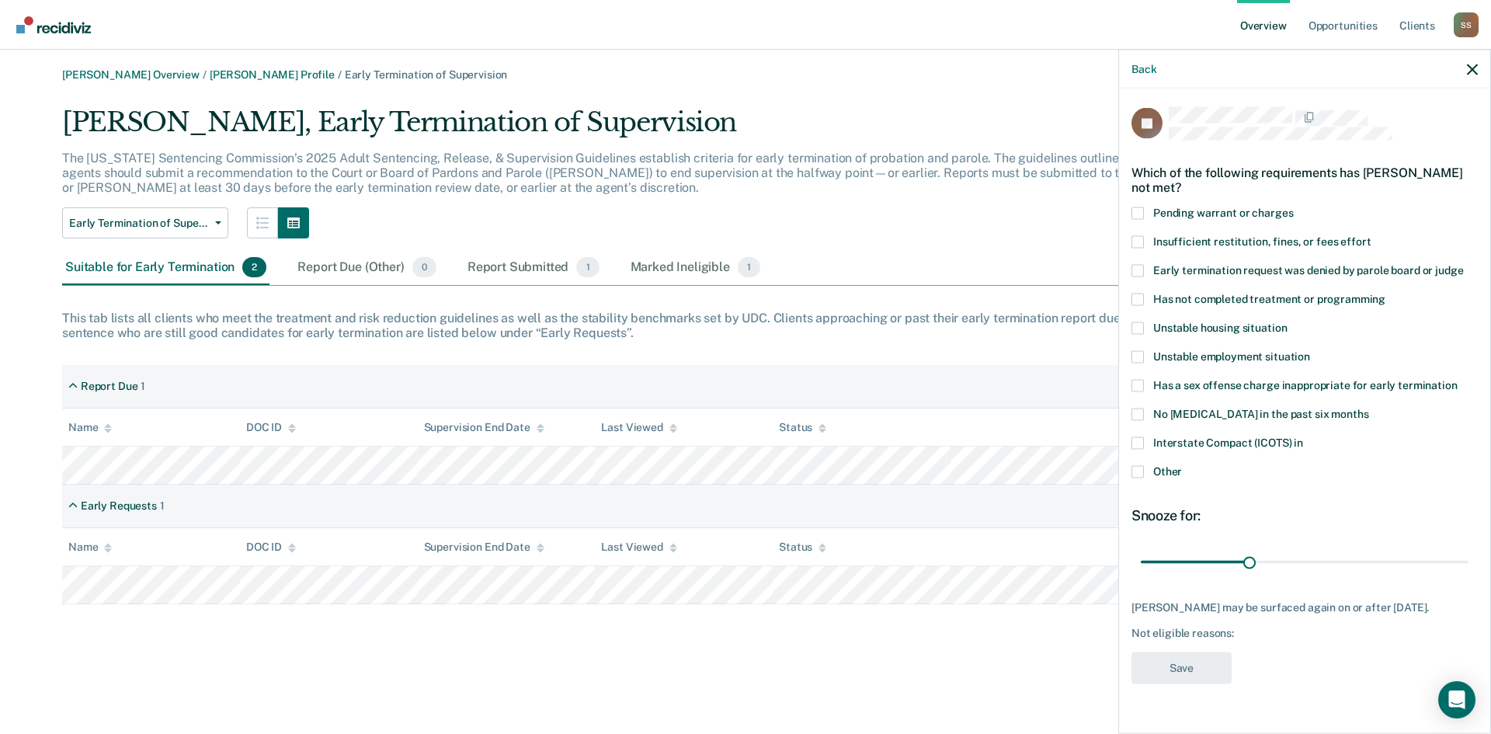
click at [1134, 470] on span at bounding box center [1137, 471] width 12 height 12
click at [1182, 465] on input "Other" at bounding box center [1182, 465] width 0 height 0
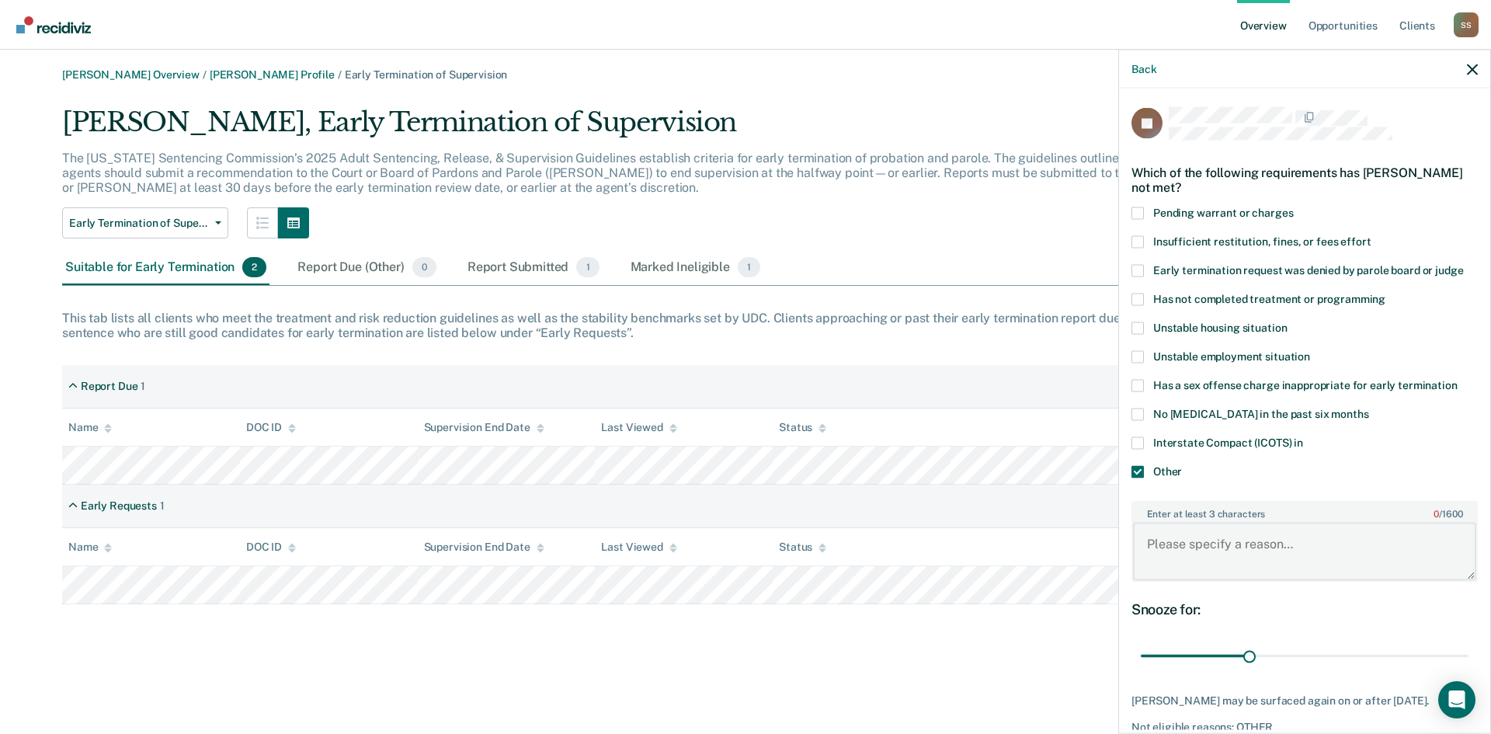
click at [1162, 536] on textarea "Enter at least 3 characters 0 / 1600" at bounding box center [1304, 551] width 343 height 57
type textarea "a"
type textarea "has a new charge for possession of marijuana in car"
drag, startPoint x: 1249, startPoint y: 654, endPoint x: 1349, endPoint y: 653, distance: 99.4
type input "60"
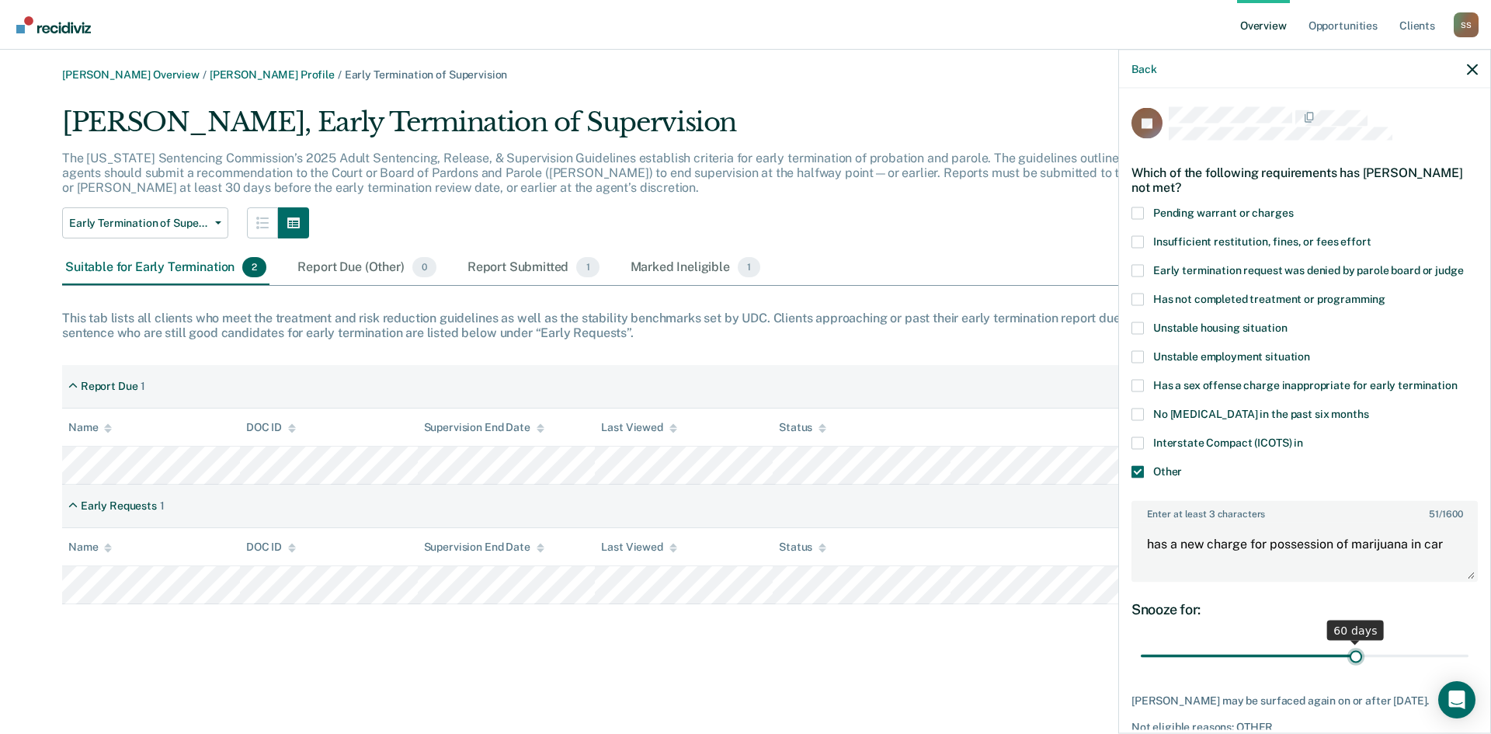
click at [1349, 653] on input "range" at bounding box center [1305, 655] width 328 height 27
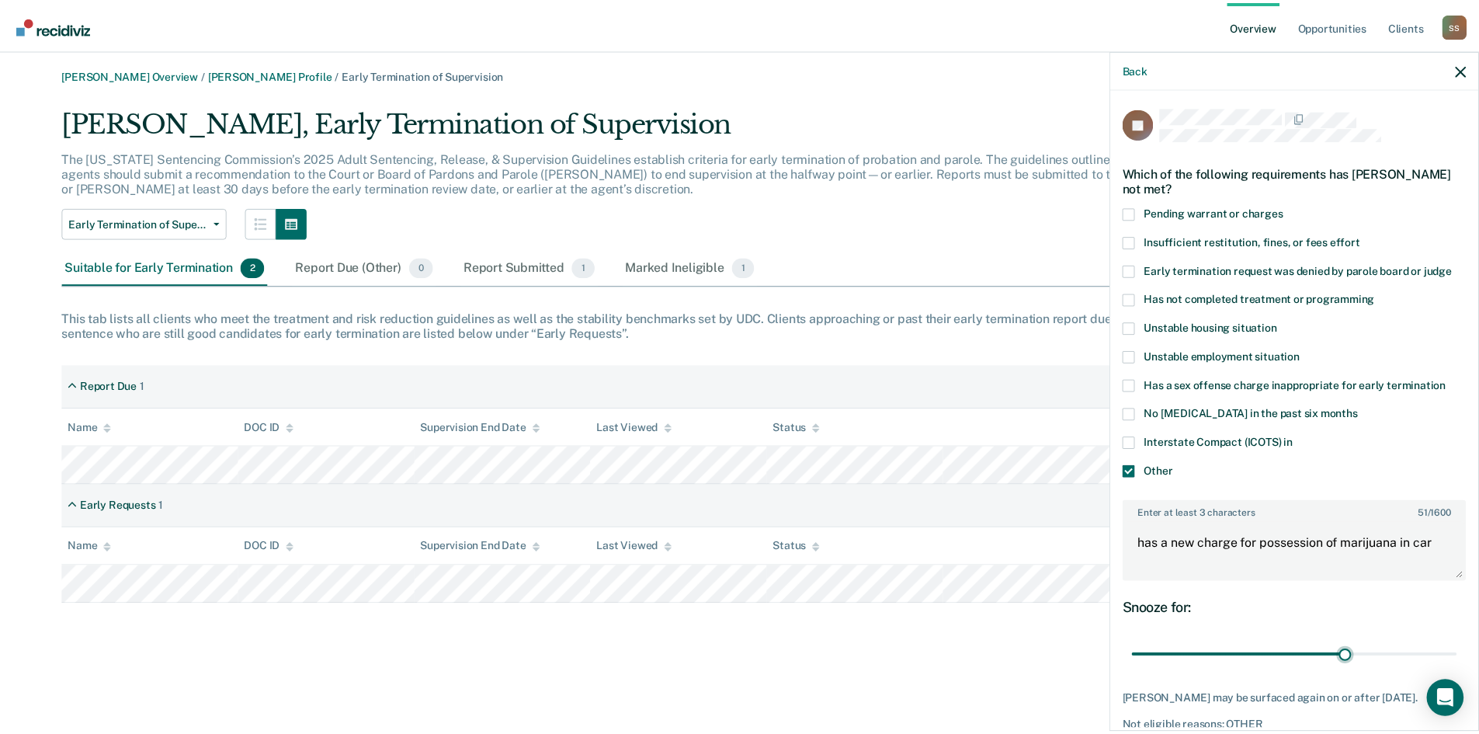
scroll to position [87, 0]
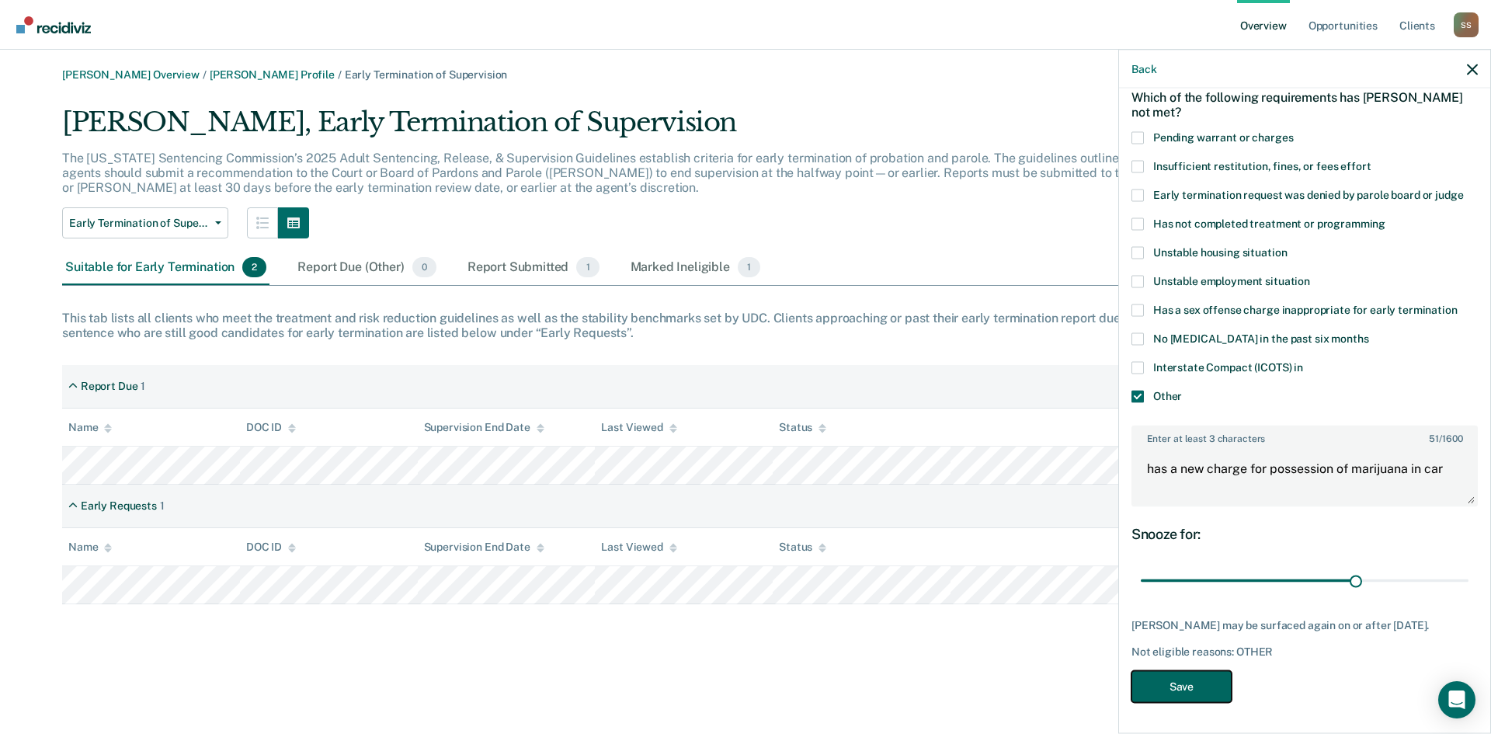
click at [1192, 682] on button "Save" at bounding box center [1181, 686] width 100 height 32
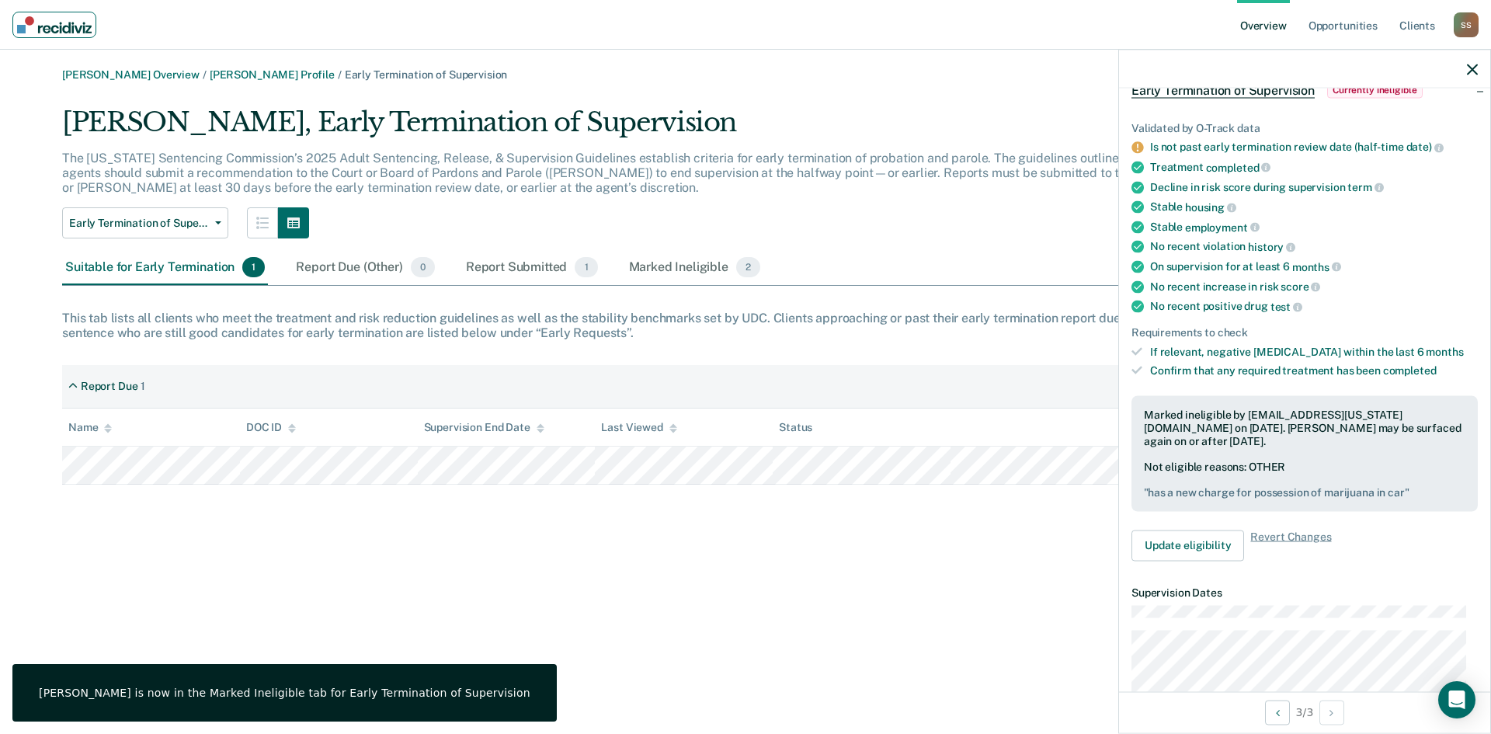
click at [52, 37] on link "Main navigation" at bounding box center [54, 25] width 84 height 26
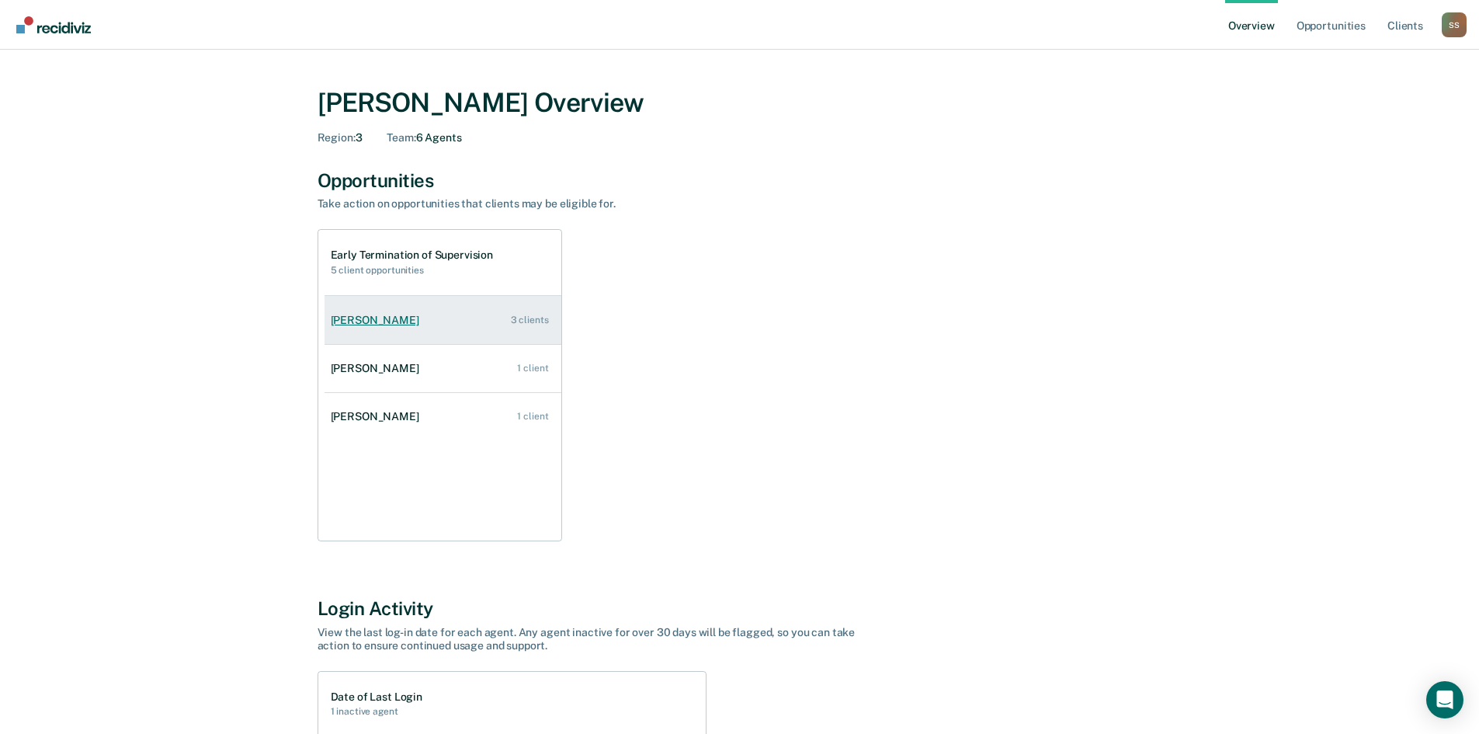
click at [398, 314] on div "[PERSON_NAME]" at bounding box center [378, 320] width 95 height 13
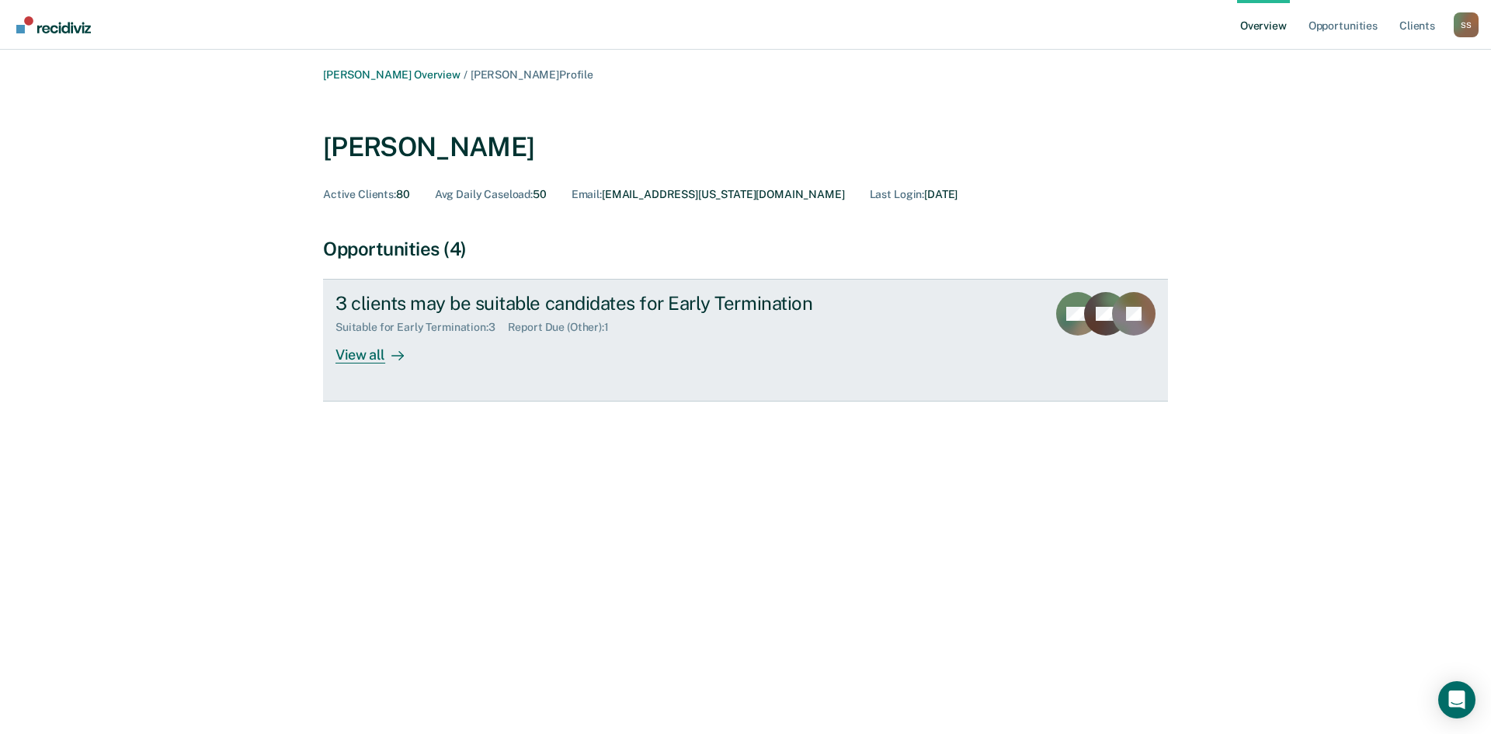
click at [376, 355] on div "View all" at bounding box center [378, 349] width 87 height 30
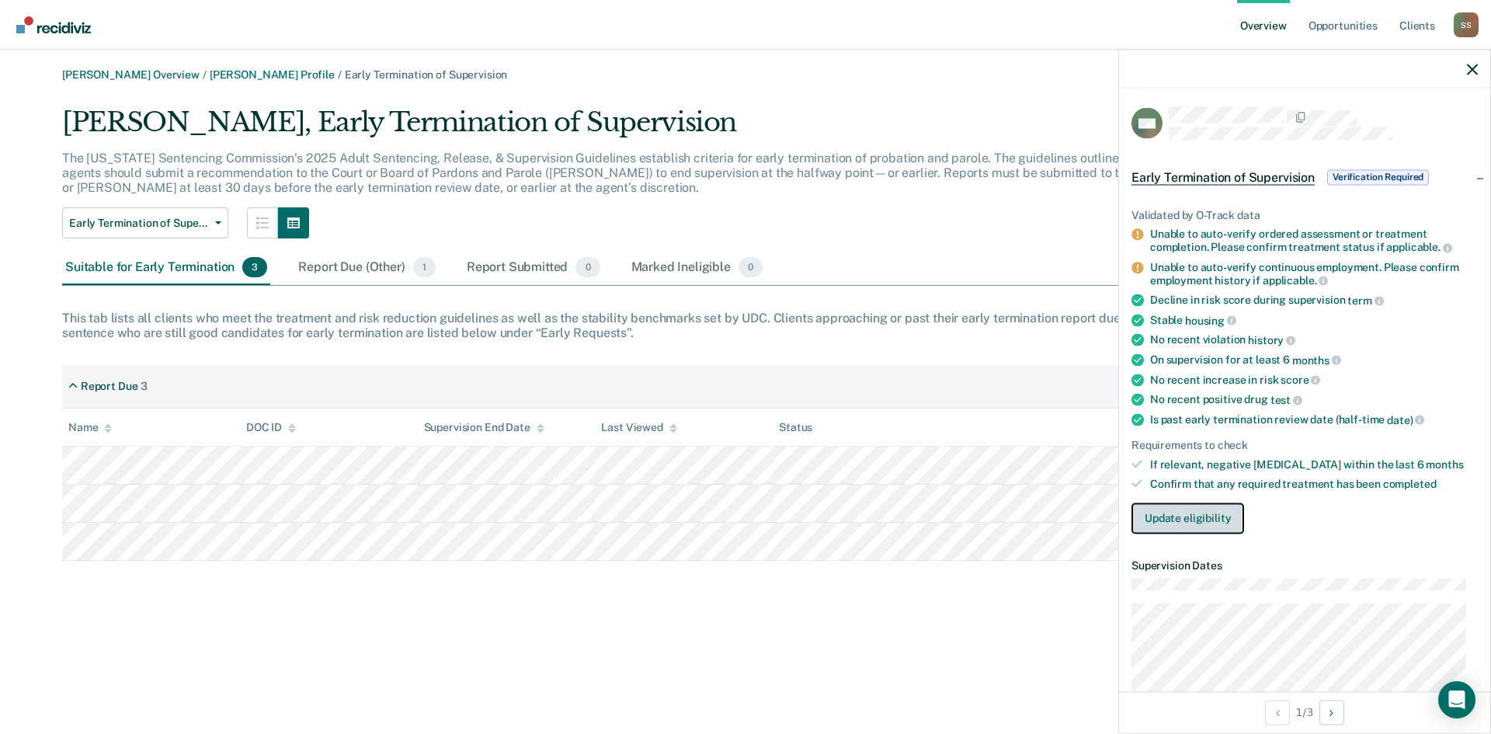
click at [1198, 517] on button "Update eligibility" at bounding box center [1187, 517] width 113 height 31
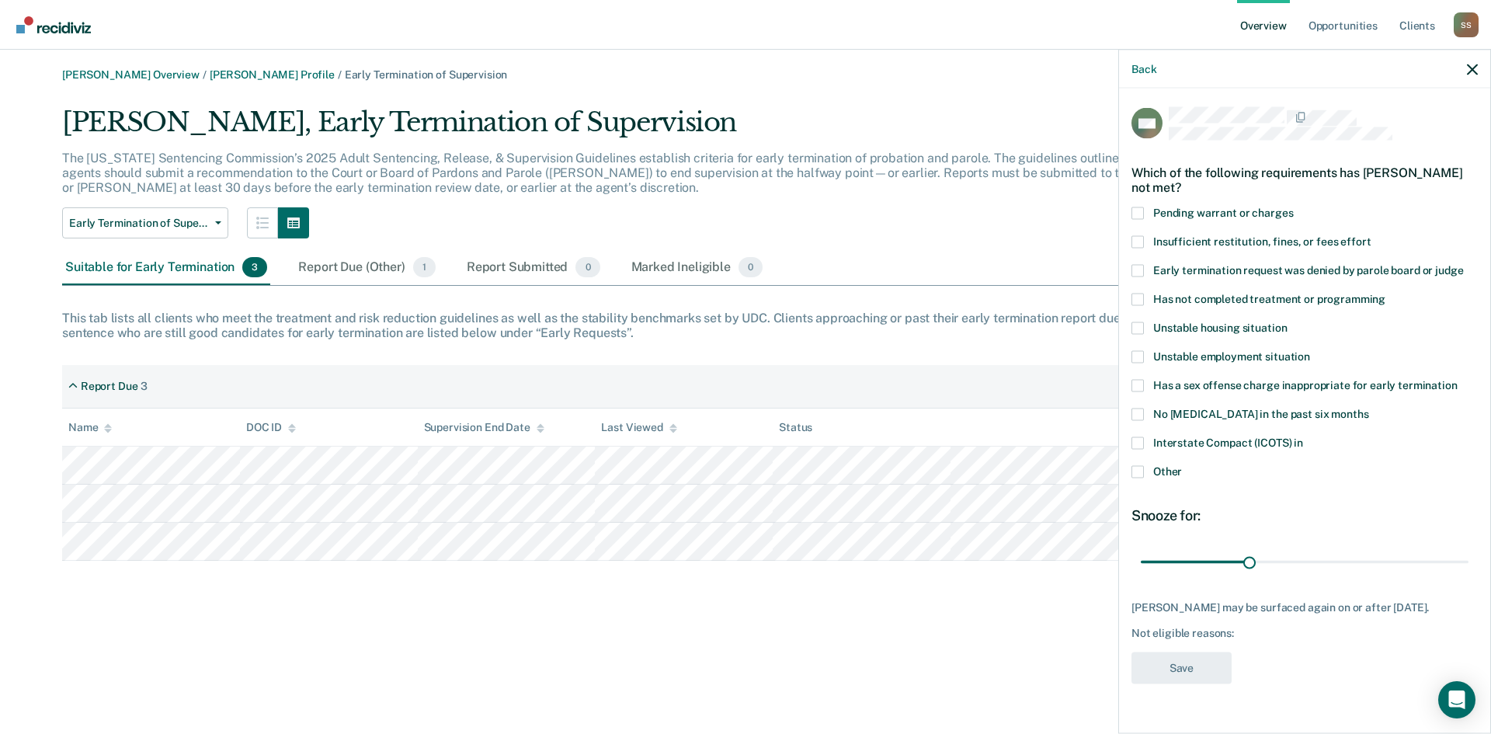
click at [1144, 297] on label "Has not completed treatment or programming" at bounding box center [1304, 301] width 346 height 16
click at [1385, 293] on input "Has not completed treatment or programming" at bounding box center [1385, 293] width 0 height 0
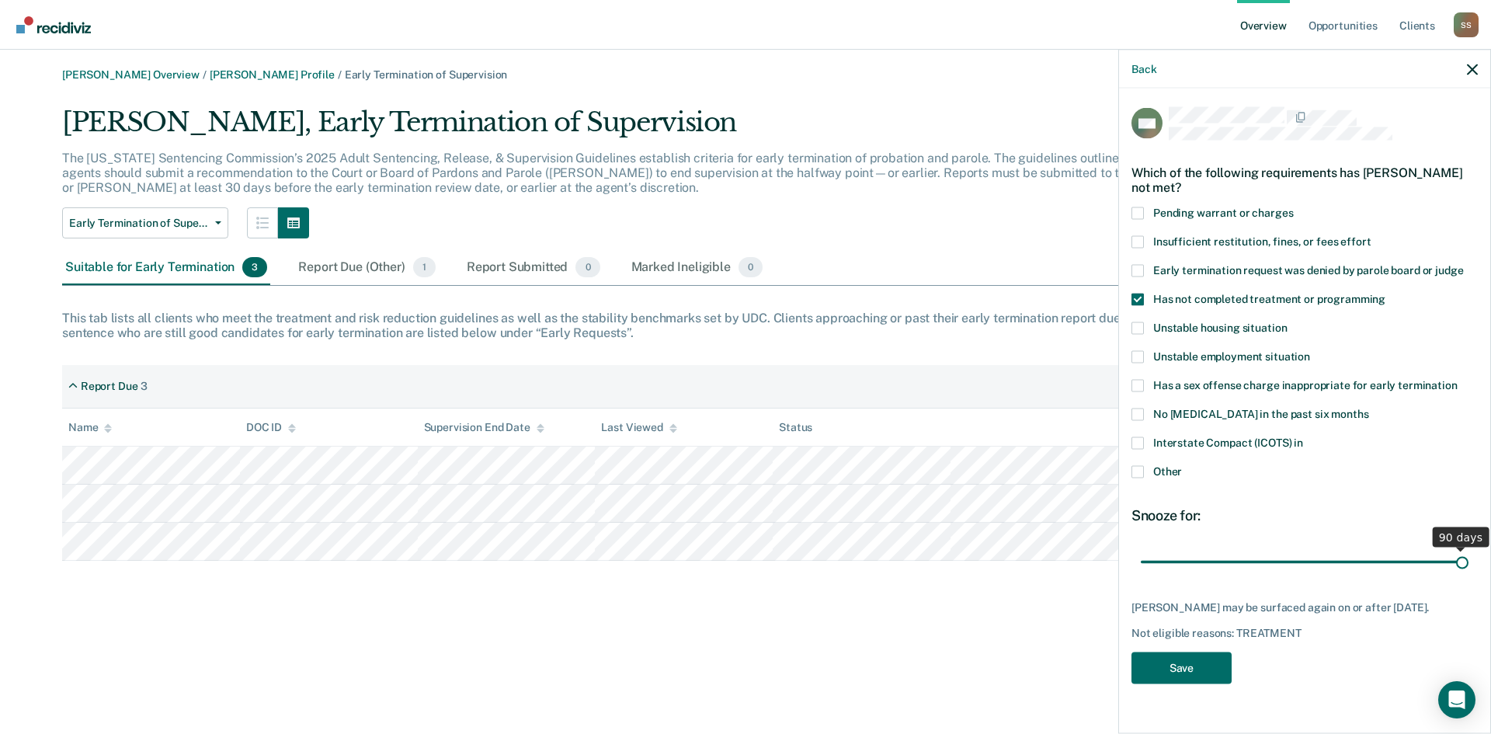
drag, startPoint x: 1248, startPoint y: 564, endPoint x: 1685, endPoint y: 561, distance: 437.2
type input "90"
click at [1468, 561] on input "range" at bounding box center [1305, 561] width 328 height 27
click at [1179, 683] on button "Save" at bounding box center [1181, 667] width 100 height 32
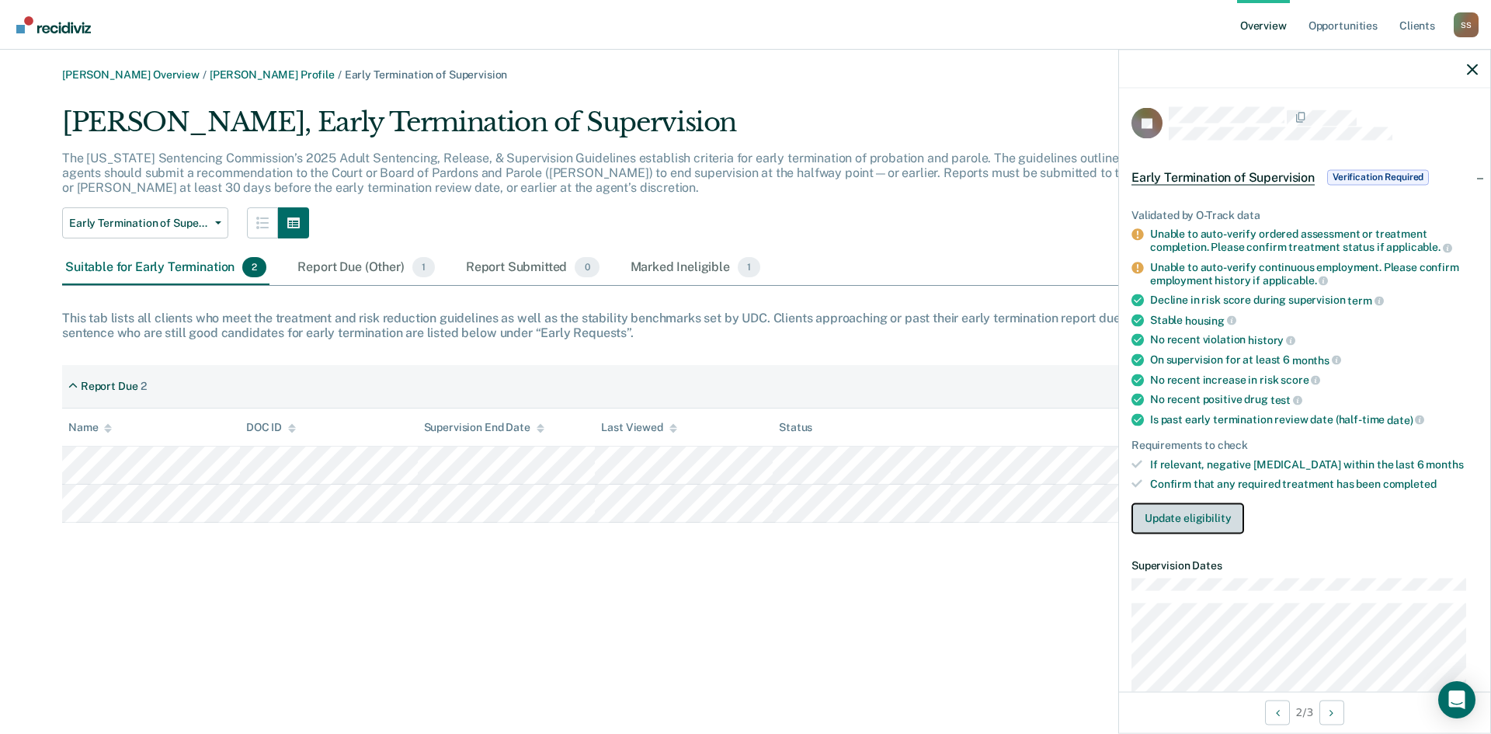
click at [1174, 523] on button "Update eligibility" at bounding box center [1187, 517] width 113 height 31
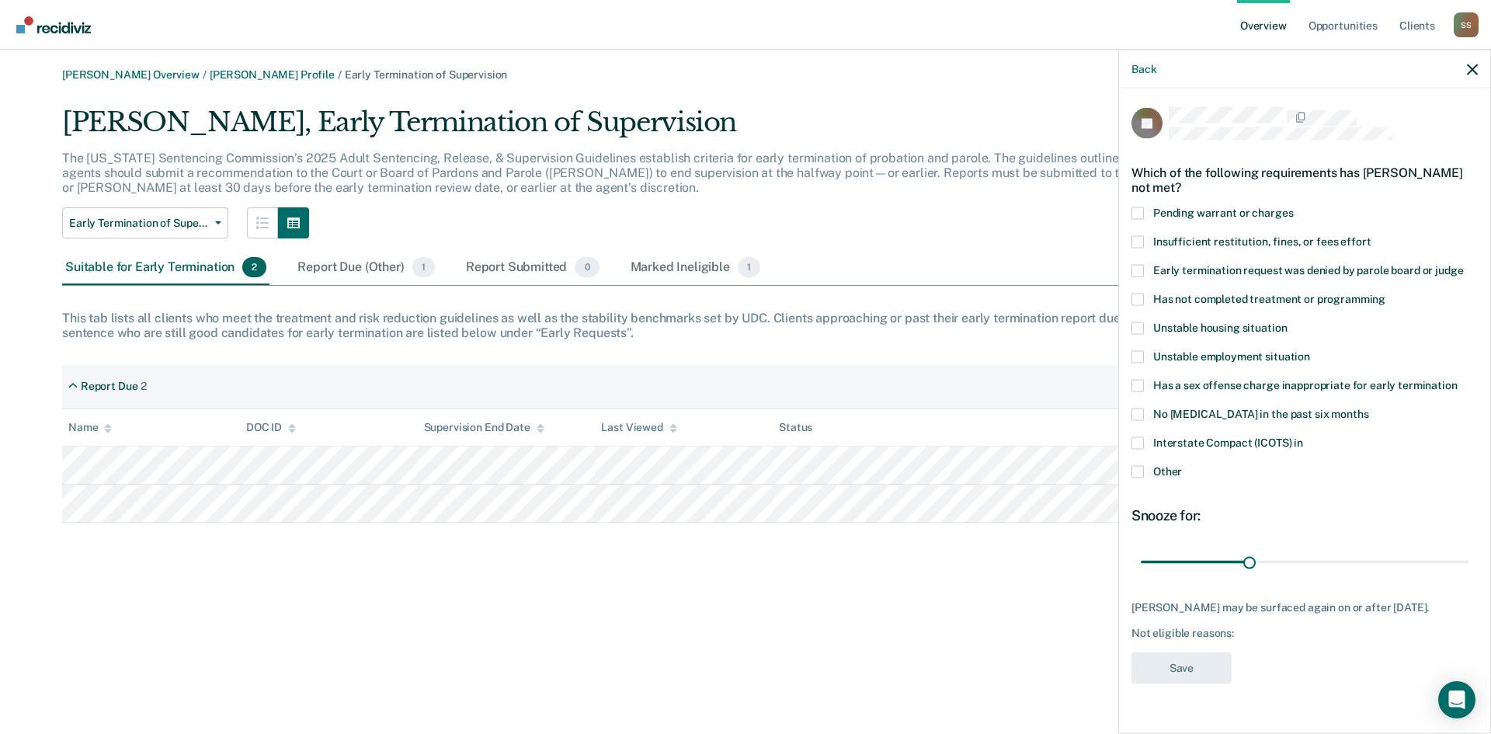
click at [1139, 210] on span at bounding box center [1137, 213] width 12 height 12
click at [1293, 207] on input "Pending warrant or charges" at bounding box center [1293, 207] width 0 height 0
click at [1141, 295] on span at bounding box center [1137, 299] width 12 height 12
click at [1385, 293] on input "Has not completed treatment or programming" at bounding box center [1385, 293] width 0 height 0
click at [1139, 353] on span at bounding box center [1137, 356] width 12 height 12
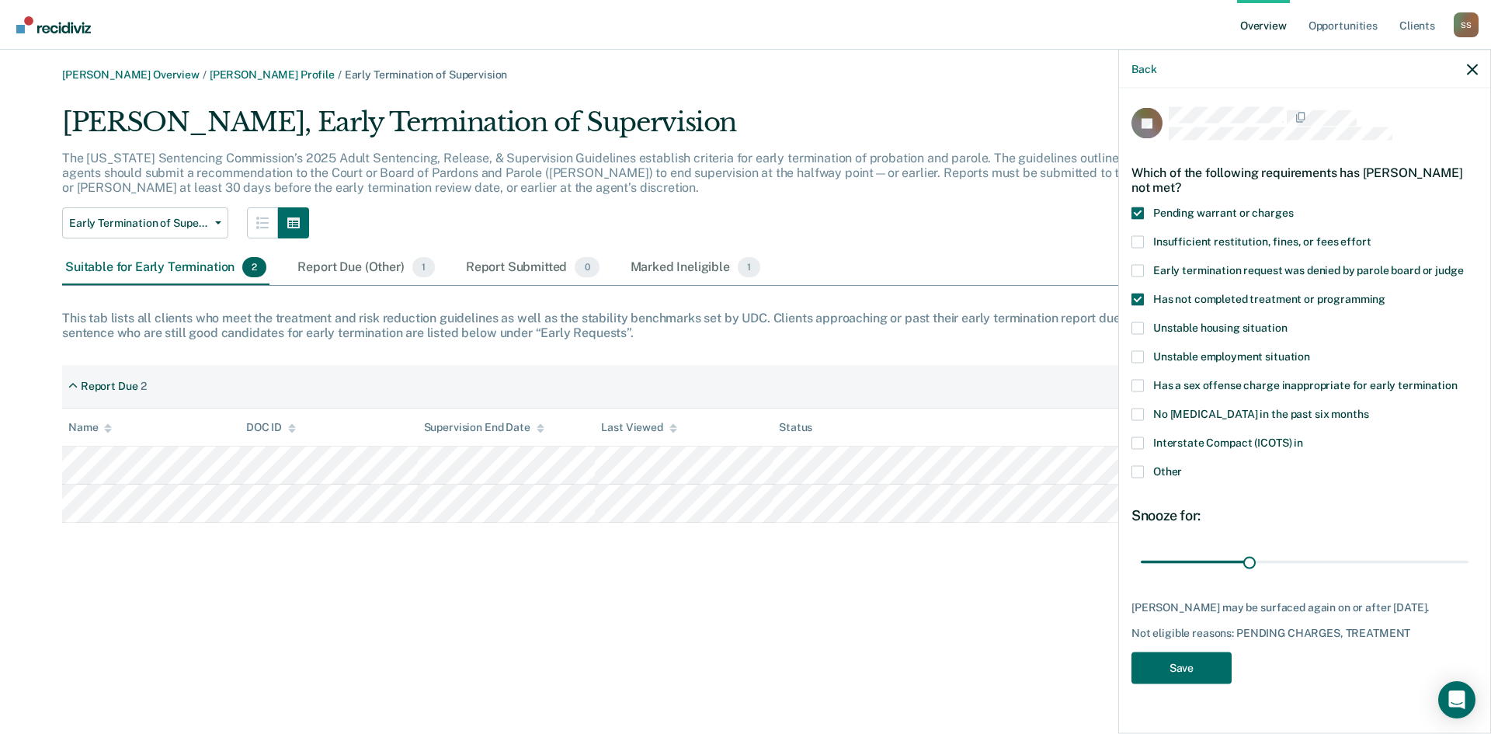
click at [1310, 350] on input "Unstable employment situation" at bounding box center [1310, 350] width 0 height 0
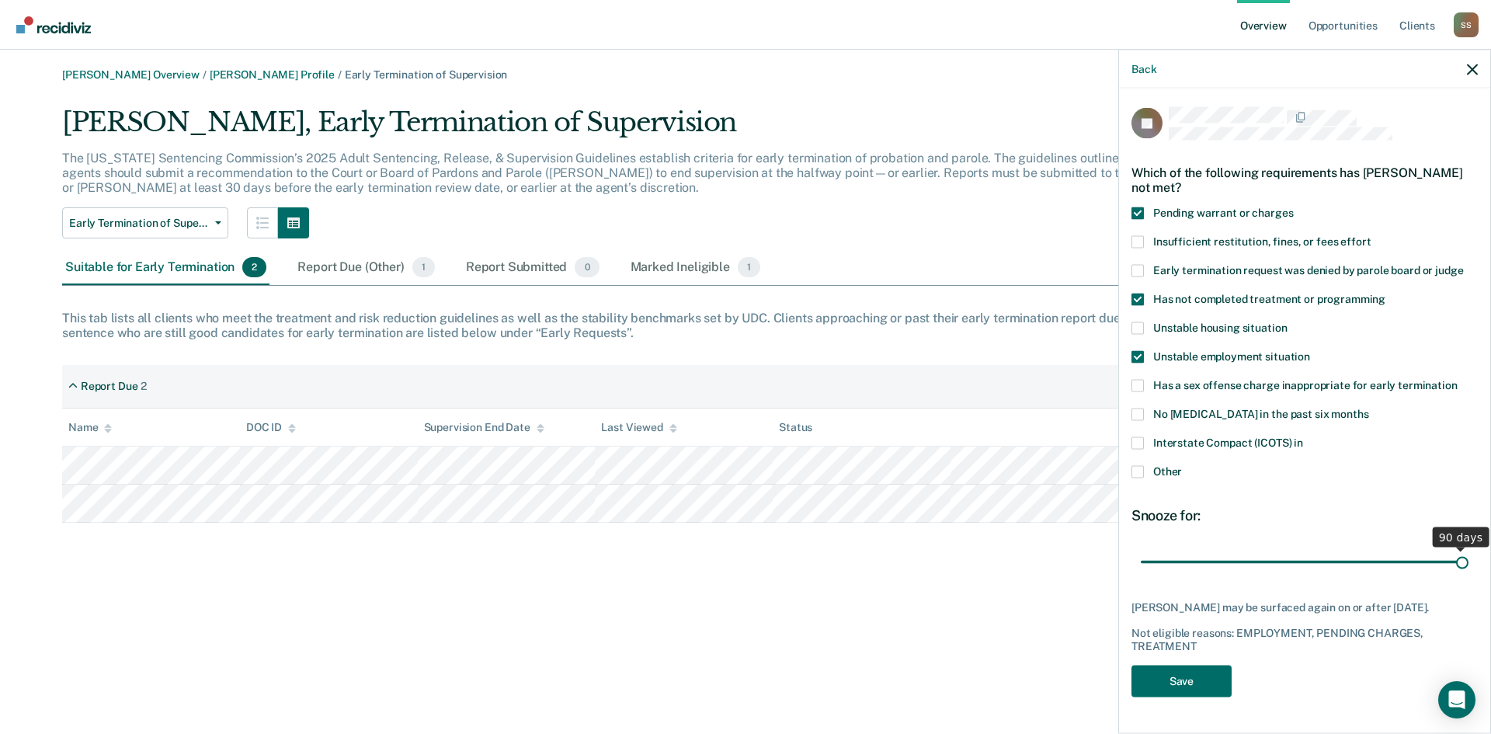
drag, startPoint x: 1244, startPoint y: 562, endPoint x: 1517, endPoint y: 582, distance: 274.1
type input "90"
click at [1468, 575] on input "range" at bounding box center [1305, 561] width 328 height 27
click at [1183, 693] on button "Save" at bounding box center [1181, 681] width 100 height 32
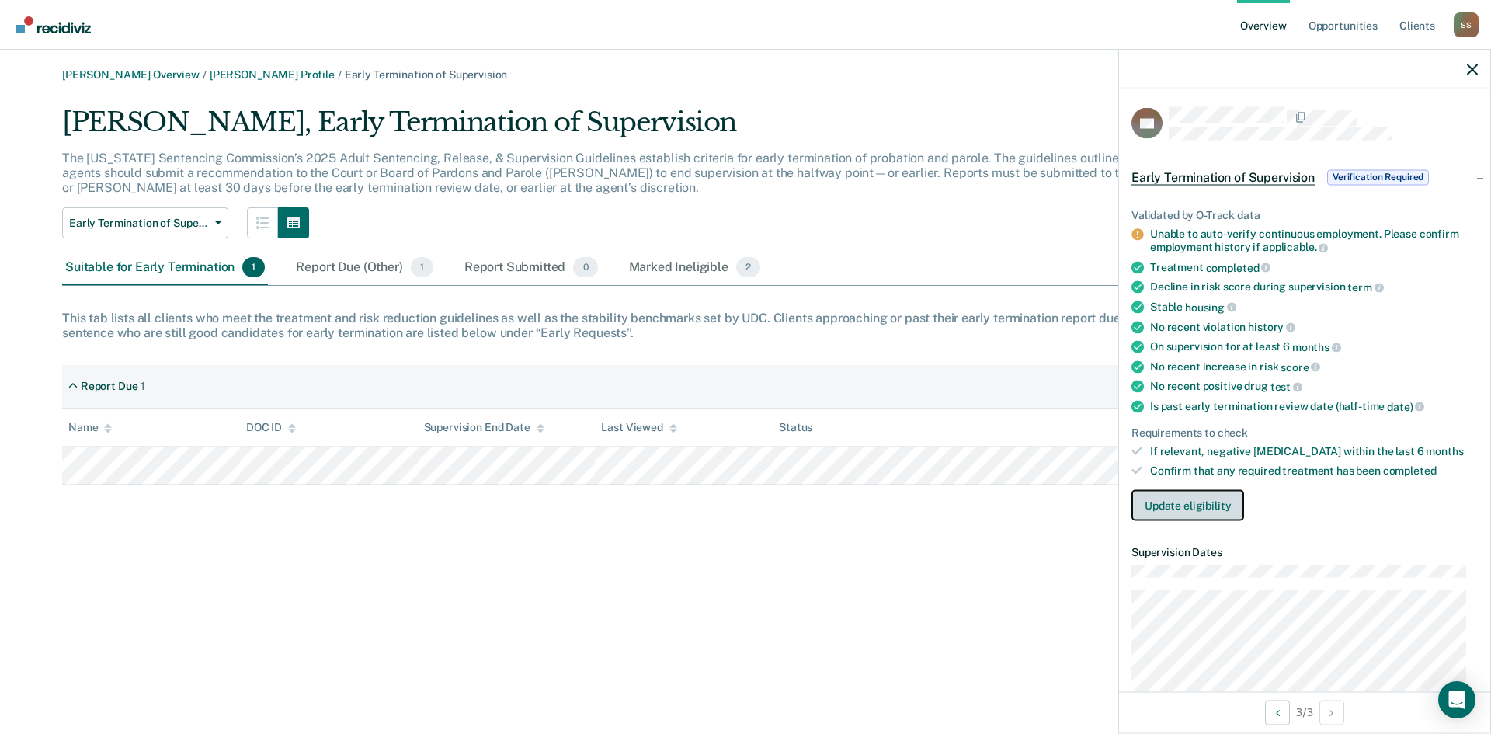
click at [1206, 508] on button "Update eligibility" at bounding box center [1187, 504] width 113 height 31
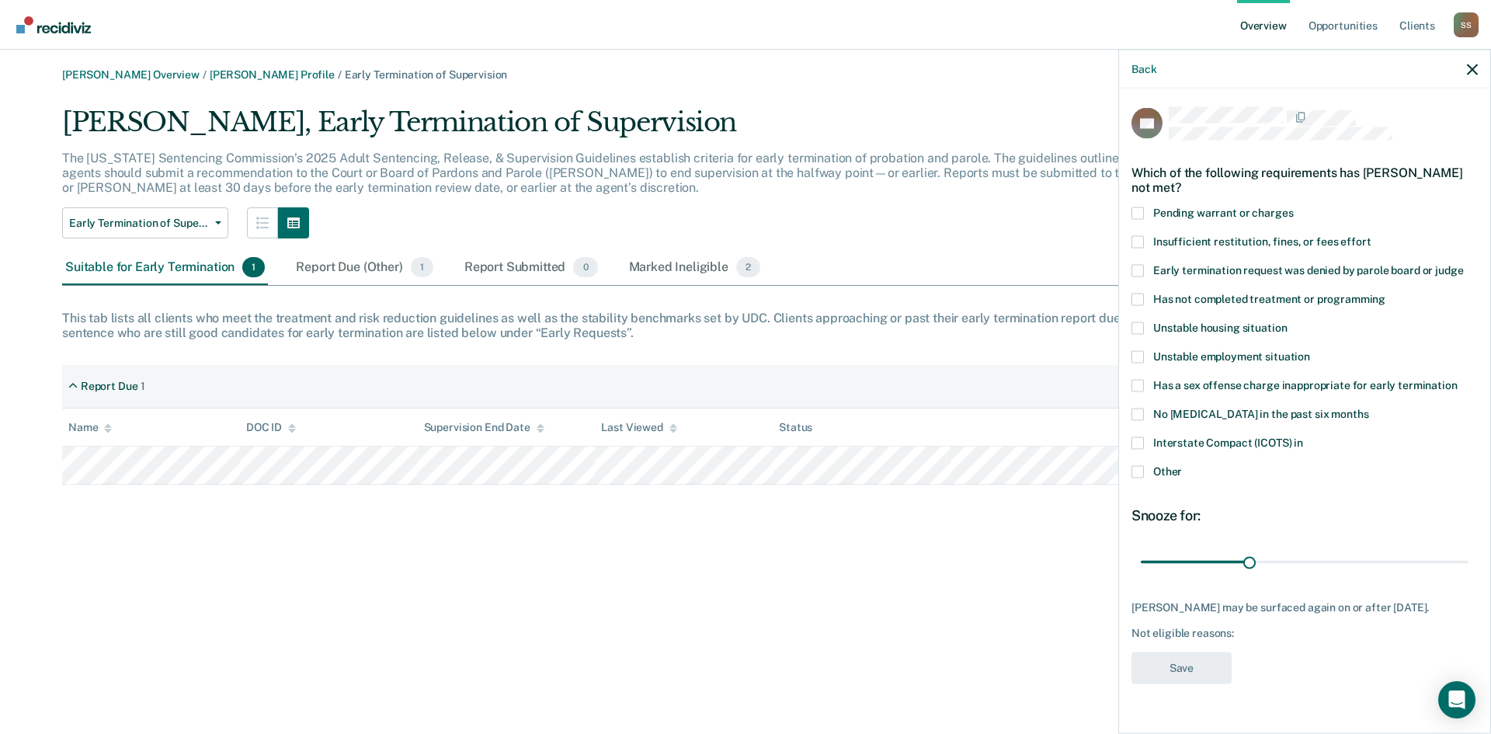
click at [1139, 212] on span at bounding box center [1137, 213] width 12 height 12
click at [1293, 207] on input "Pending warrant or charges" at bounding box center [1293, 207] width 0 height 0
click at [1135, 299] on span at bounding box center [1137, 299] width 12 height 12
click at [1385, 293] on input "Has not completed treatment or programming" at bounding box center [1385, 293] width 0 height 0
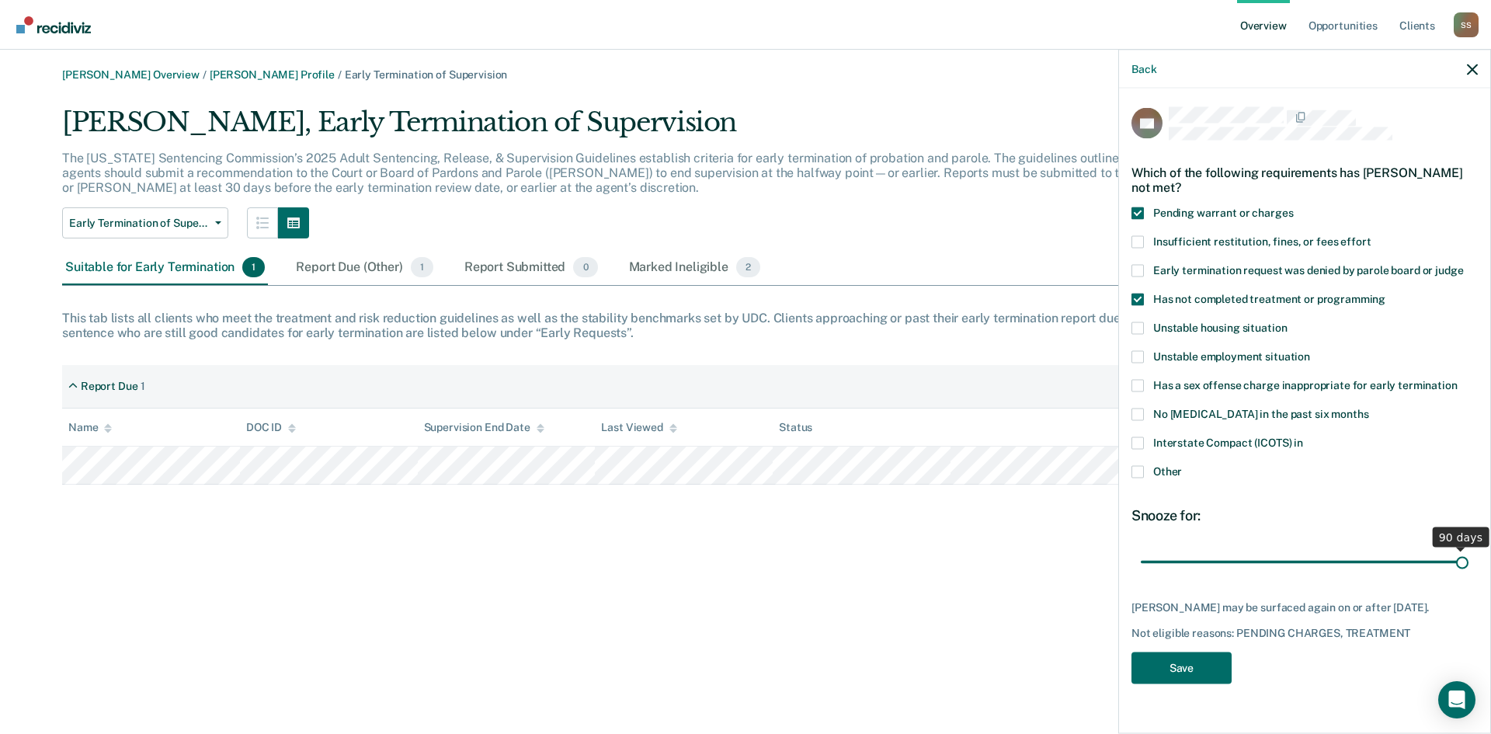
drag, startPoint x: 1251, startPoint y: 561, endPoint x: 1571, endPoint y: 568, distance: 320.0
type input "90"
click at [1468, 568] on input "range" at bounding box center [1305, 561] width 328 height 27
click at [1211, 683] on button "Save" at bounding box center [1181, 667] width 100 height 32
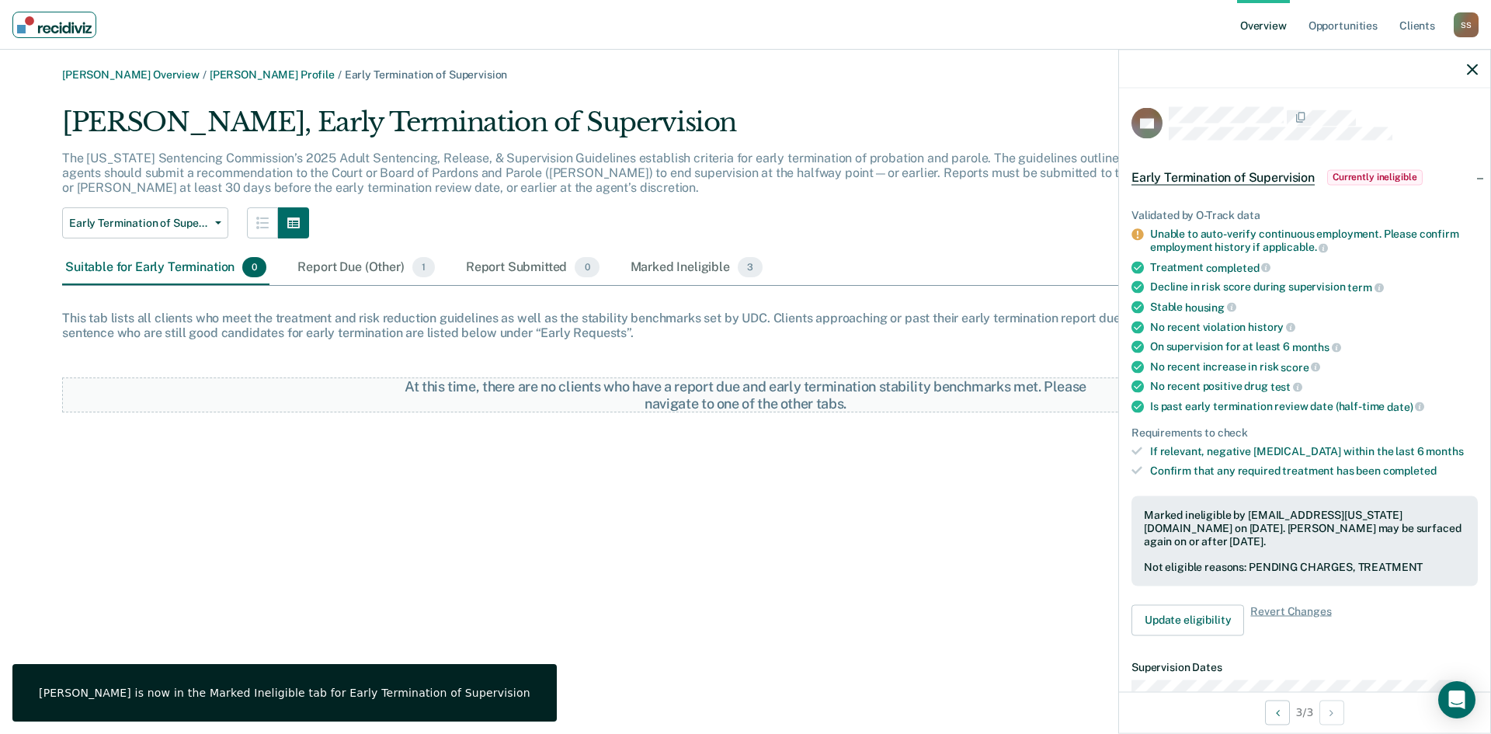
click at [53, 29] on img "Main navigation" at bounding box center [54, 24] width 75 height 17
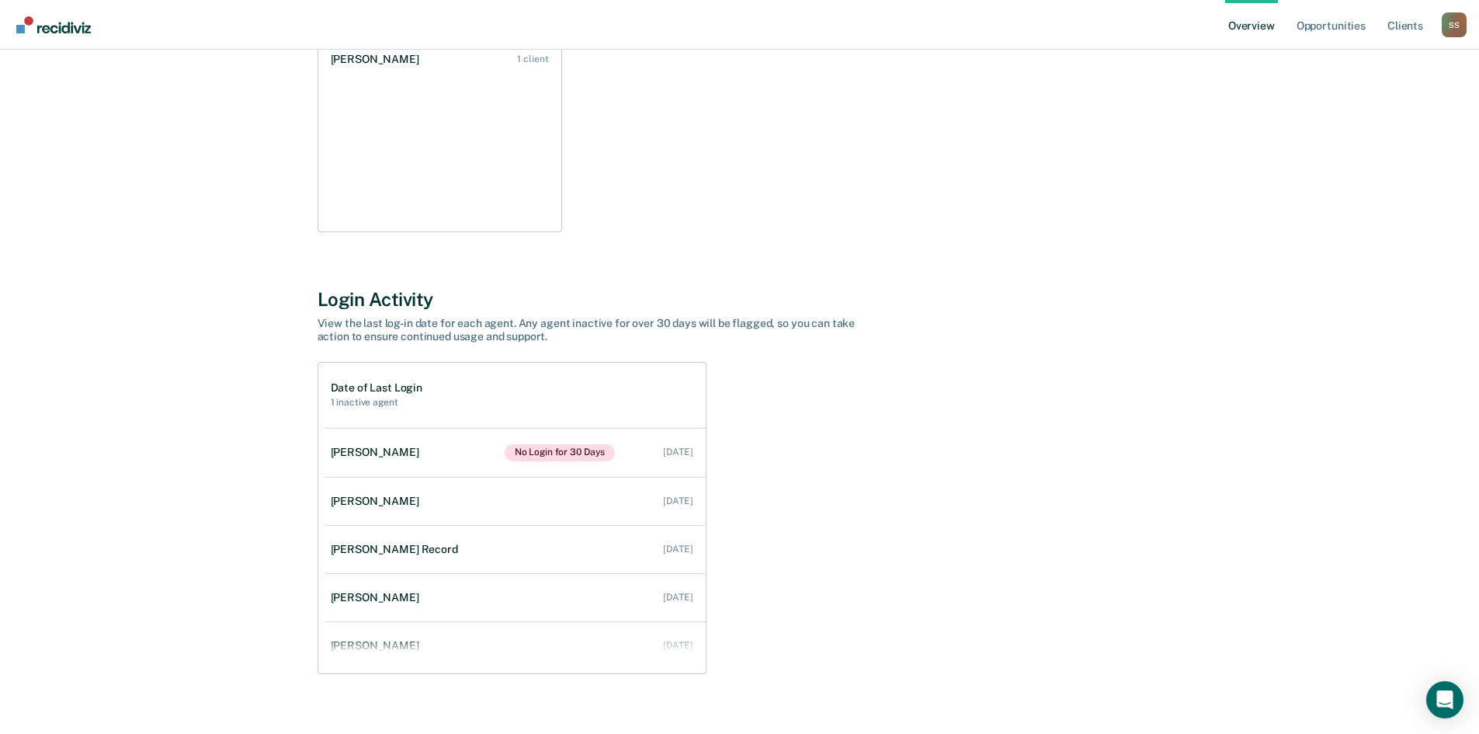
scroll to position [330, 0]
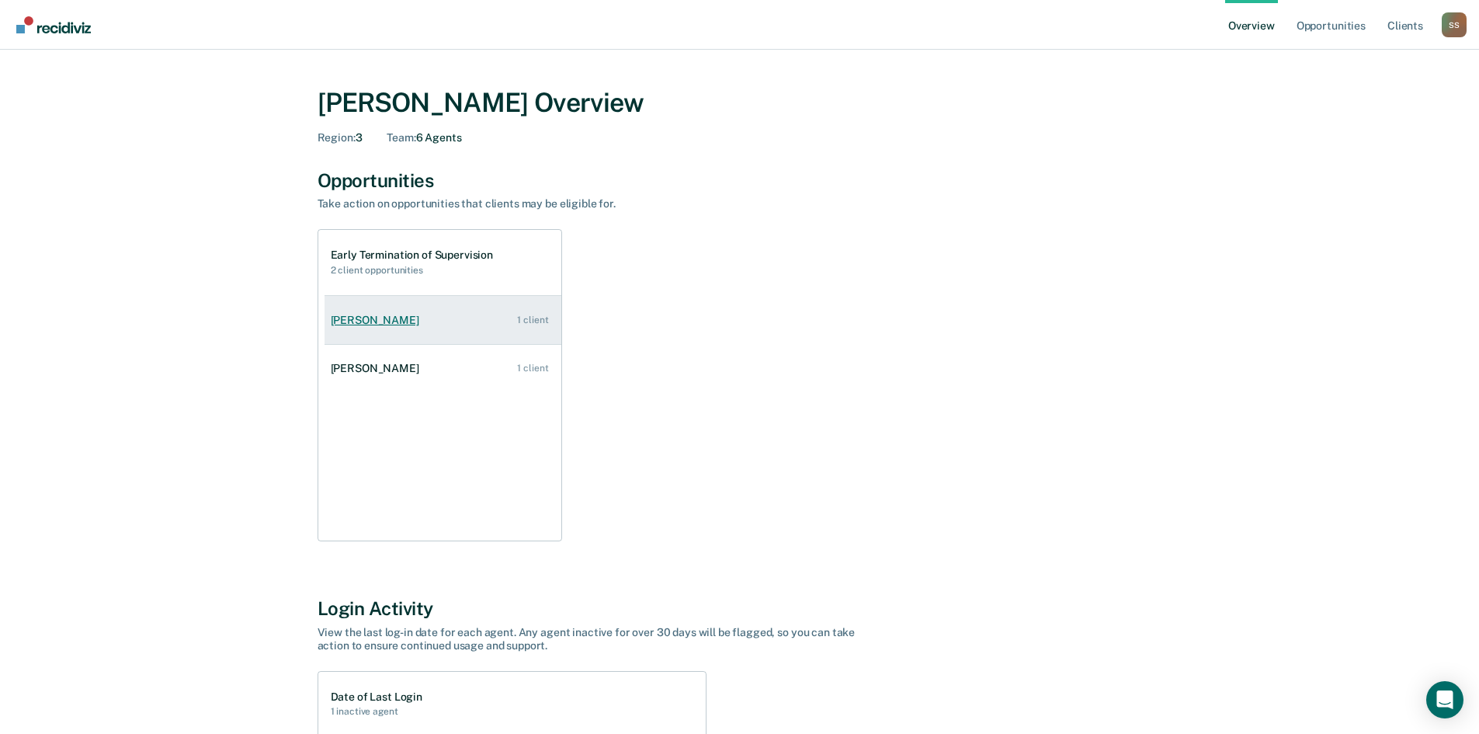
click at [366, 320] on div "[PERSON_NAME]" at bounding box center [378, 320] width 95 height 13
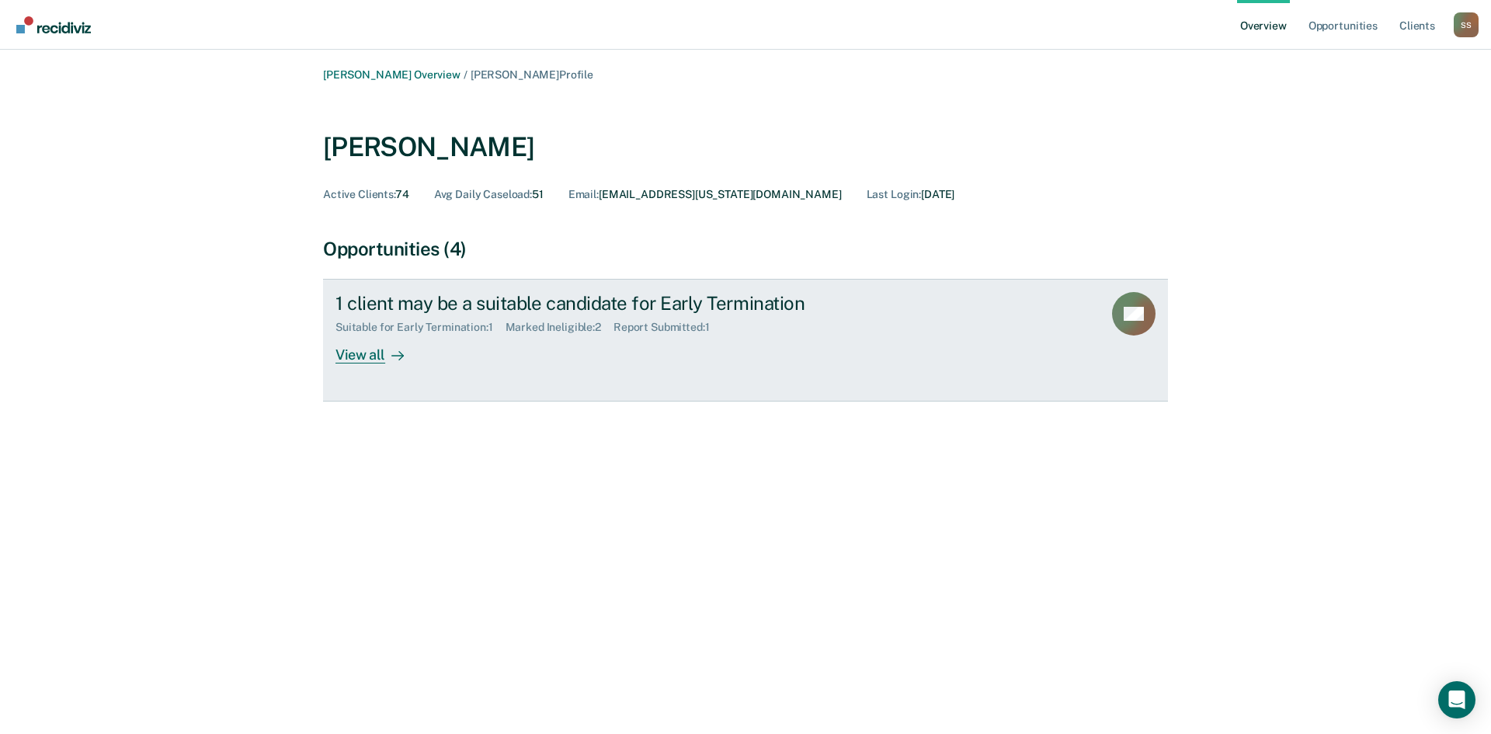
click at [357, 358] on div "View all" at bounding box center [378, 349] width 87 height 30
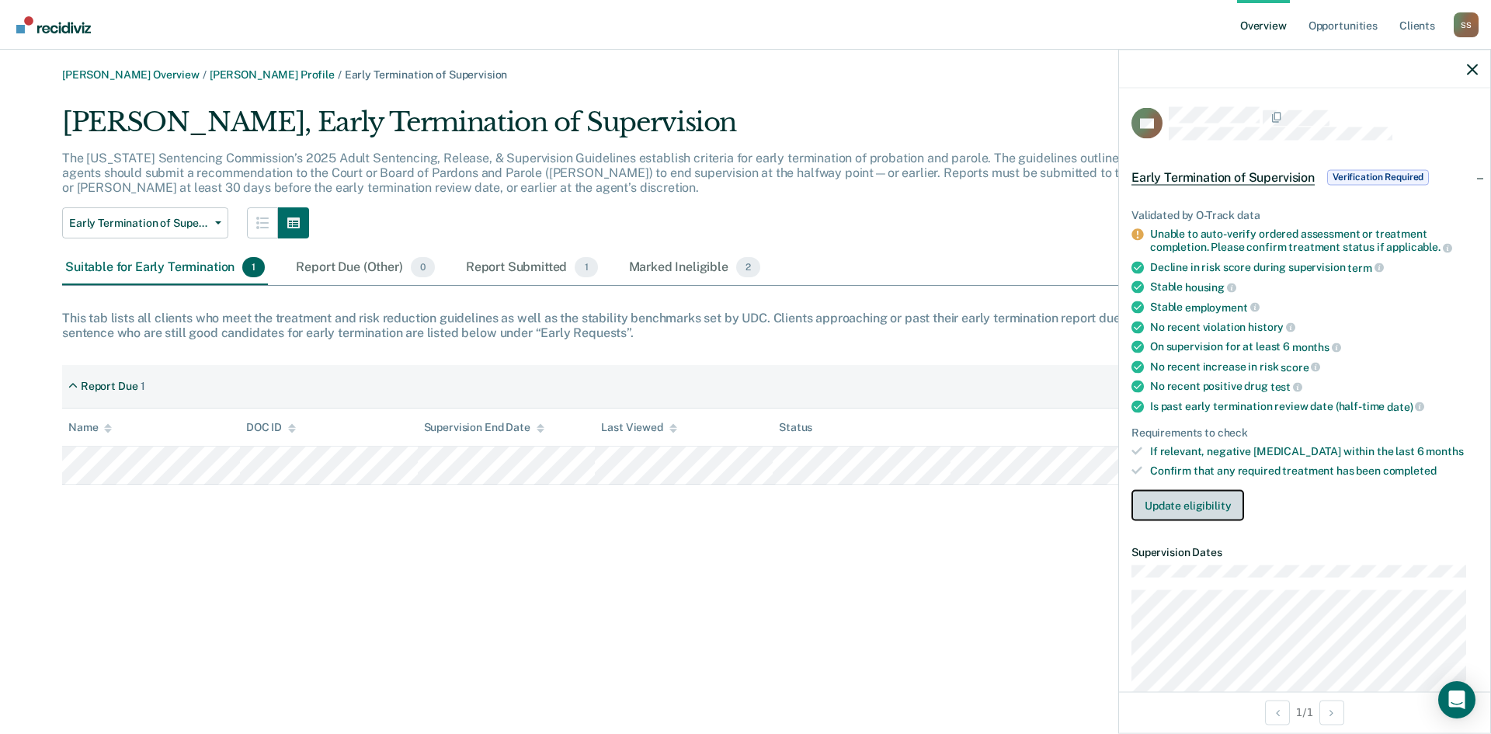
click at [1186, 505] on button "Update eligibility" at bounding box center [1187, 504] width 113 height 31
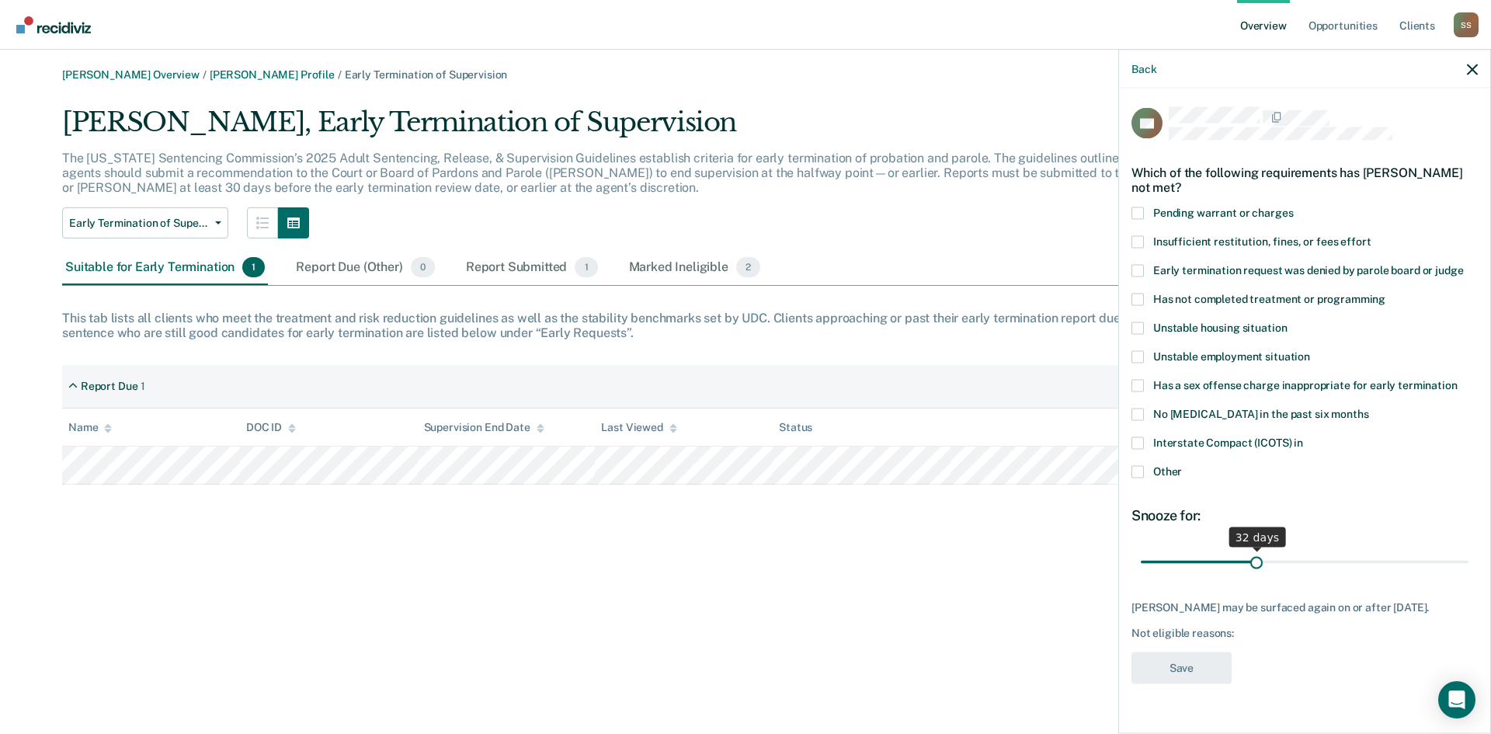
drag, startPoint x: 1253, startPoint y: 561, endPoint x: 1257, endPoint y: 576, distance: 16.0
type input "32"
click at [1257, 575] on input "range" at bounding box center [1305, 561] width 328 height 27
click at [1475, 72] on icon "button" at bounding box center [1472, 69] width 11 height 11
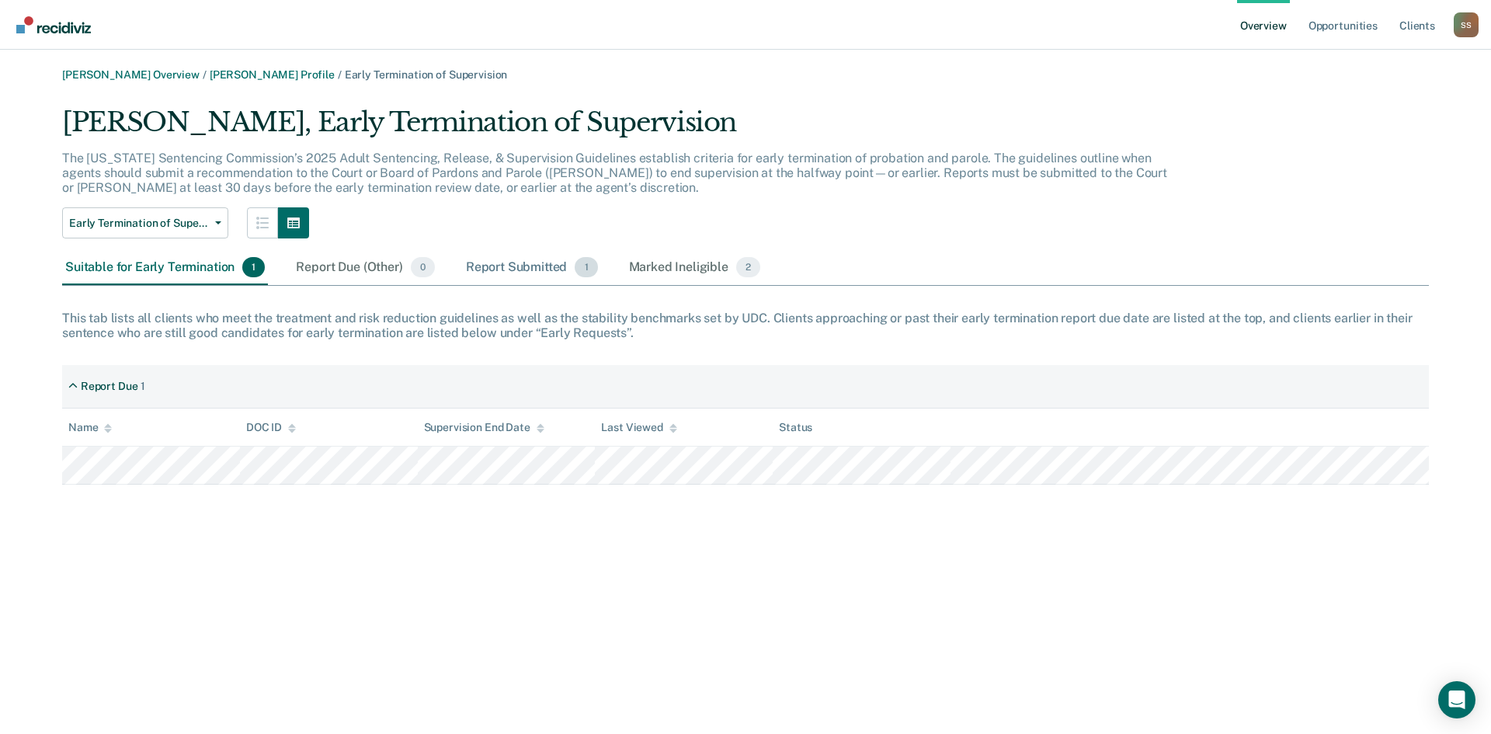
click at [515, 267] on div "Report Submitted 1" at bounding box center [532, 268] width 138 height 34
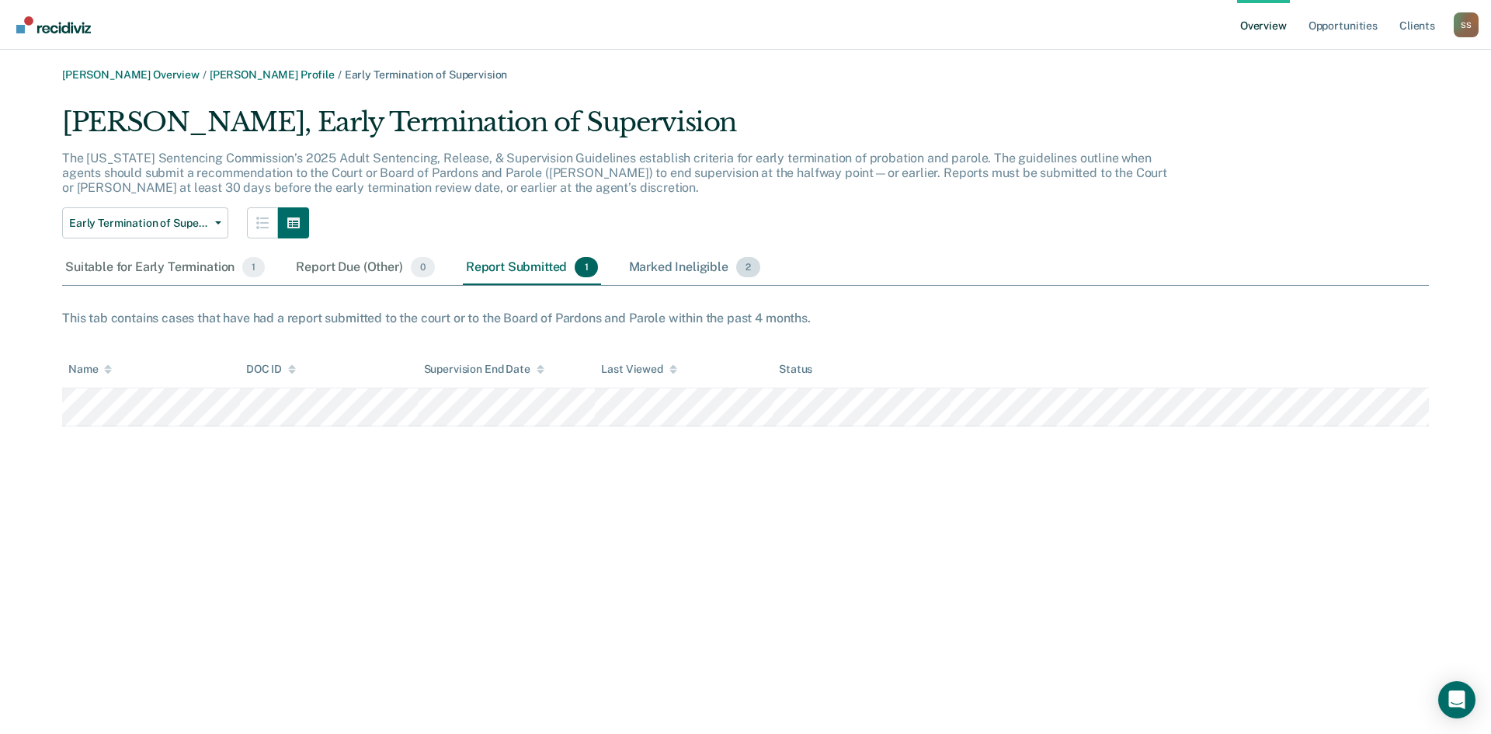
click at [696, 270] on div "Marked Ineligible 2" at bounding box center [695, 268] width 138 height 34
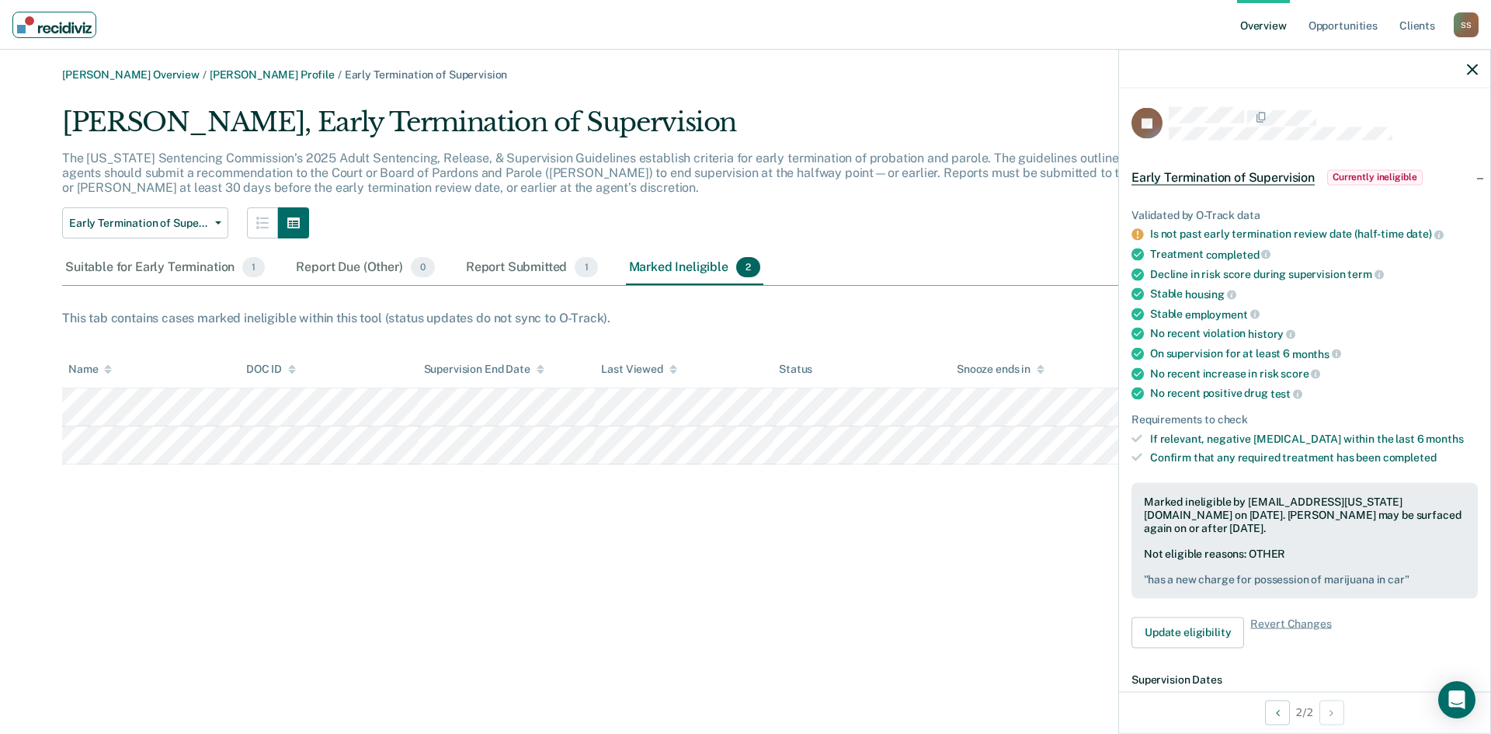
click at [41, 15] on link "Main navigation" at bounding box center [54, 25] width 84 height 26
